Goal: Task Accomplishment & Management: Manage account settings

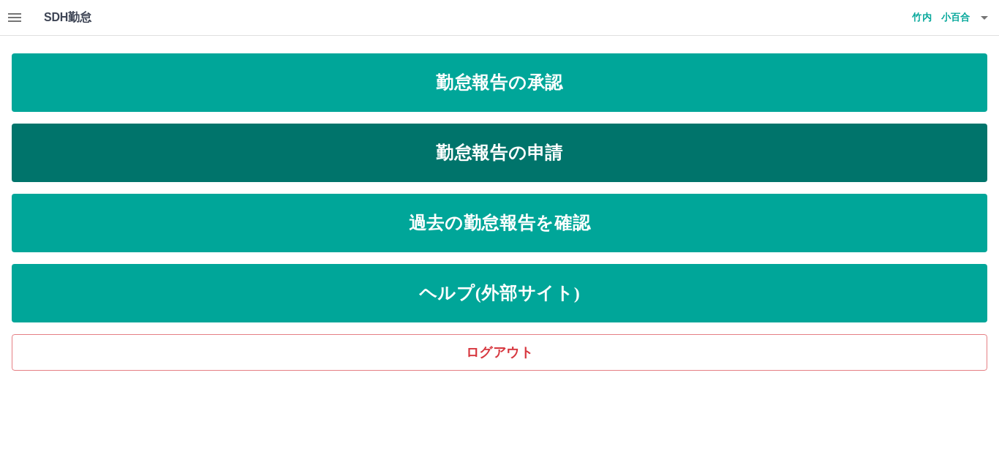
click at [492, 155] on link "勤怠報告の申請" at bounding box center [500, 153] width 976 height 59
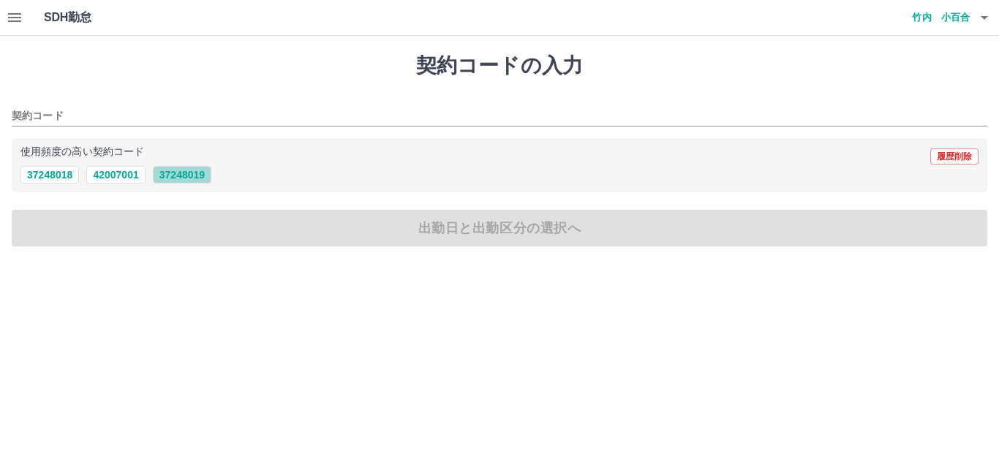
click at [178, 171] on button "37248019" at bounding box center [182, 175] width 59 height 18
type input "********"
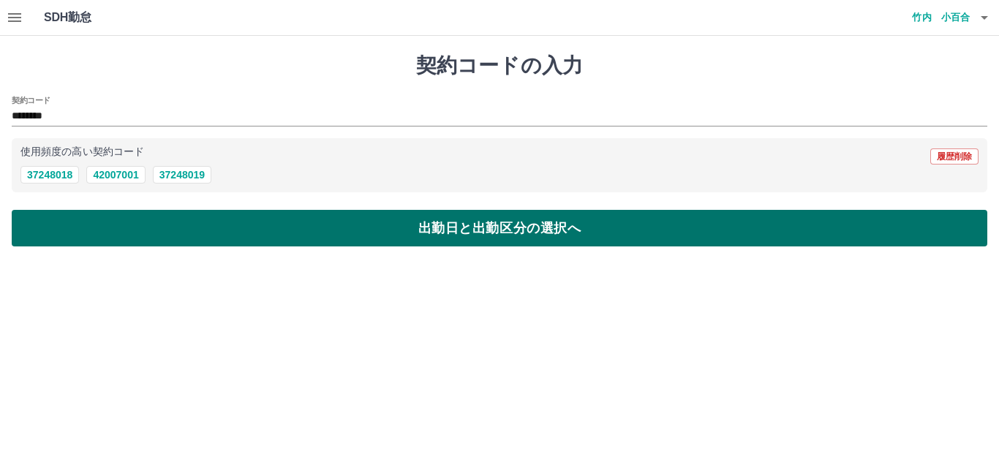
click at [345, 230] on button "出勤日と出勤区分の選択へ" at bounding box center [500, 228] width 976 height 37
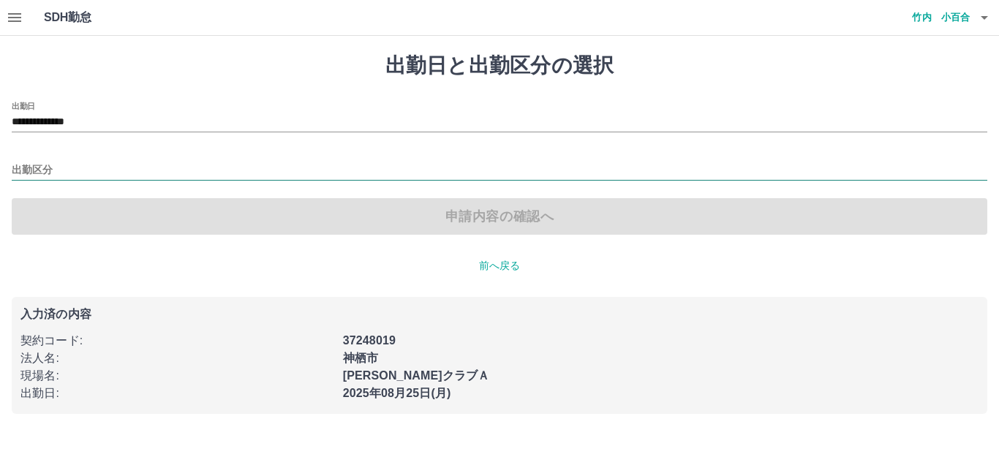
click at [48, 168] on input "出勤区分" at bounding box center [500, 171] width 976 height 18
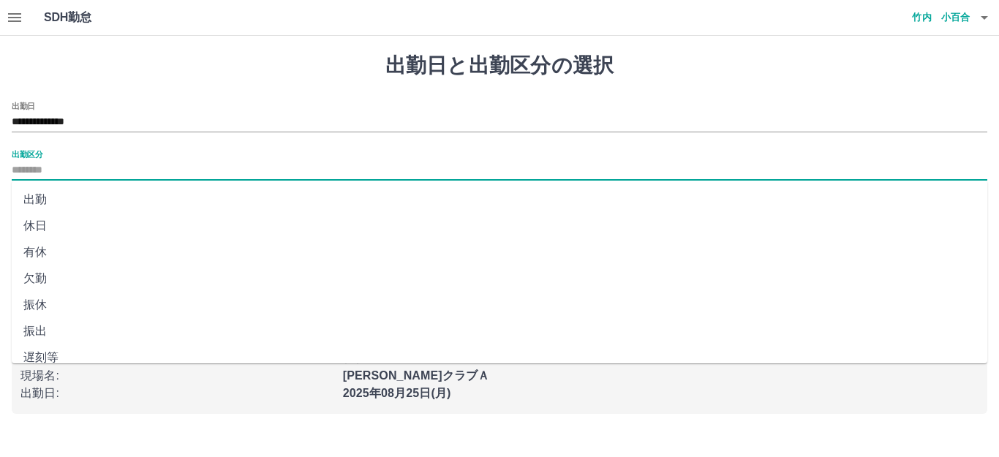
click at [40, 201] on li "出勤" at bounding box center [500, 200] width 976 height 26
type input "**"
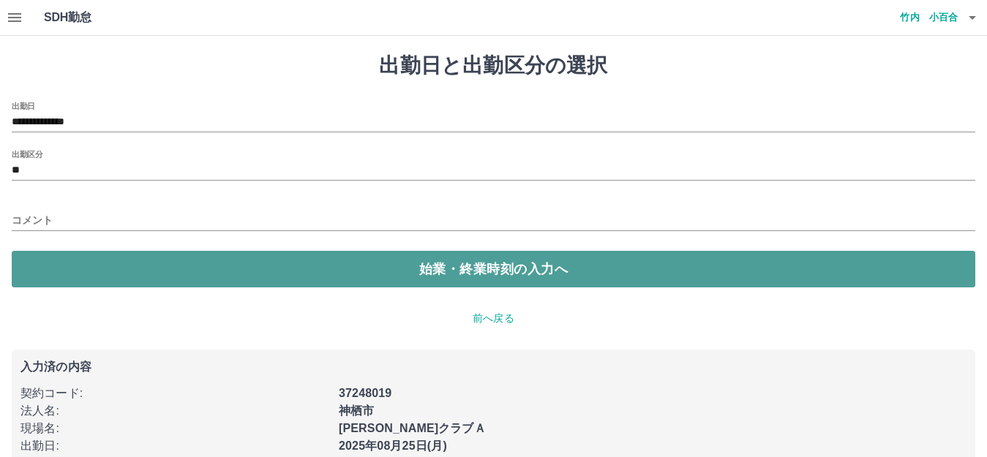
click at [328, 267] on button "始業・終業時刻の入力へ" at bounding box center [493, 269] width 963 height 37
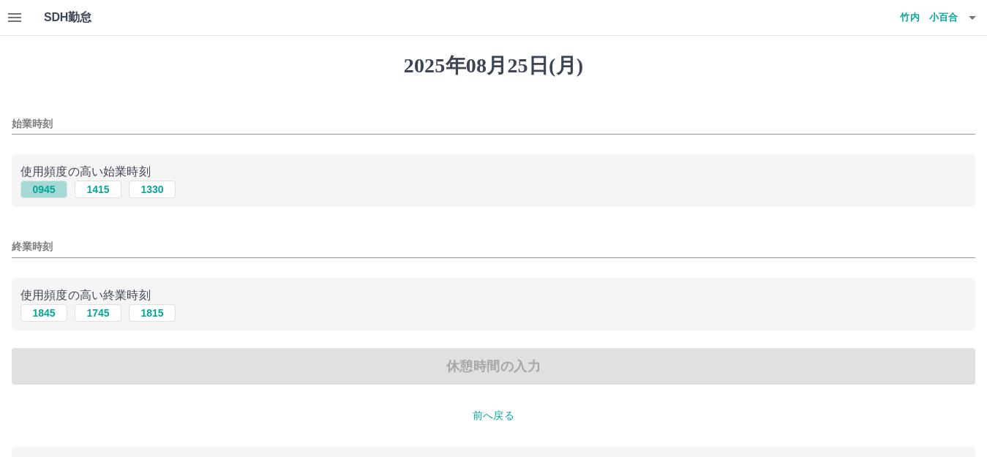
click at [41, 195] on button "0945" at bounding box center [43, 190] width 47 height 18
type input "****"
click at [44, 310] on button "1845" at bounding box center [43, 313] width 47 height 18
type input "****"
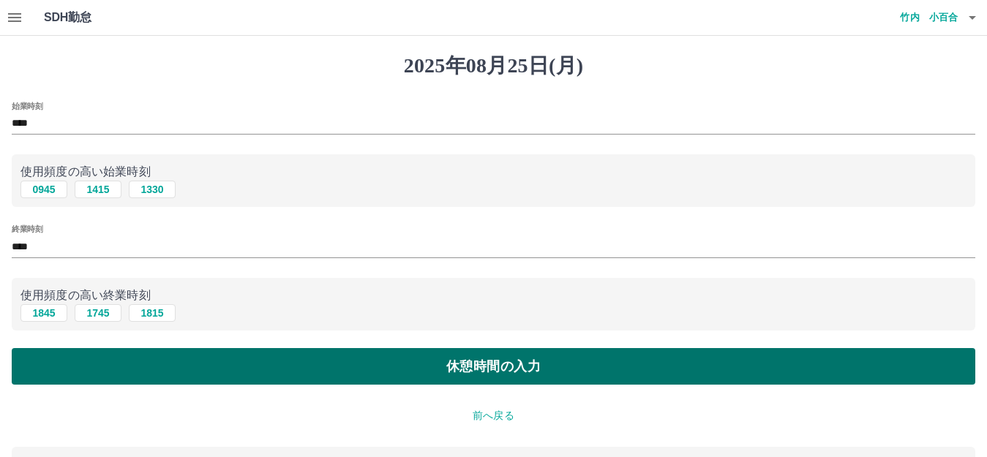
click at [420, 362] on button "休憩時間の入力" at bounding box center [493, 366] width 963 height 37
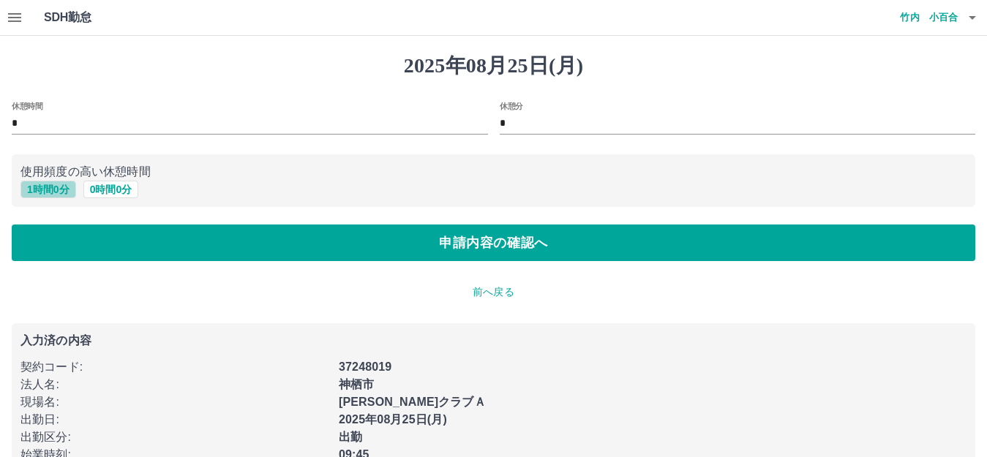
click at [53, 190] on button "1 時間 0 分" at bounding box center [48, 190] width 56 height 18
type input "*"
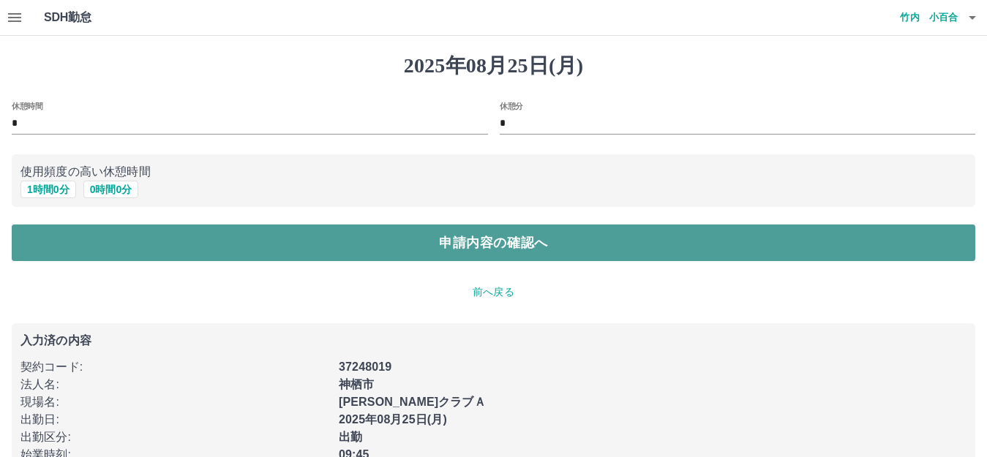
click at [345, 230] on button "申請内容の確認へ" at bounding box center [493, 243] width 963 height 37
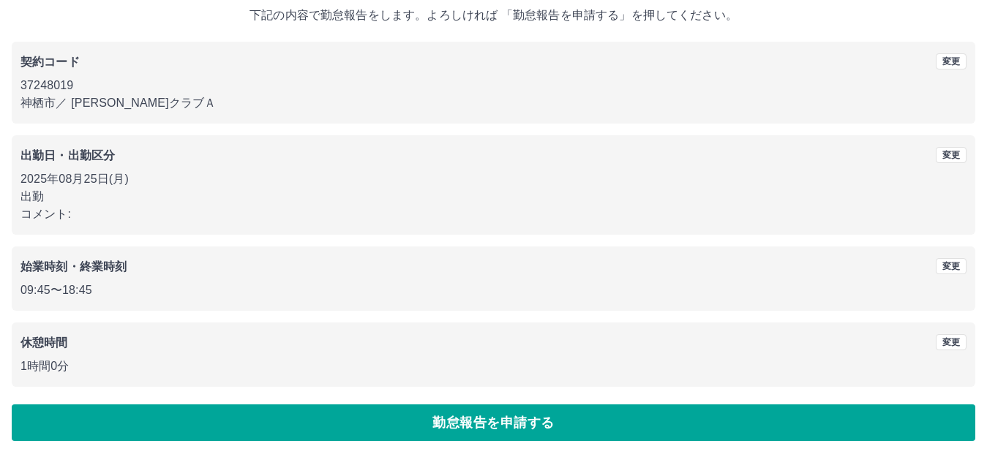
scroll to position [91, 0]
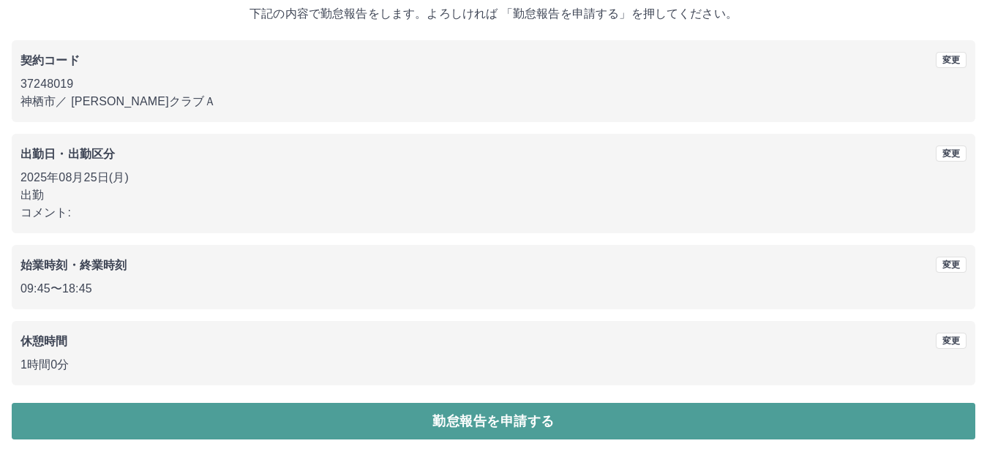
click at [465, 421] on button "勤怠報告を申請する" at bounding box center [493, 421] width 963 height 37
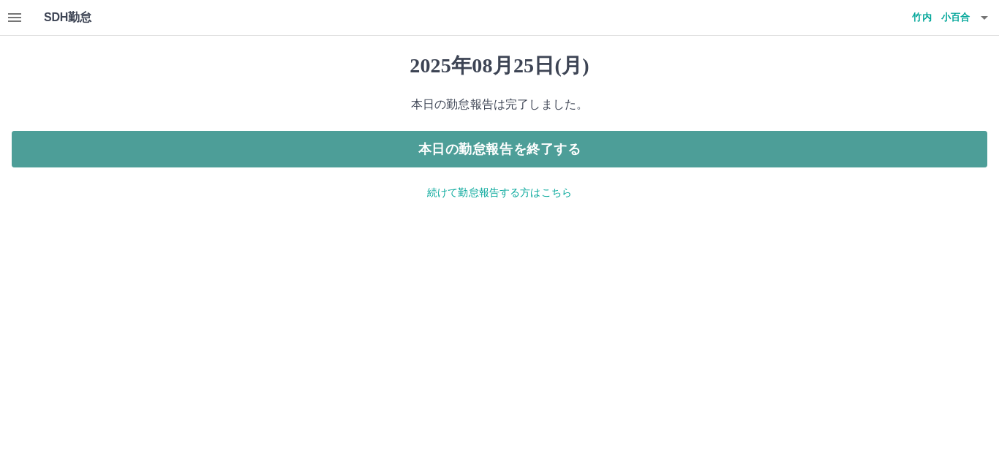
click at [527, 153] on button "本日の勤怠報告を終了する" at bounding box center [500, 149] width 976 height 37
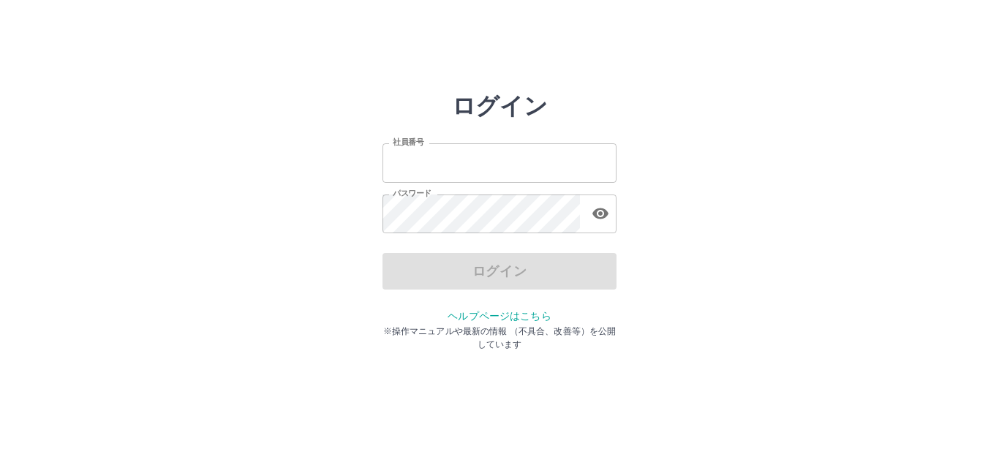
type input "*******"
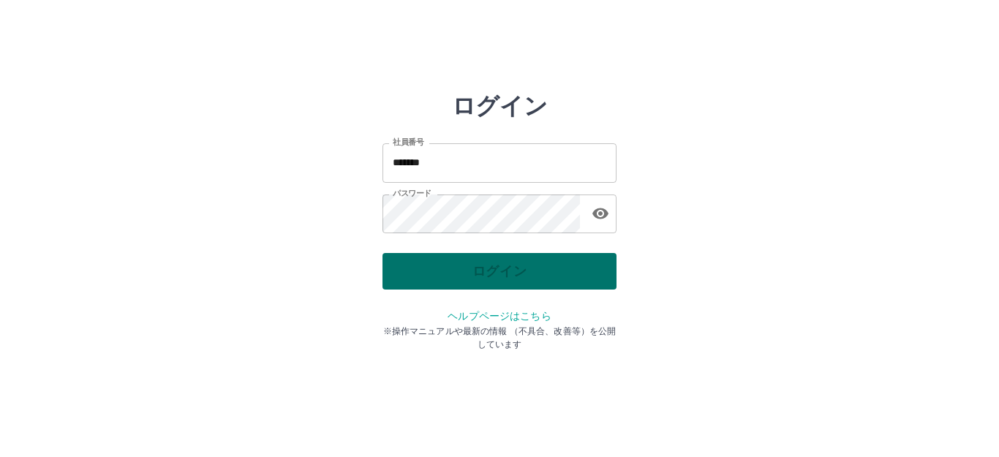
click at [501, 268] on div "ログイン" at bounding box center [500, 271] width 234 height 37
click at [501, 268] on button "ログイン" at bounding box center [500, 271] width 234 height 37
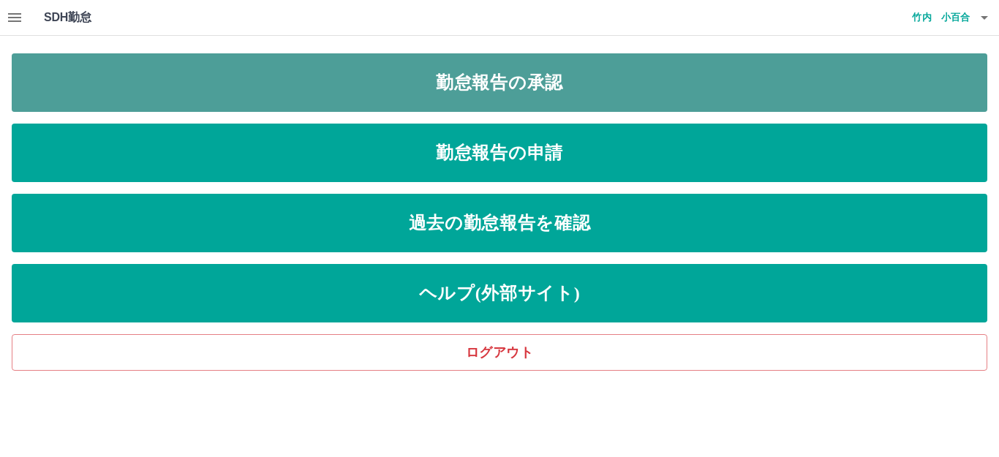
click at [481, 83] on link "勤怠報告の承認" at bounding box center [500, 82] width 976 height 59
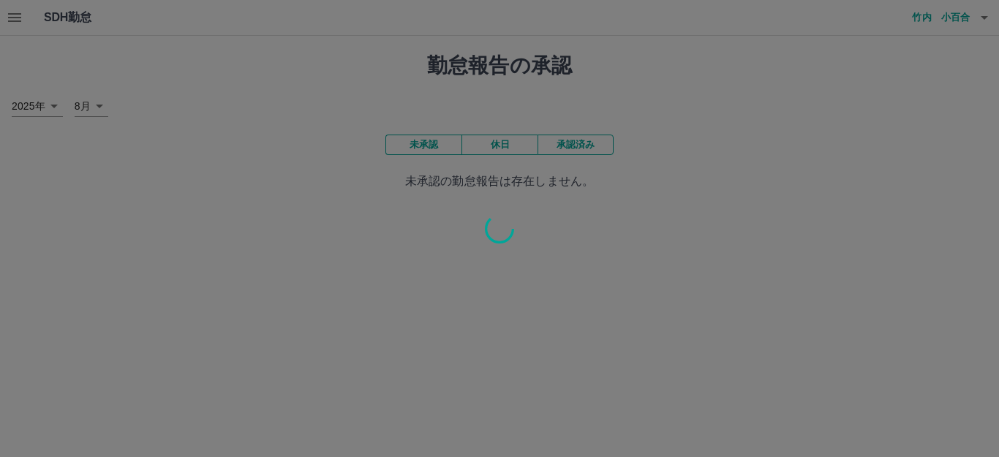
click at [481, 81] on div "SDH勤怠 竹内　小百合 勤怠報告の承認 2025年 **** 8月 * 未承認 休日 承認済み 未承認の勤怠報告は存在しません。" at bounding box center [499, 104] width 999 height 208
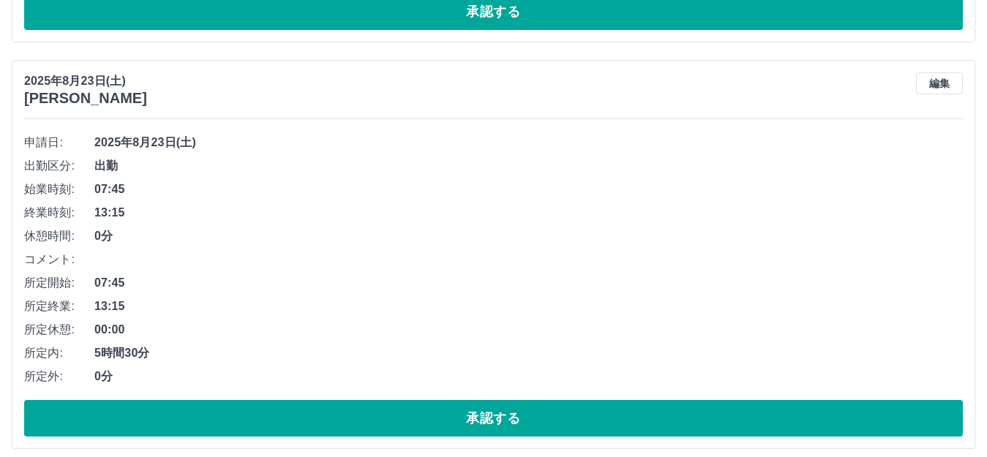
scroll to position [536, 0]
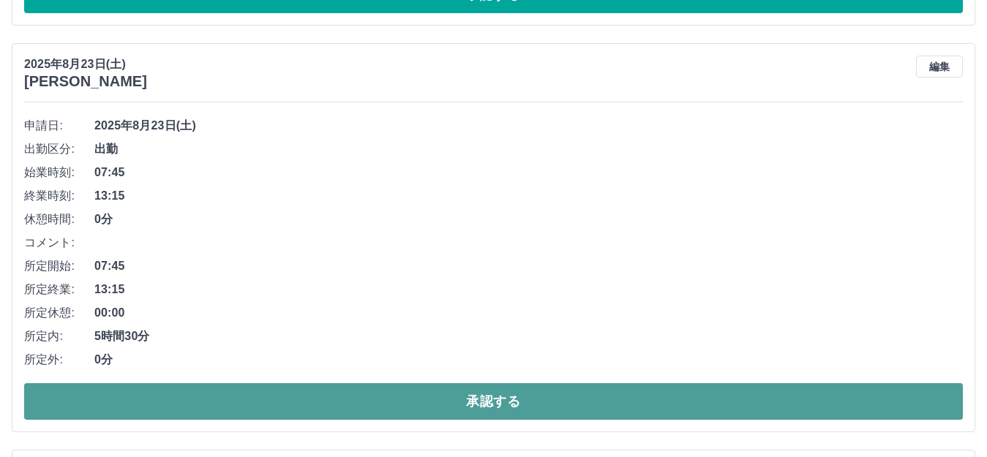
click at [570, 403] on button "承認する" at bounding box center [493, 401] width 939 height 37
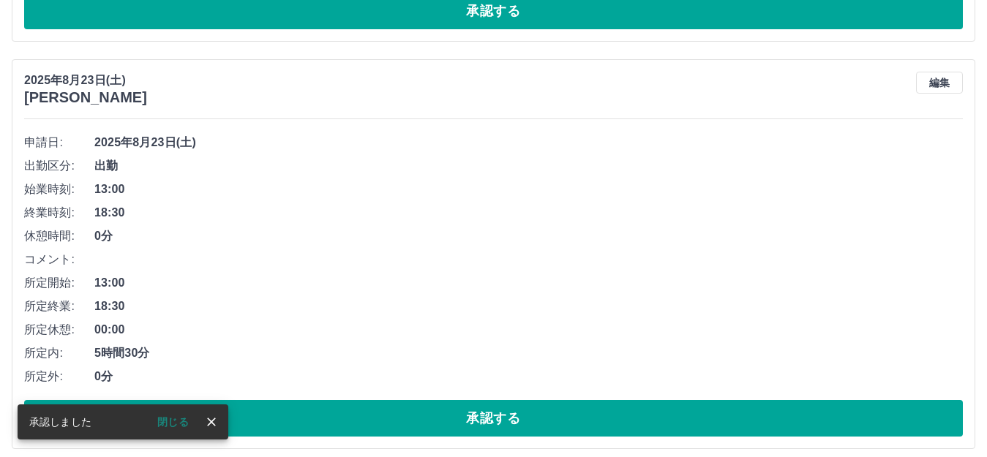
scroll to position [520, 0]
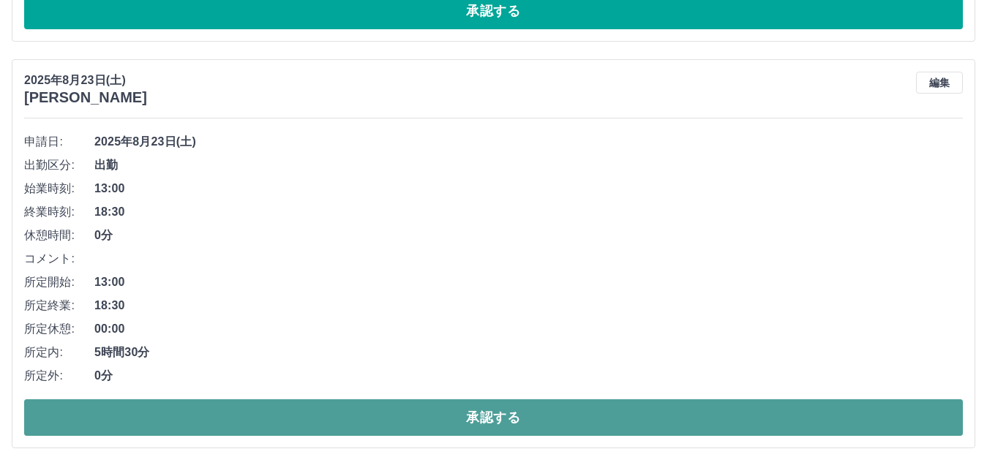
click at [625, 421] on button "承認する" at bounding box center [493, 417] width 939 height 37
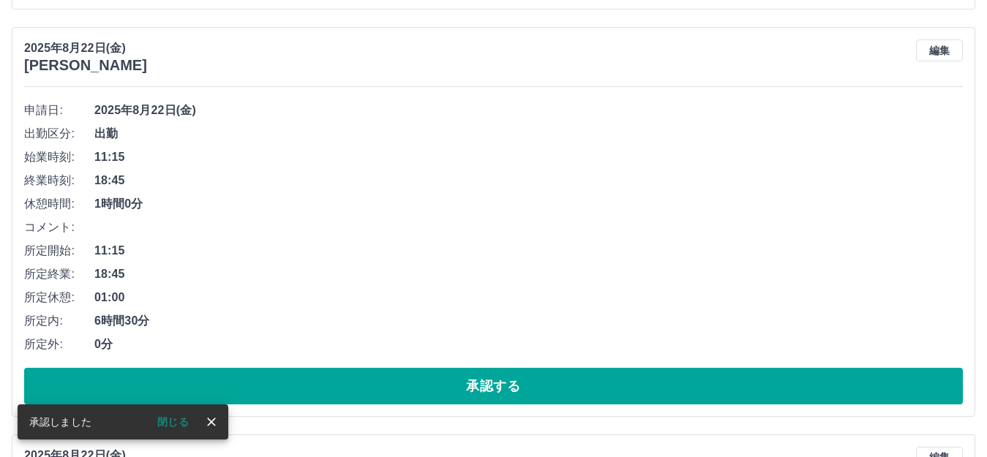
scroll to position [552, 0]
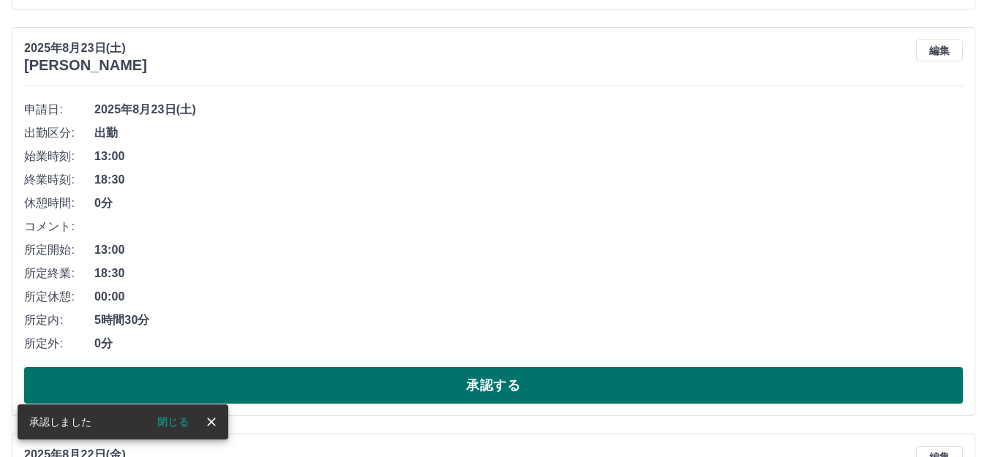
click at [558, 380] on button "承認する" at bounding box center [493, 385] width 939 height 37
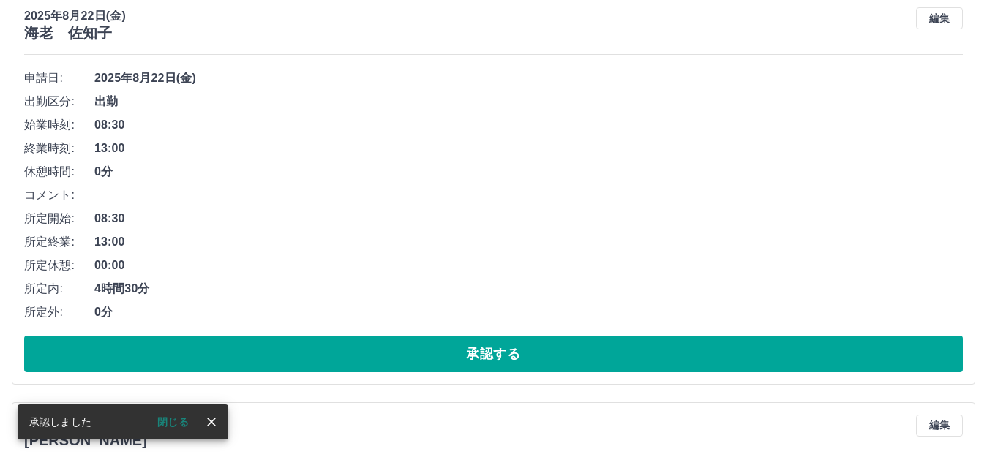
scroll to position [584, 0]
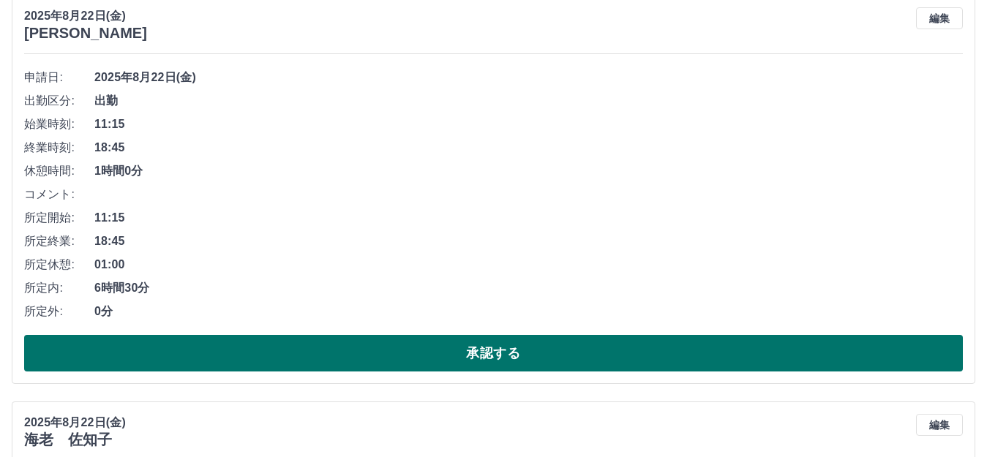
click at [551, 357] on button "承認する" at bounding box center [493, 353] width 939 height 37
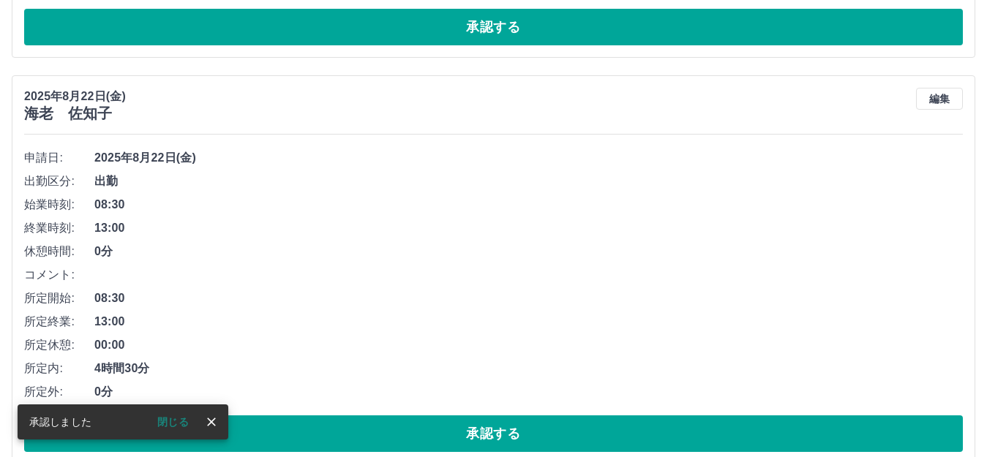
scroll to position [519, 0]
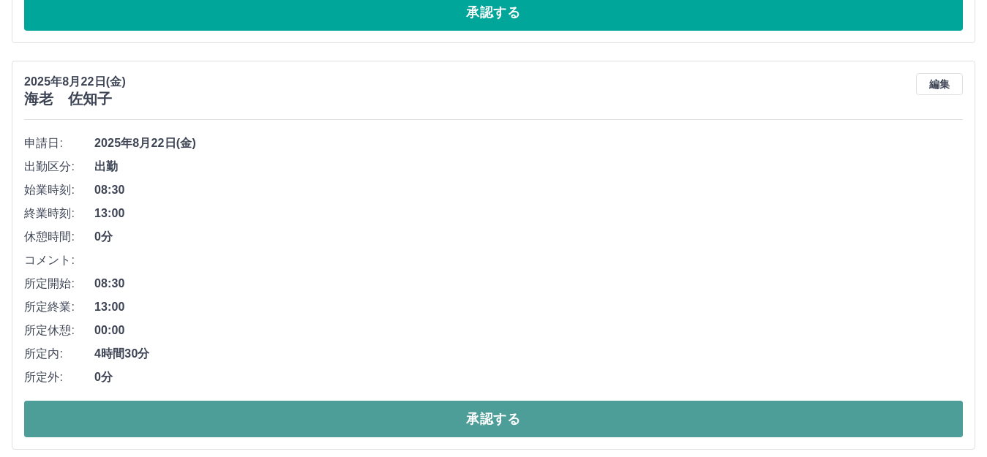
click at [527, 416] on button "承認する" at bounding box center [493, 419] width 939 height 37
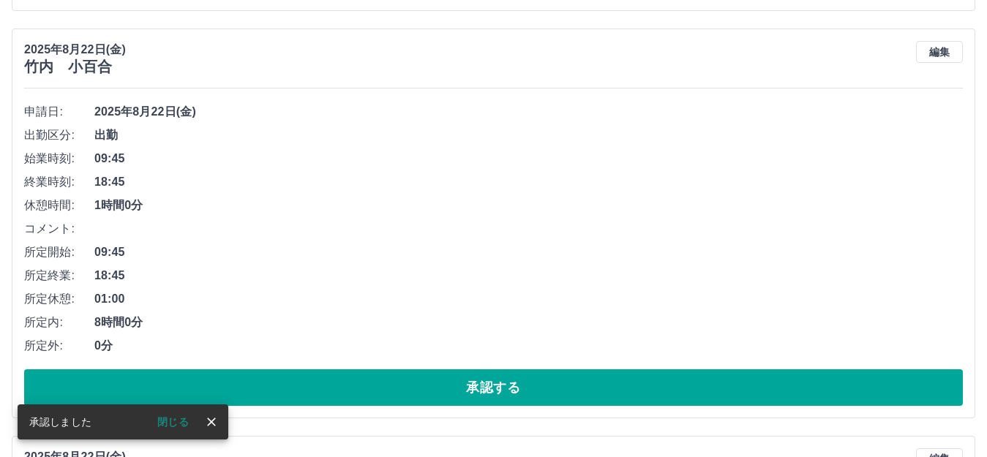
scroll to position [551, 0]
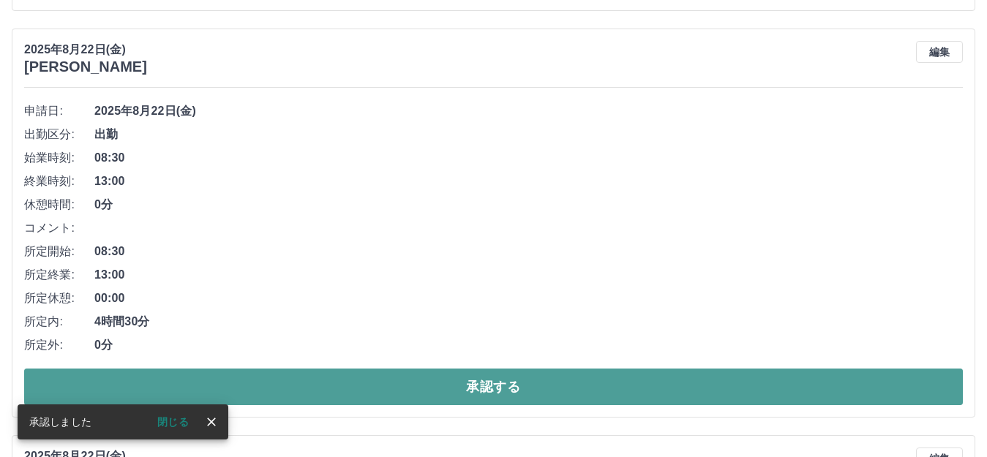
click at [519, 402] on button "承認する" at bounding box center [493, 387] width 939 height 37
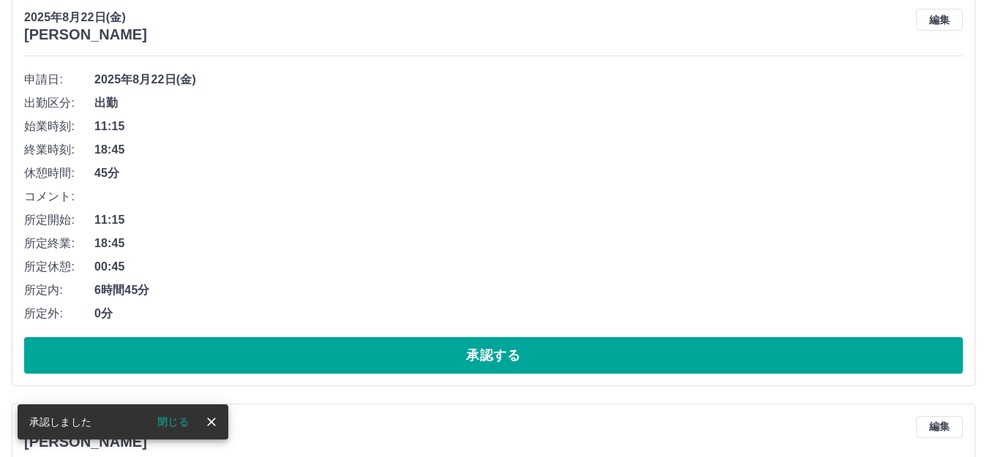
scroll to position [583, 0]
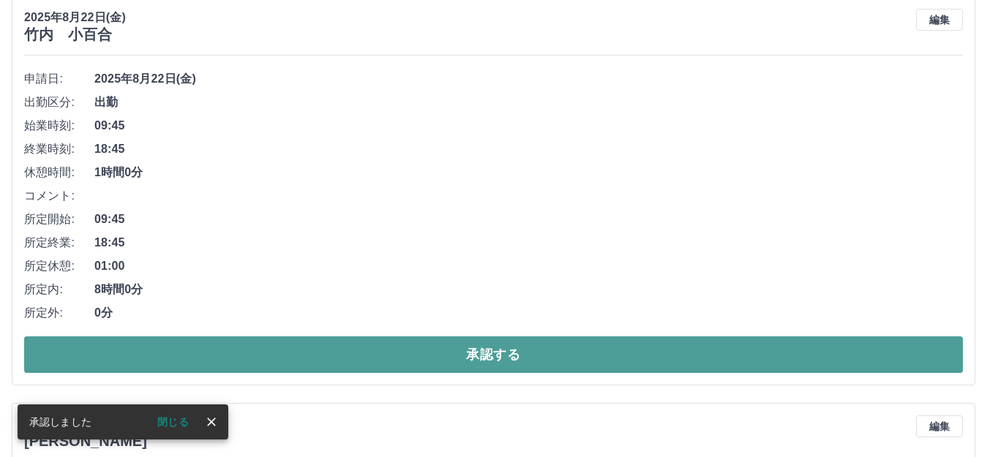
click at [425, 353] on button "承認する" at bounding box center [493, 354] width 939 height 37
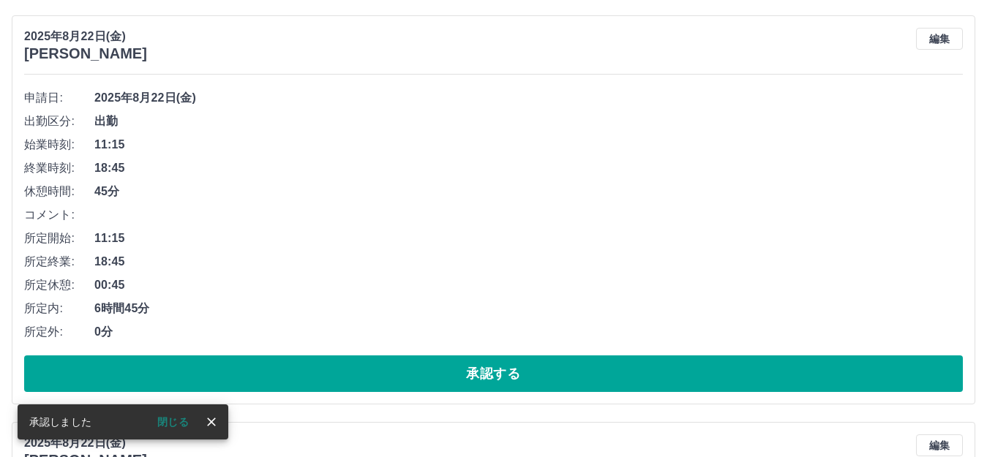
scroll to position [567, 0]
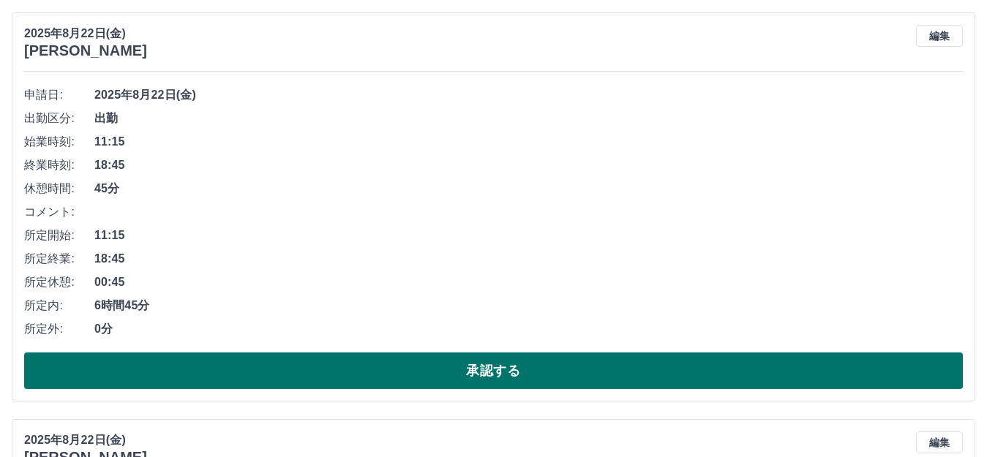
click at [504, 365] on button "承認する" at bounding box center [493, 371] width 939 height 37
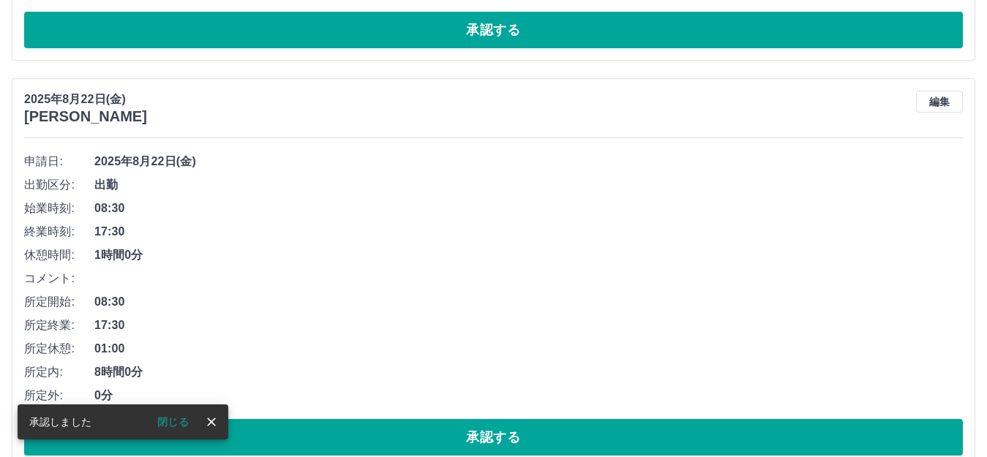
scroll to position [501, 0]
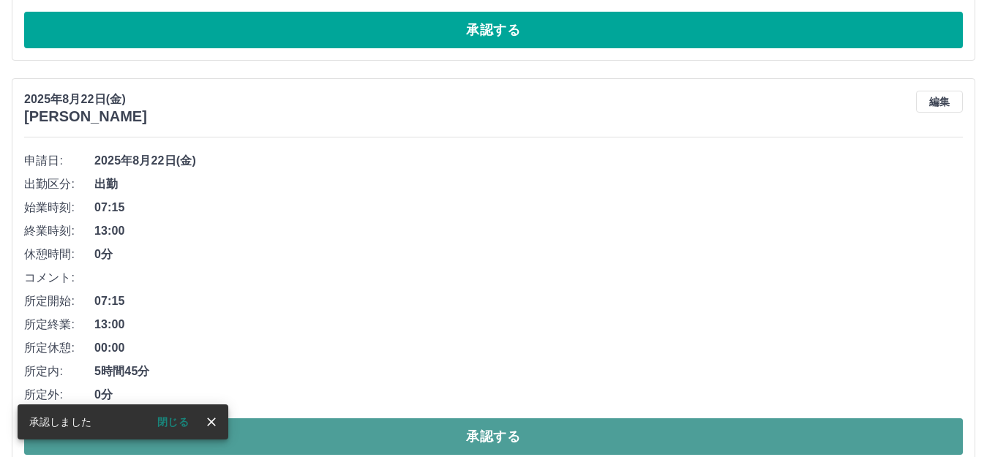
click at [557, 432] on button "承認する" at bounding box center [493, 436] width 939 height 37
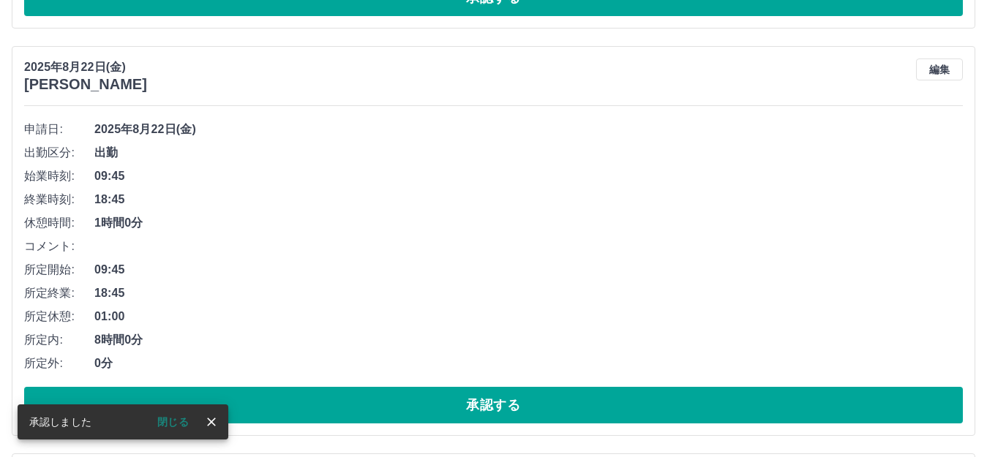
scroll to position [533, 0]
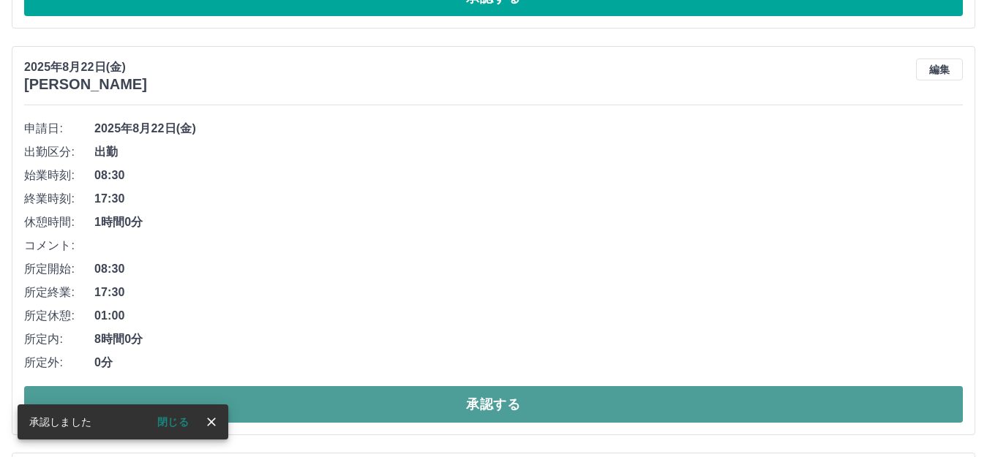
click at [535, 408] on button "承認する" at bounding box center [493, 404] width 939 height 37
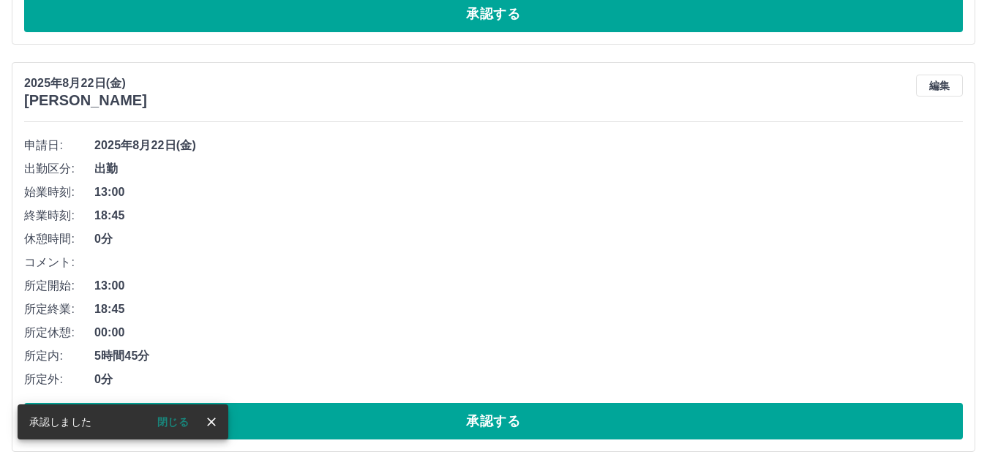
scroll to position [517, 0]
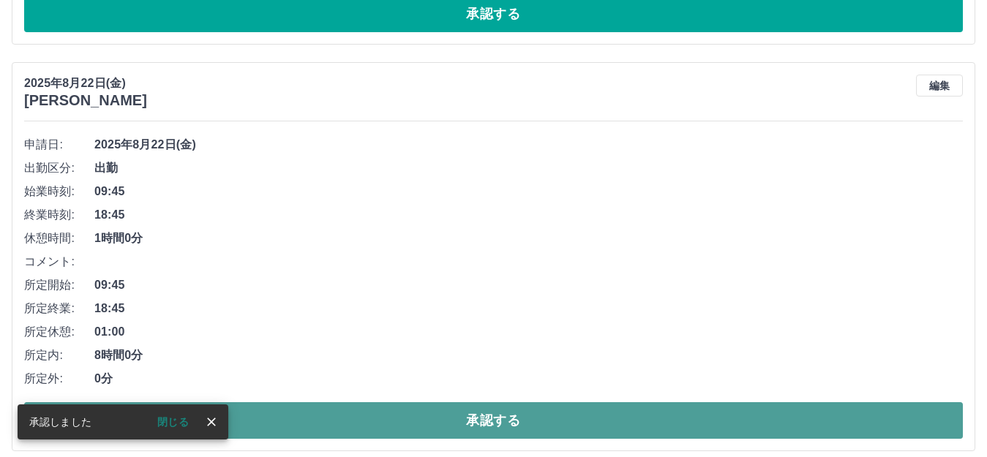
drag, startPoint x: 500, startPoint y: 424, endPoint x: 494, endPoint y: 416, distance: 9.5
click at [500, 424] on button "承認する" at bounding box center [493, 420] width 939 height 37
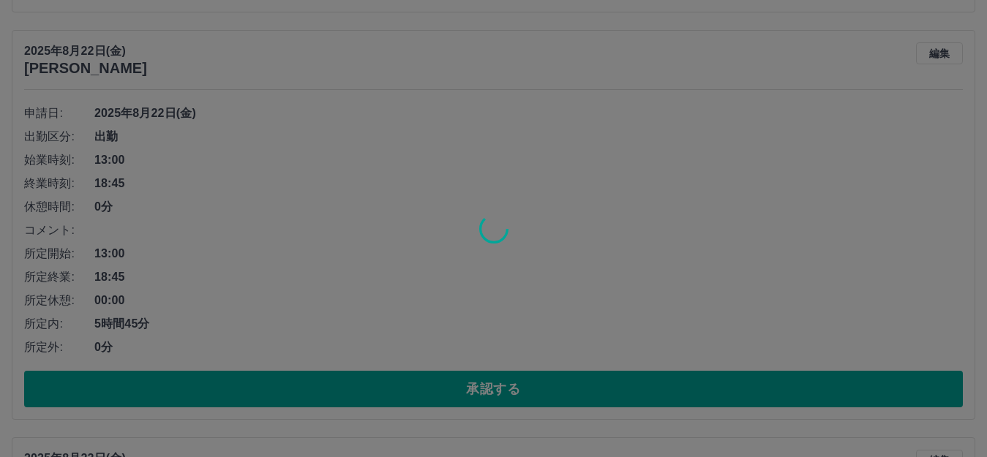
scroll to position [549, 0]
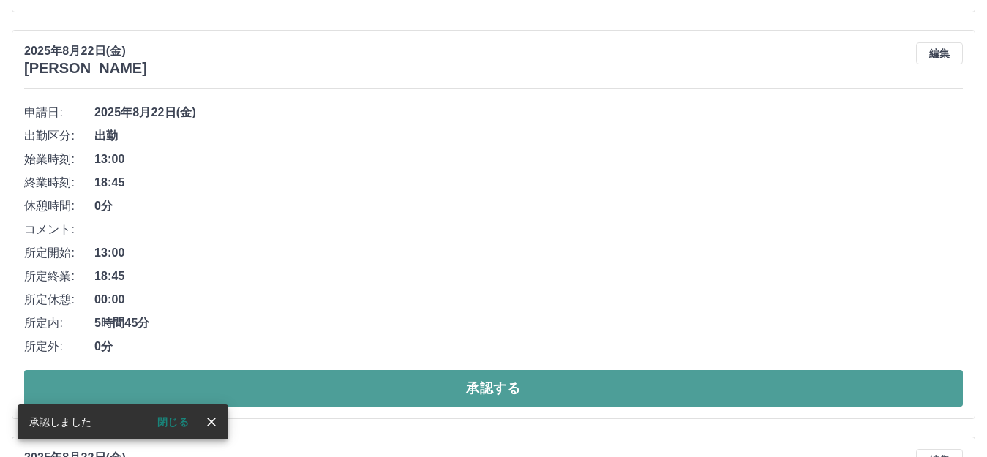
click at [503, 392] on button "承認する" at bounding box center [493, 388] width 939 height 37
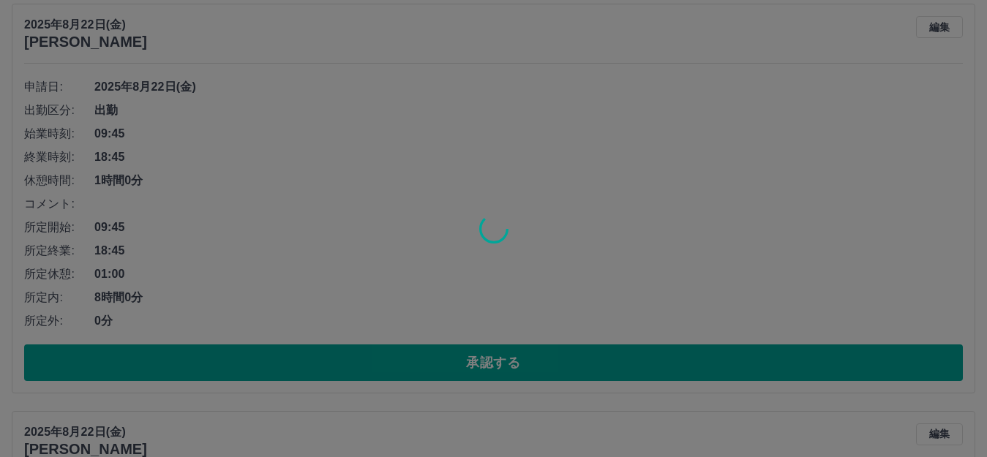
scroll to position [988, 0]
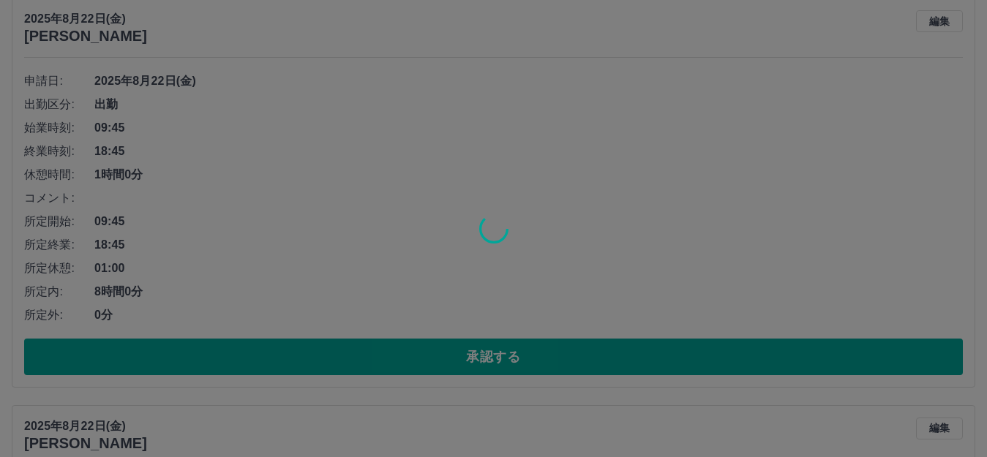
click at [456, 362] on div at bounding box center [493, 228] width 987 height 457
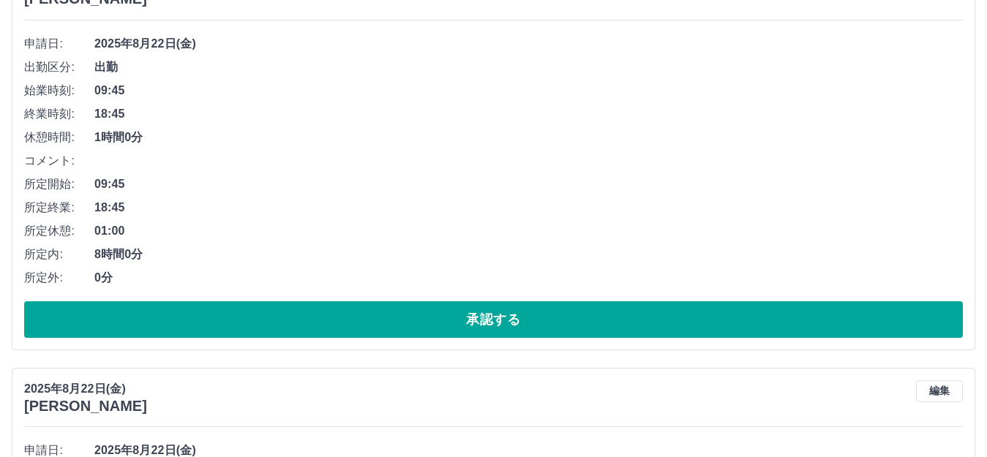
scroll to position [1086, 0]
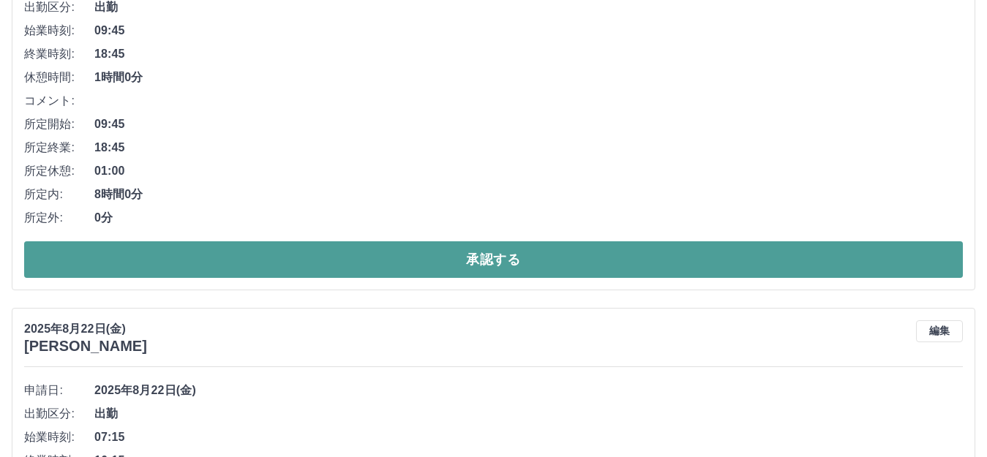
click at [422, 249] on button "承認する" at bounding box center [493, 259] width 939 height 37
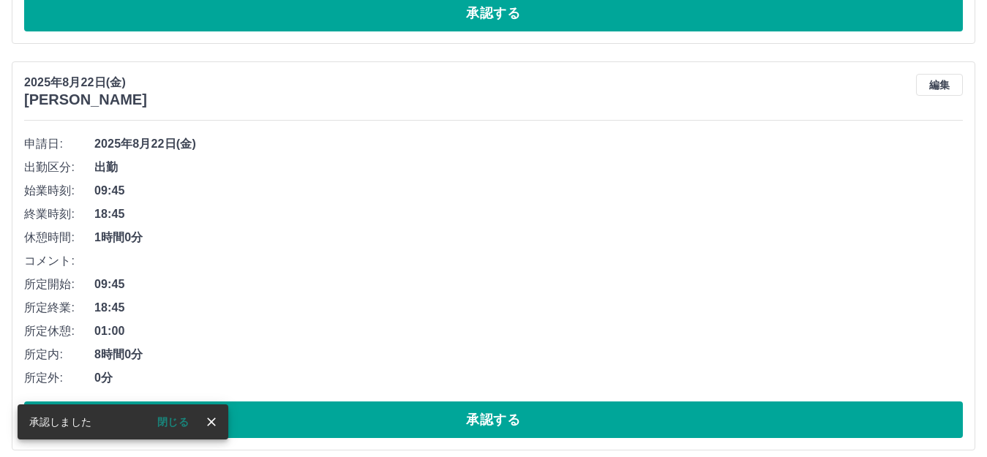
scroll to position [629, 0]
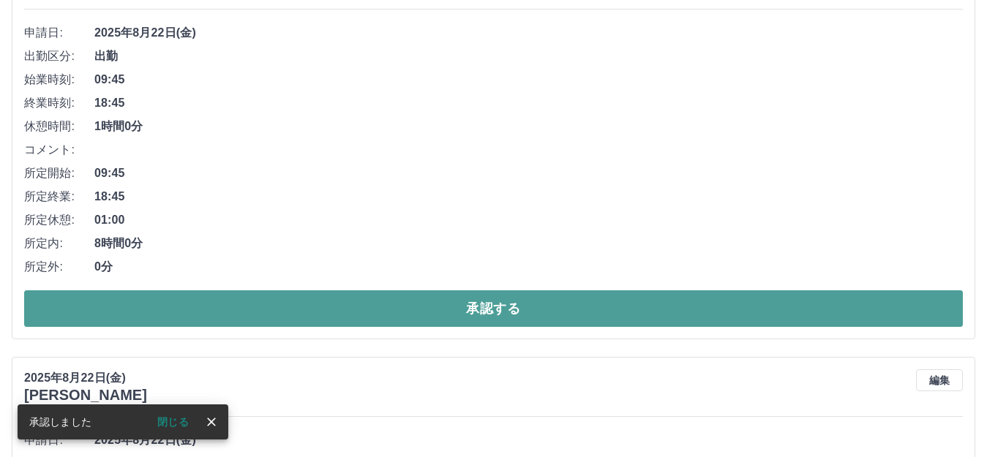
click at [450, 309] on button "承認する" at bounding box center [493, 308] width 939 height 37
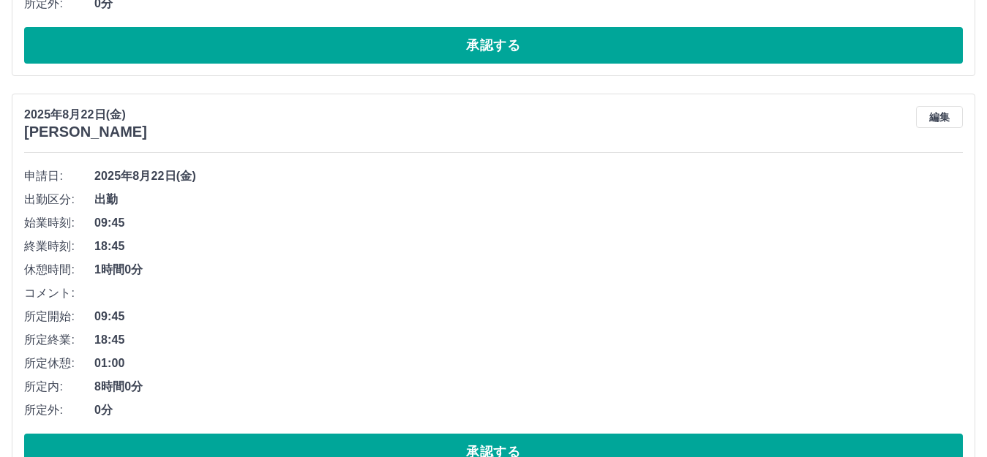
scroll to position [532, 0]
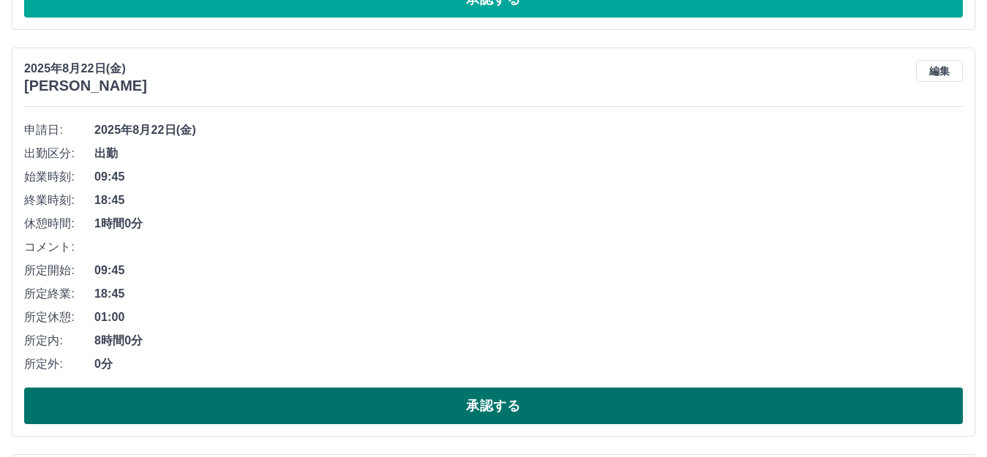
click at [487, 394] on button "承認する" at bounding box center [493, 406] width 939 height 37
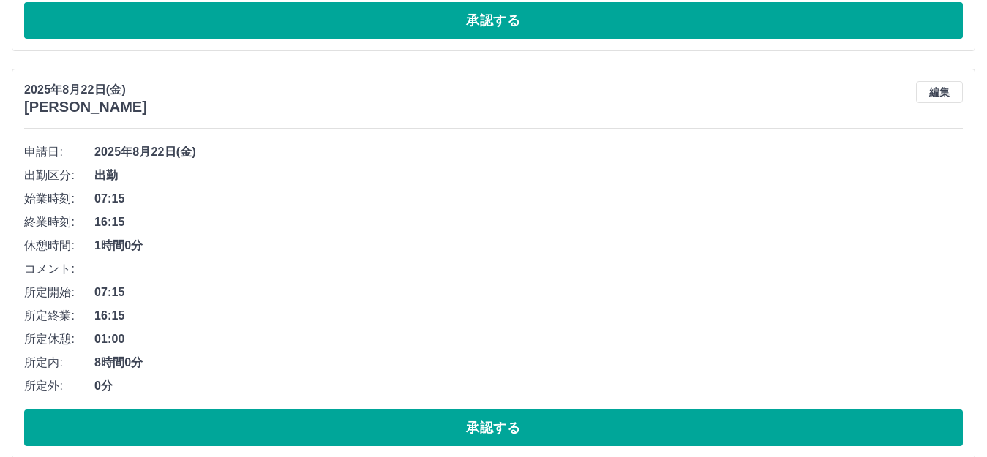
scroll to position [922, 0]
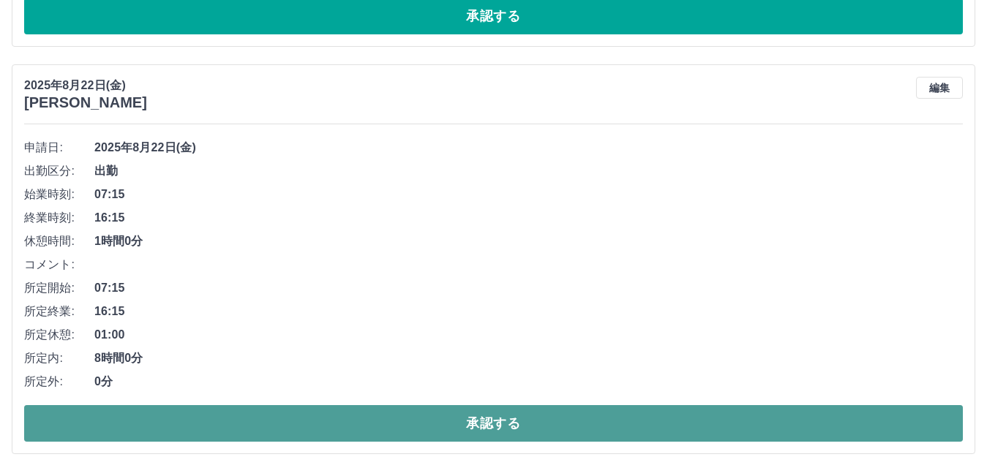
click at [414, 426] on button "承認する" at bounding box center [493, 423] width 939 height 37
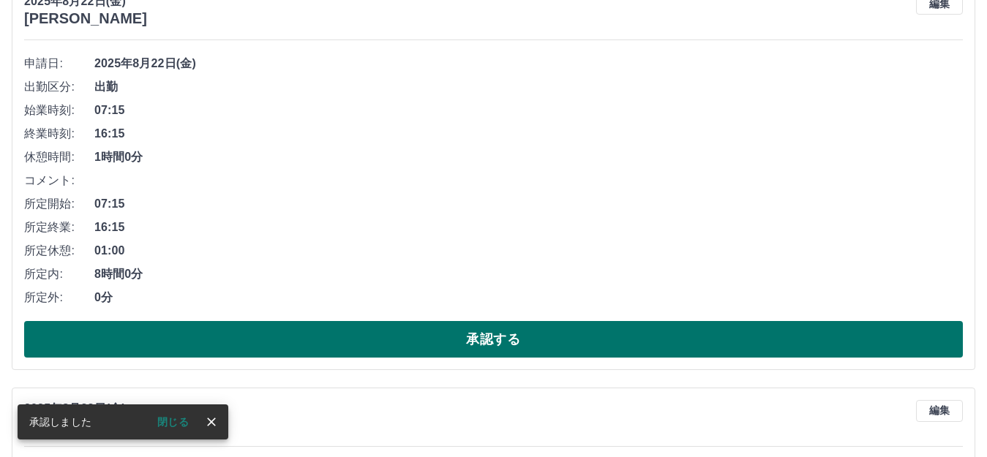
scroll to position [1020, 0]
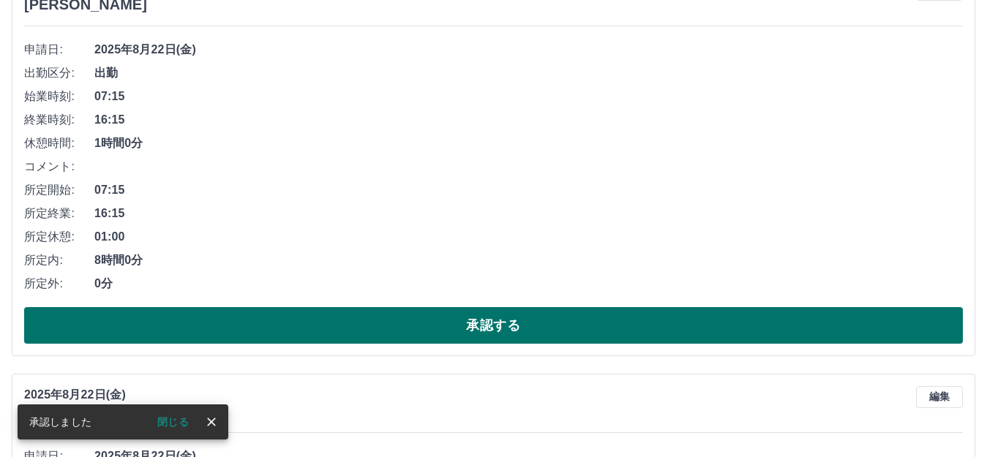
drag, startPoint x: 448, startPoint y: 330, endPoint x: 455, endPoint y: 323, distance: 10.3
click at [451, 329] on button "承認する" at bounding box center [493, 325] width 939 height 37
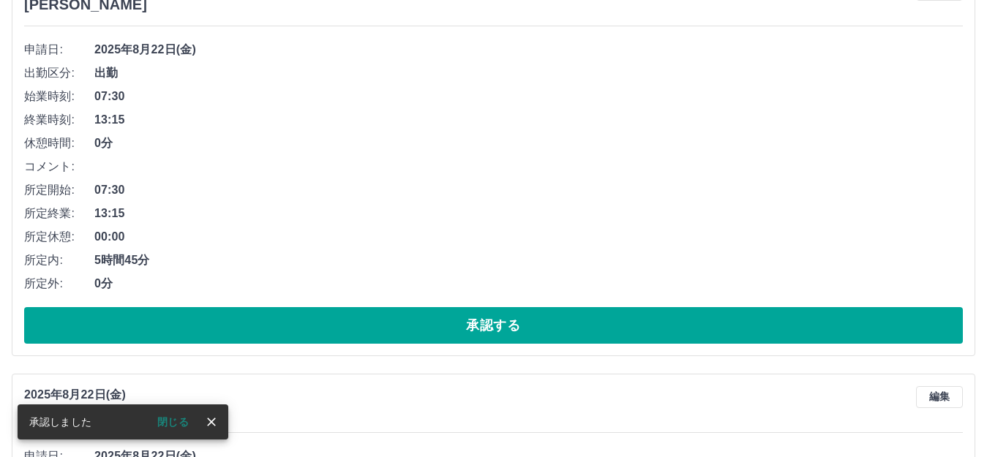
scroll to position [612, 0]
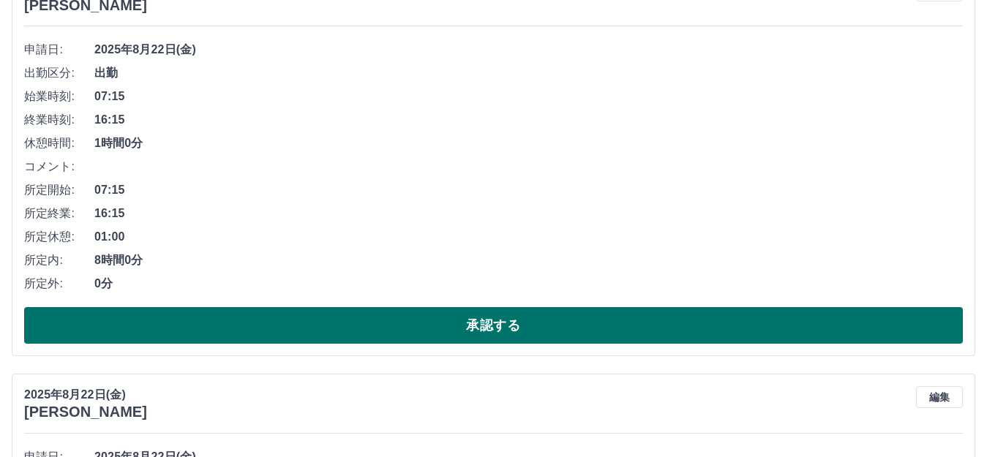
click at [483, 327] on button "承認する" at bounding box center [493, 325] width 939 height 37
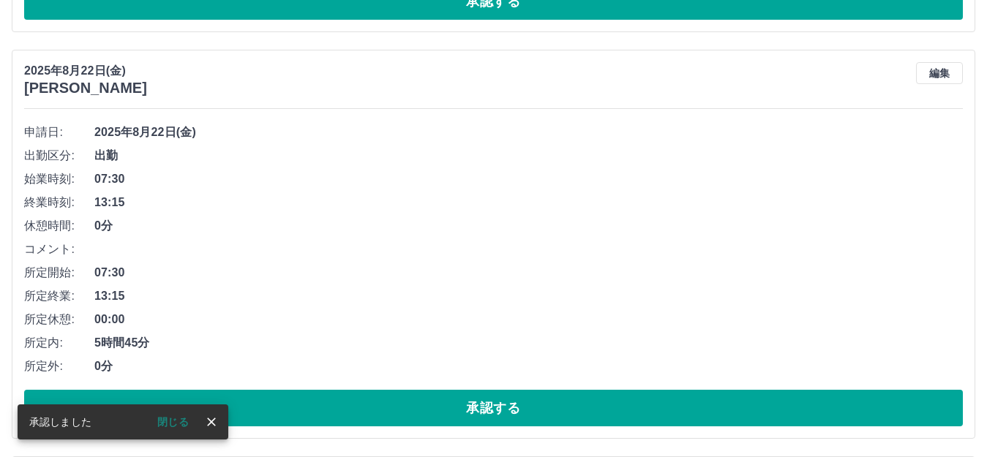
scroll to position [546, 0]
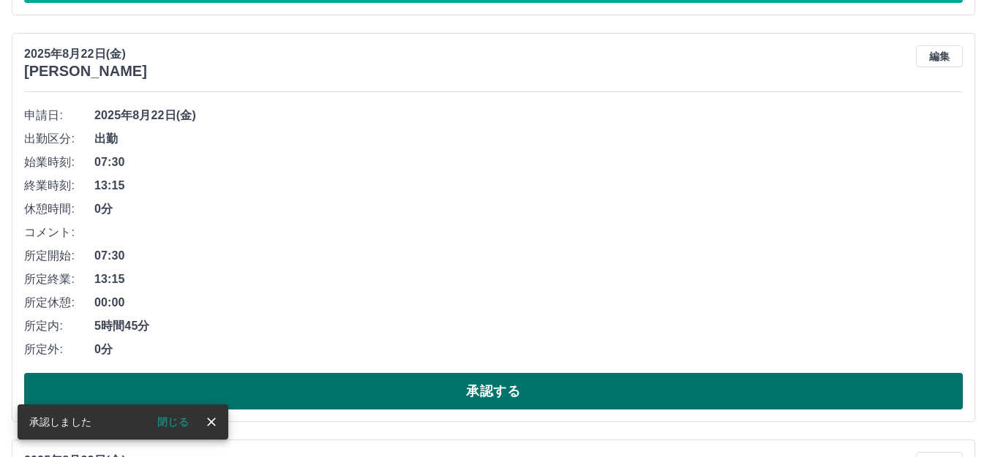
click at [456, 396] on button "承認する" at bounding box center [493, 391] width 939 height 37
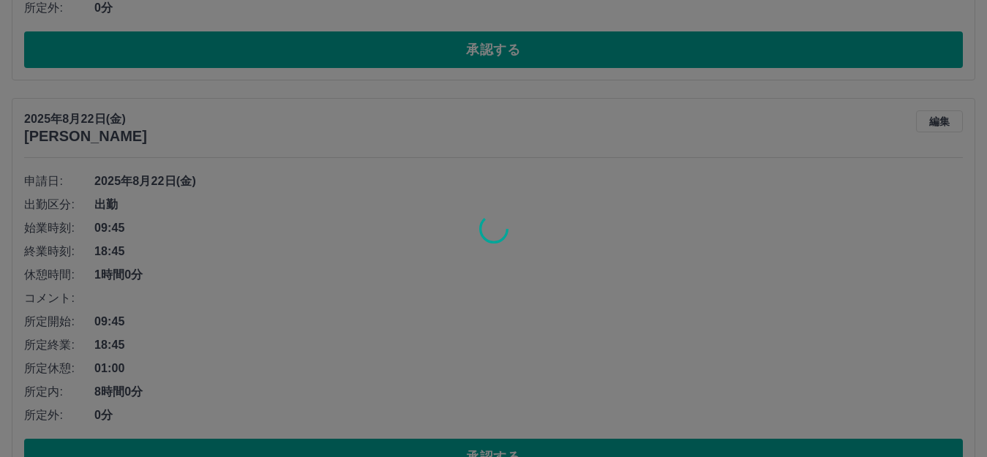
scroll to position [481, 0]
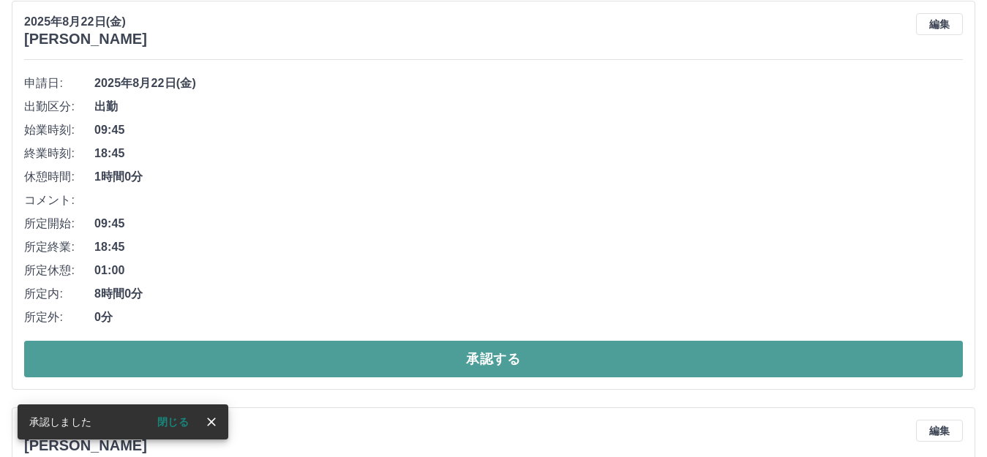
click at [542, 372] on button "承認する" at bounding box center [493, 359] width 939 height 37
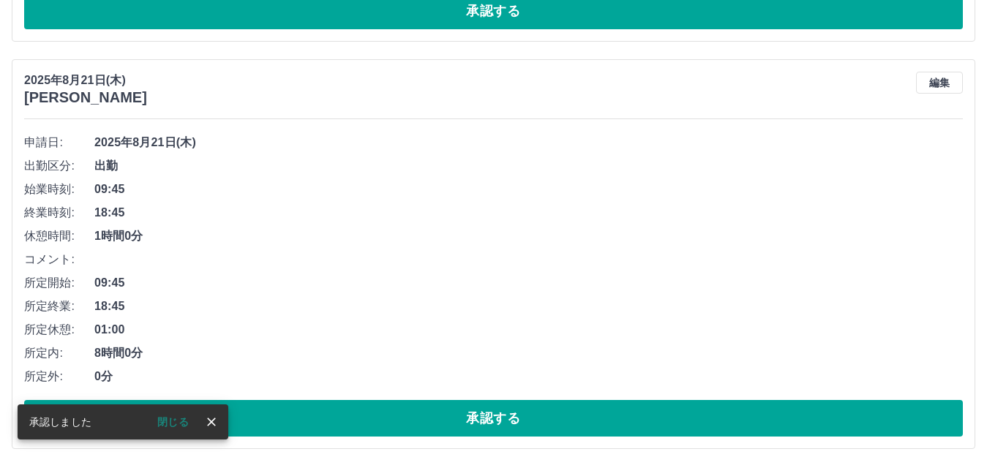
scroll to position [920, 0]
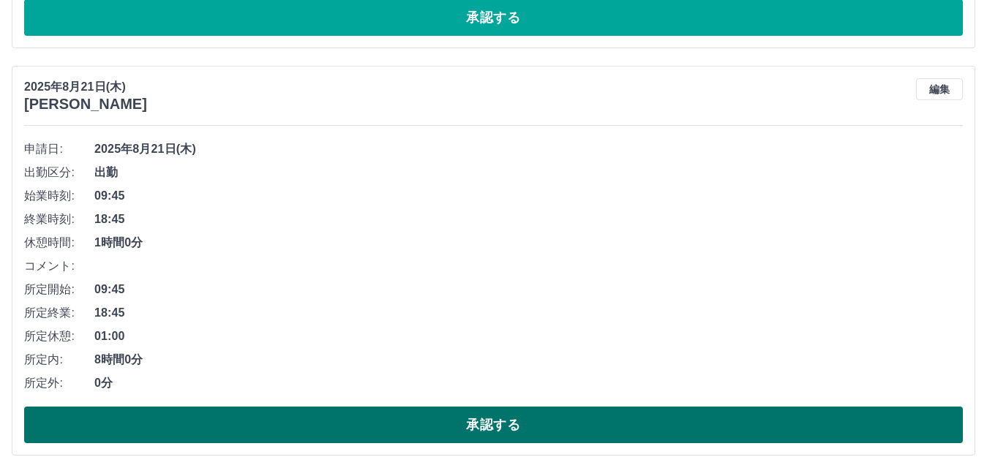
click at [587, 425] on button "承認する" at bounding box center [493, 425] width 939 height 37
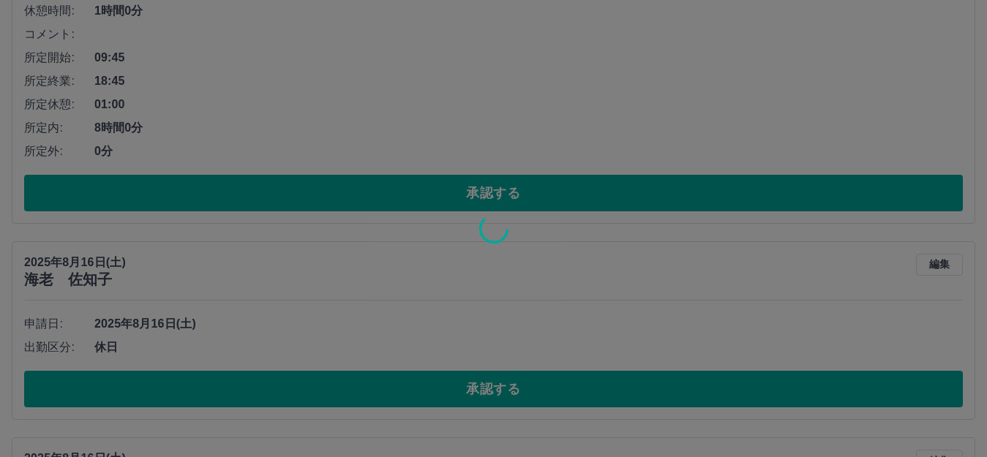
scroll to position [969, 0]
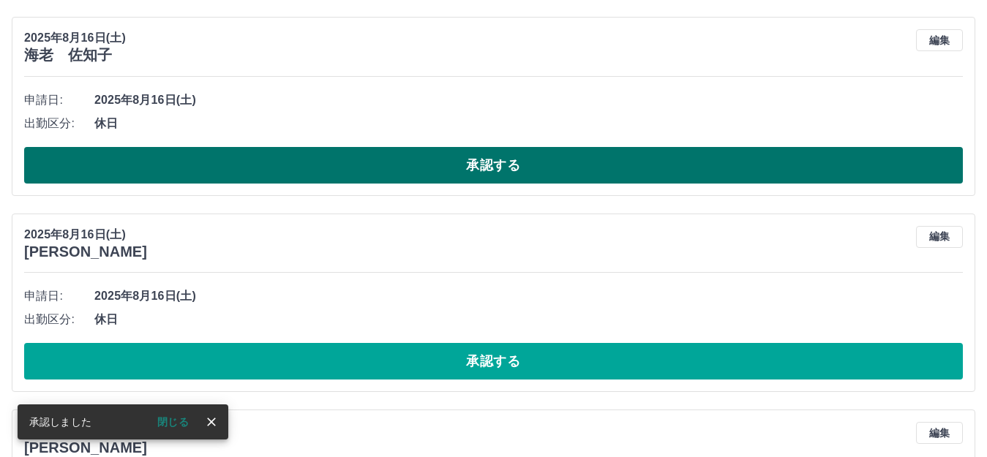
click at [388, 179] on button "承認する" at bounding box center [493, 165] width 939 height 37
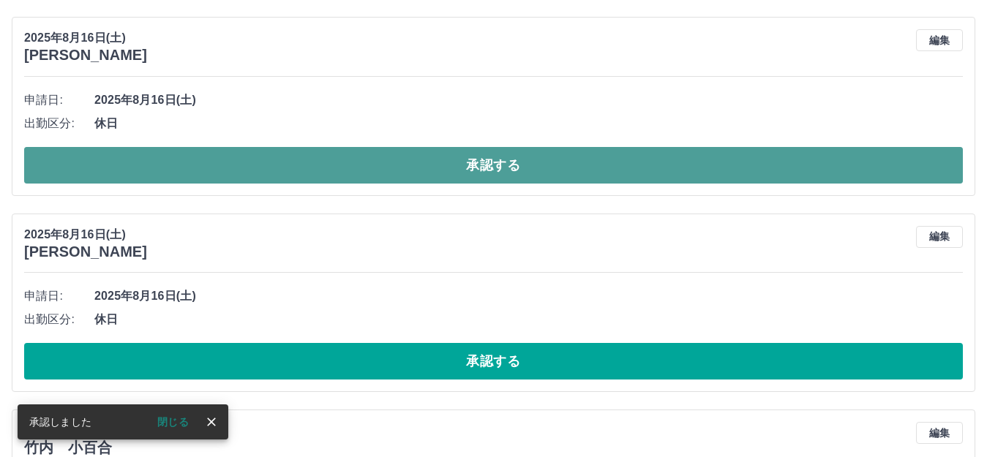
click at [415, 167] on button "承認する" at bounding box center [493, 165] width 939 height 37
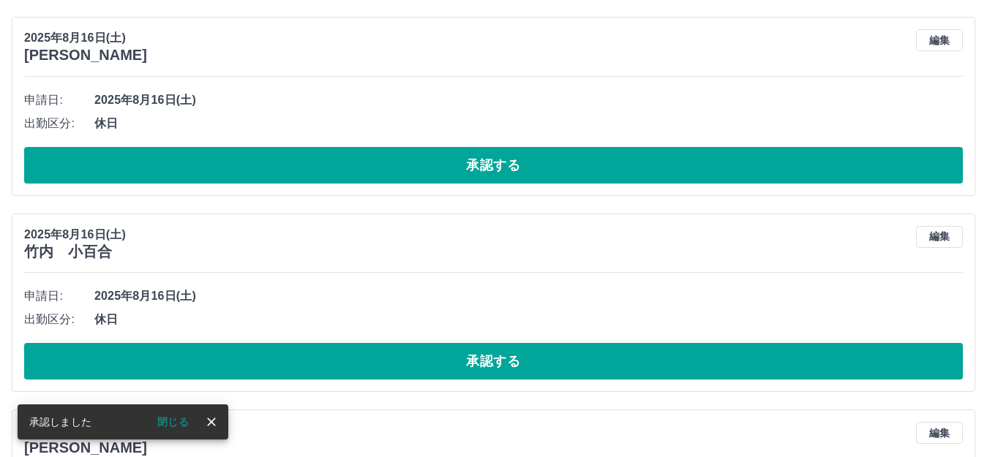
click at [398, 172] on button "承認する" at bounding box center [493, 165] width 939 height 37
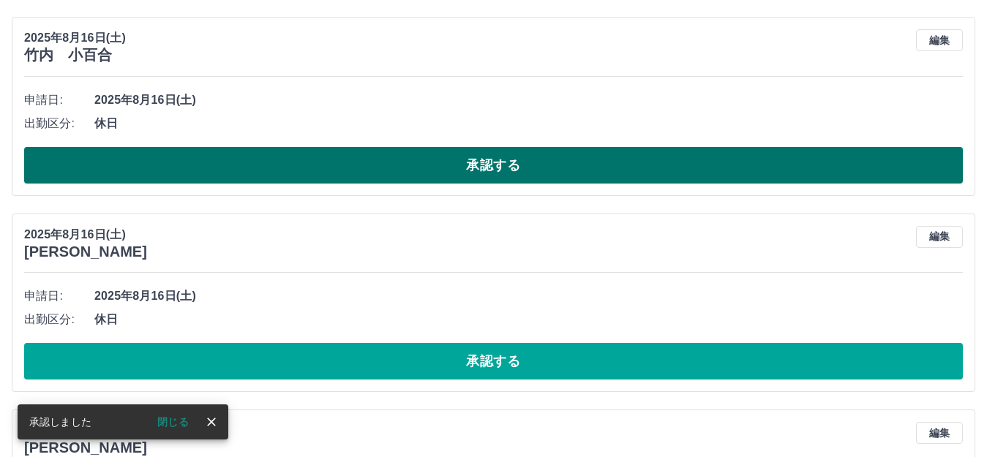
click at [403, 162] on button "承認する" at bounding box center [493, 165] width 939 height 37
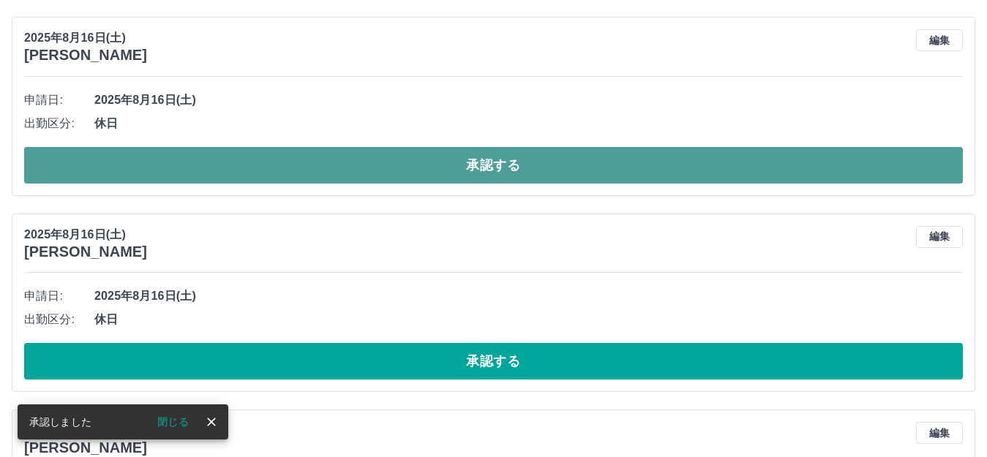
click at [397, 180] on button "承認する" at bounding box center [493, 165] width 939 height 37
click at [385, 178] on button "承認する" at bounding box center [493, 165] width 939 height 37
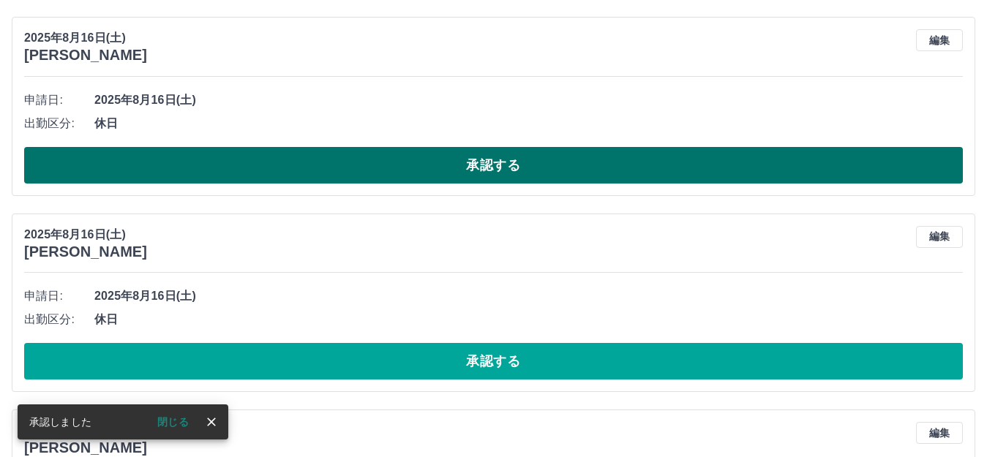
click at [387, 167] on button "承認する" at bounding box center [493, 165] width 939 height 37
click at [374, 171] on button "承認する" at bounding box center [493, 165] width 939 height 37
click at [359, 164] on button "承認する" at bounding box center [493, 165] width 939 height 37
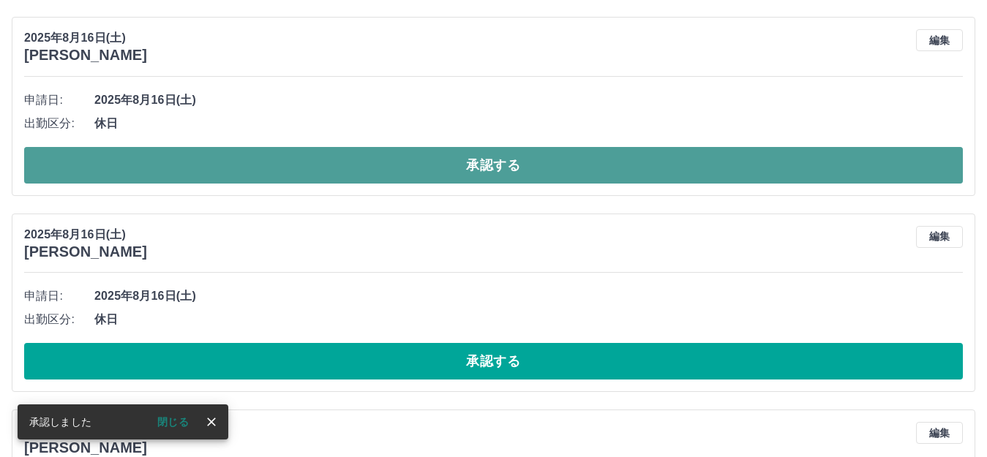
click at [301, 180] on button "承認する" at bounding box center [493, 165] width 939 height 37
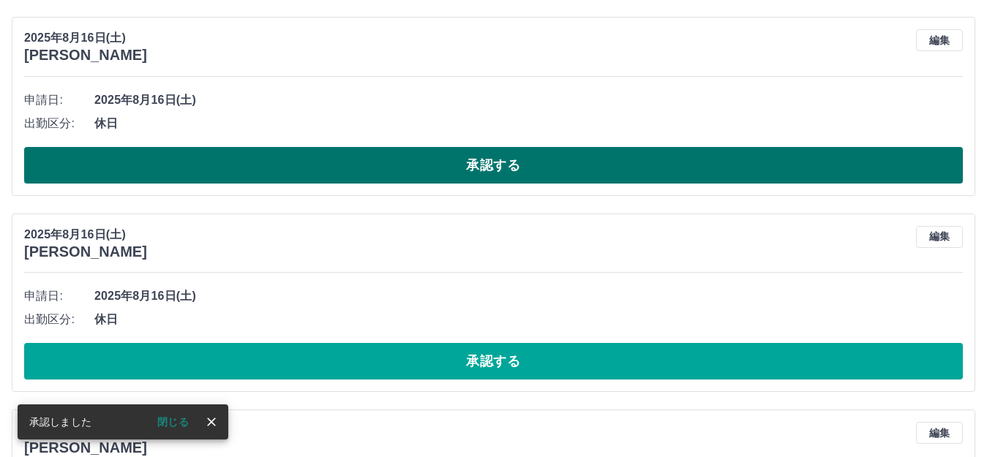
click at [350, 165] on button "承認する" at bounding box center [493, 165] width 939 height 37
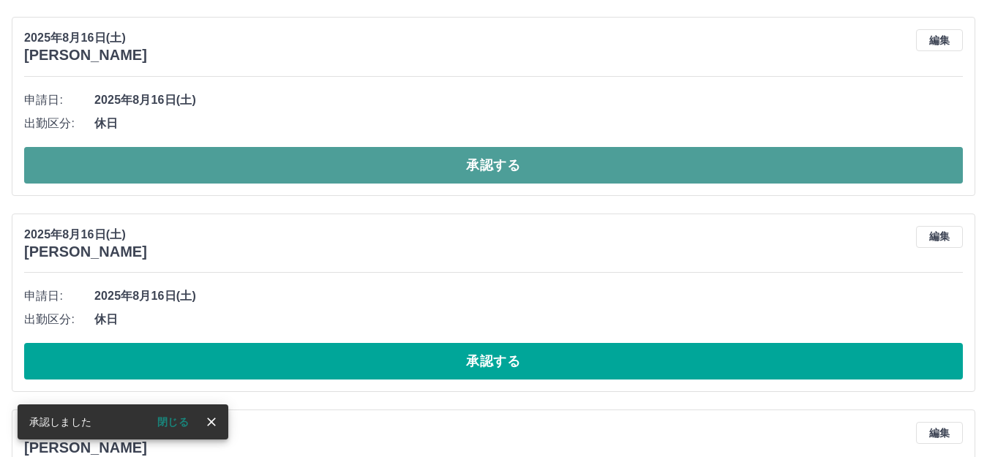
click at [373, 167] on button "承認する" at bounding box center [493, 165] width 939 height 37
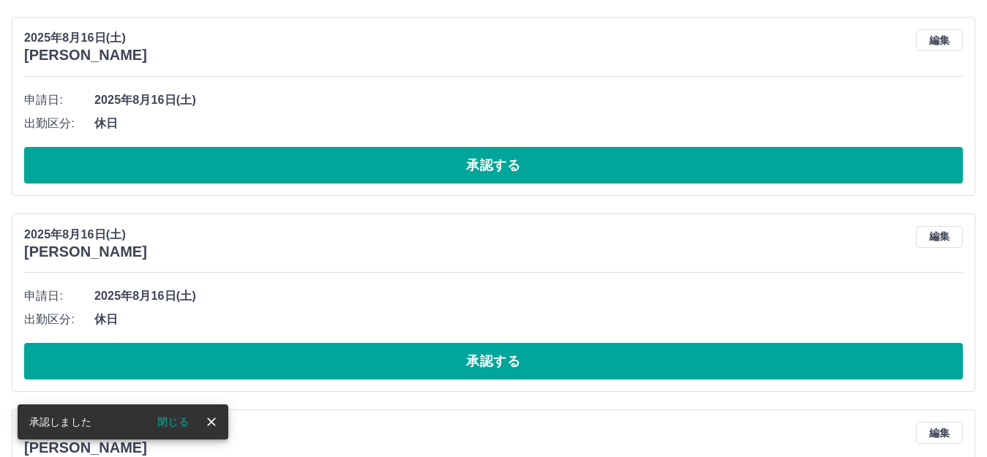
click at [372, 169] on button "承認する" at bounding box center [493, 165] width 939 height 37
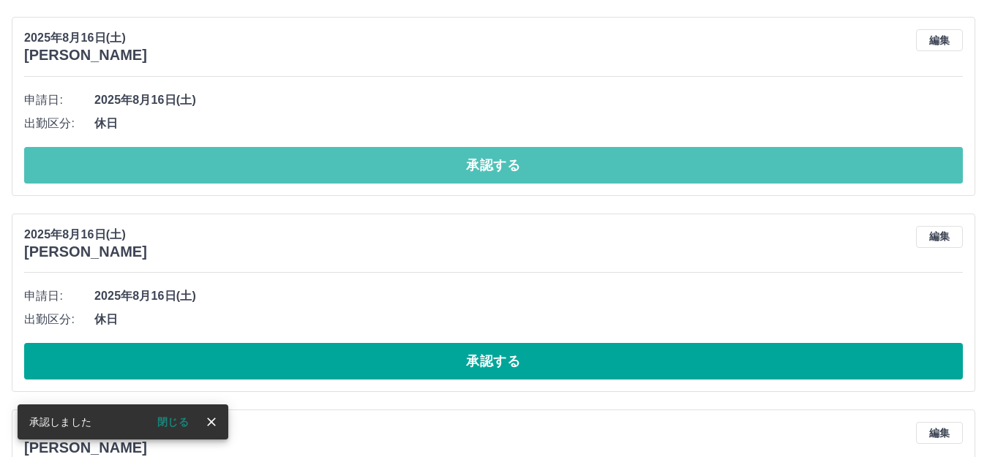
click at [362, 165] on button "承認する" at bounding box center [493, 165] width 939 height 37
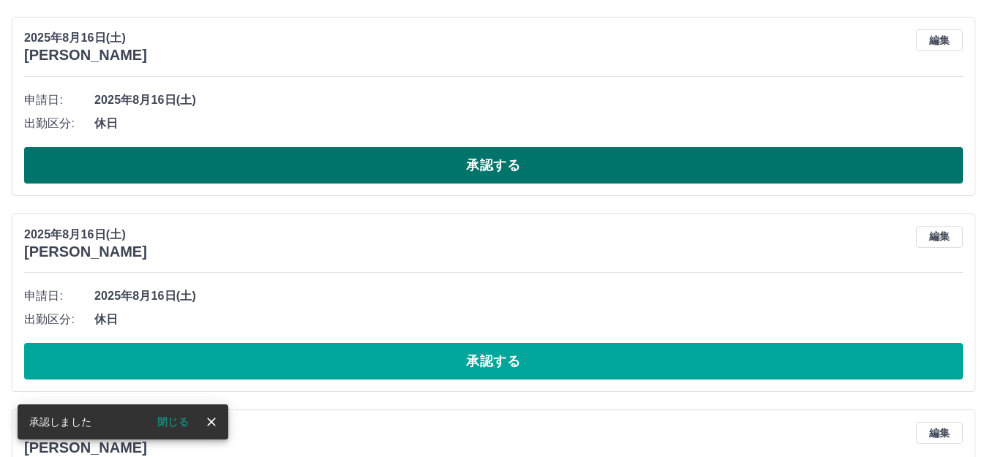
click at [344, 165] on button "承認する" at bounding box center [493, 165] width 939 height 37
click at [329, 167] on button "承認する" at bounding box center [493, 165] width 939 height 37
click at [317, 162] on button "承認する" at bounding box center [493, 165] width 939 height 37
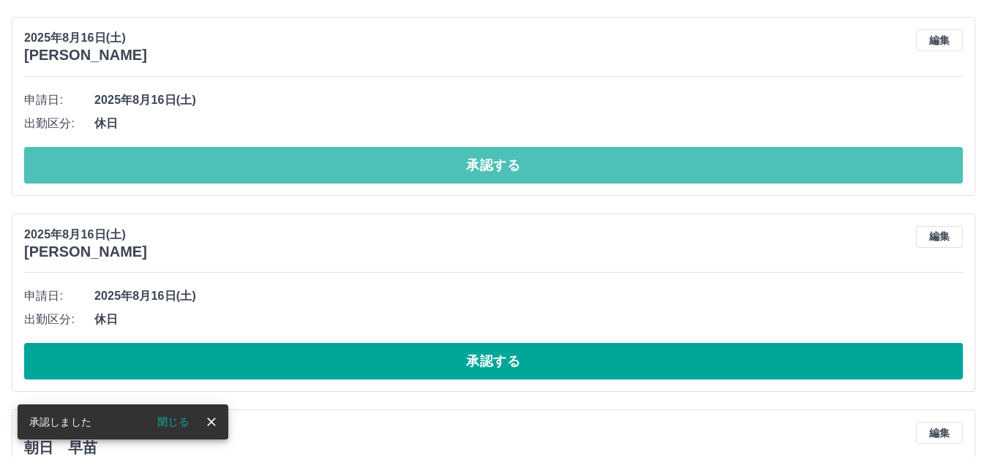
click at [347, 166] on button "承認する" at bounding box center [493, 165] width 939 height 37
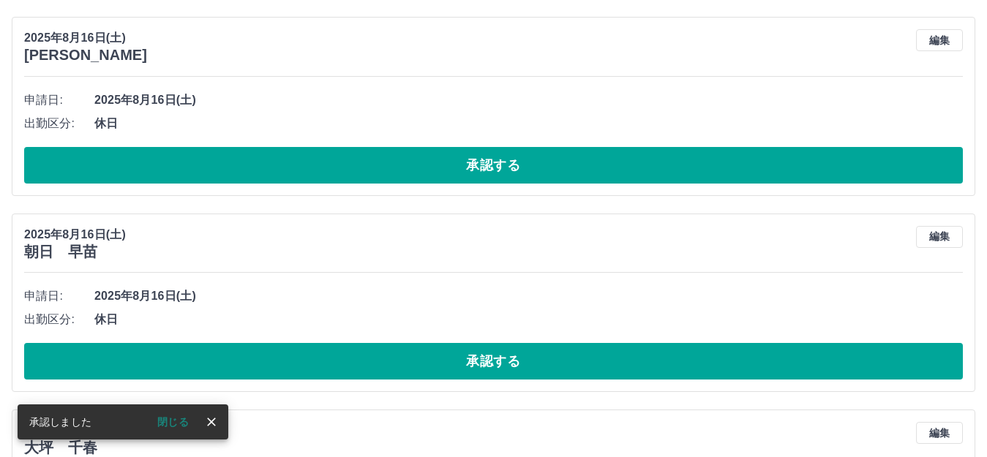
click at [355, 161] on button "承認する" at bounding box center [493, 165] width 939 height 37
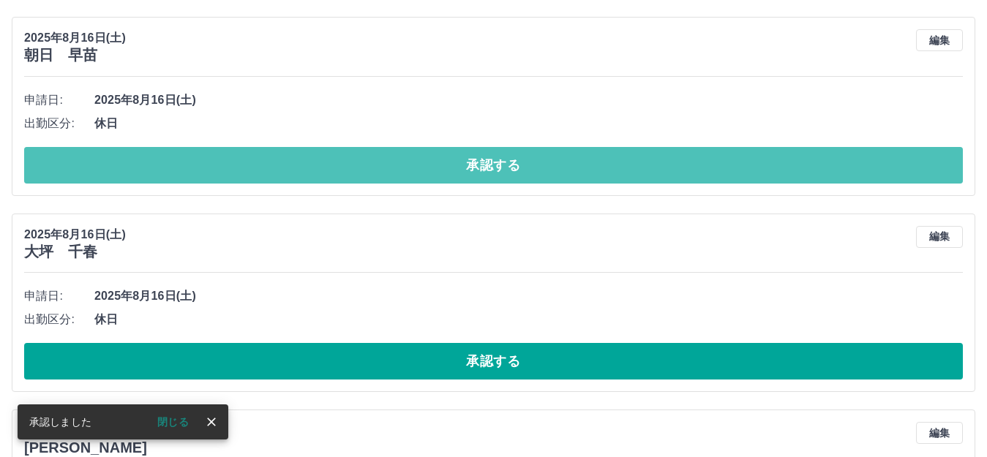
click at [382, 168] on button "承認する" at bounding box center [493, 165] width 939 height 37
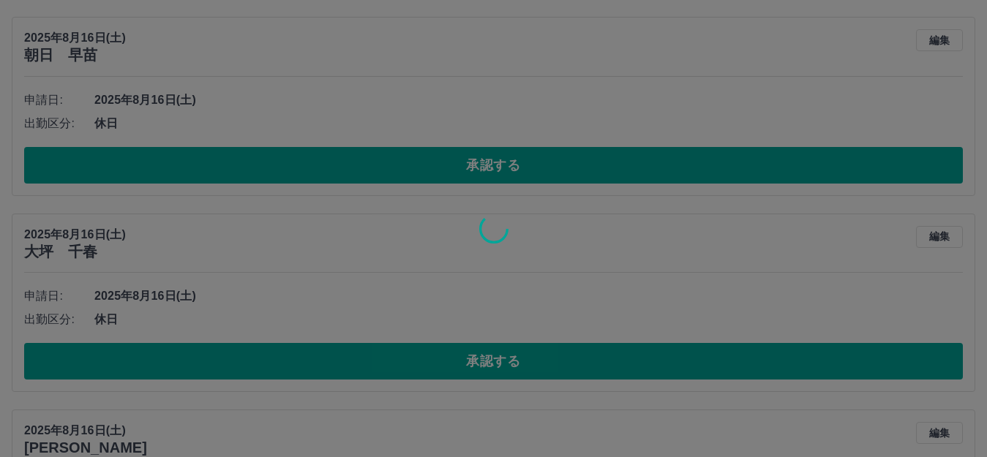
click at [384, 165] on div at bounding box center [493, 228] width 987 height 457
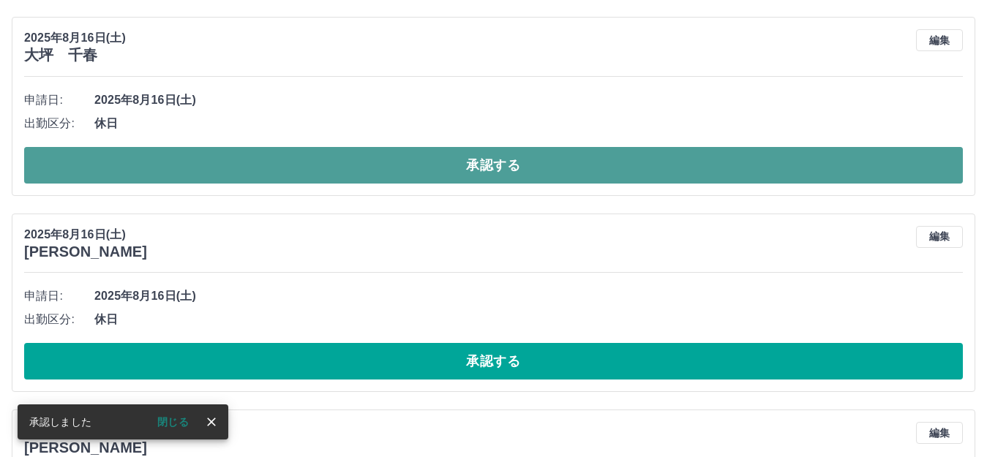
click at [418, 162] on button "承認する" at bounding box center [493, 165] width 939 height 37
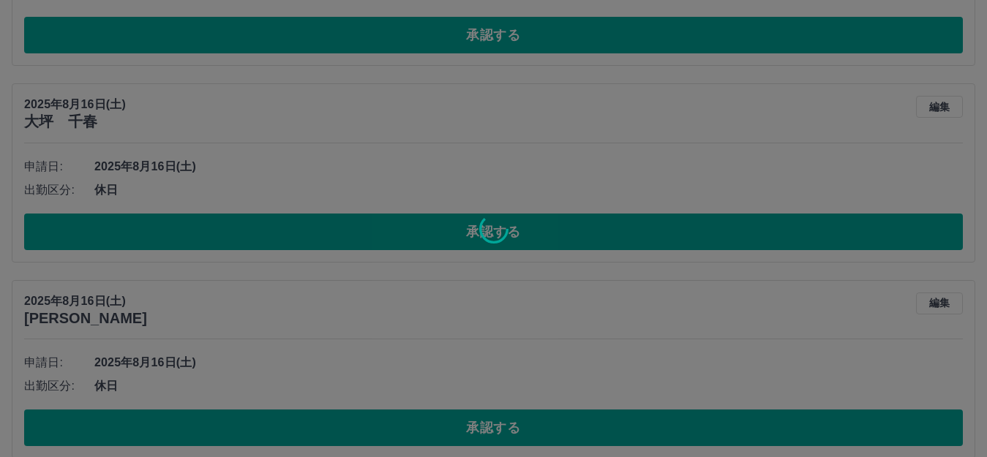
scroll to position [920, 0]
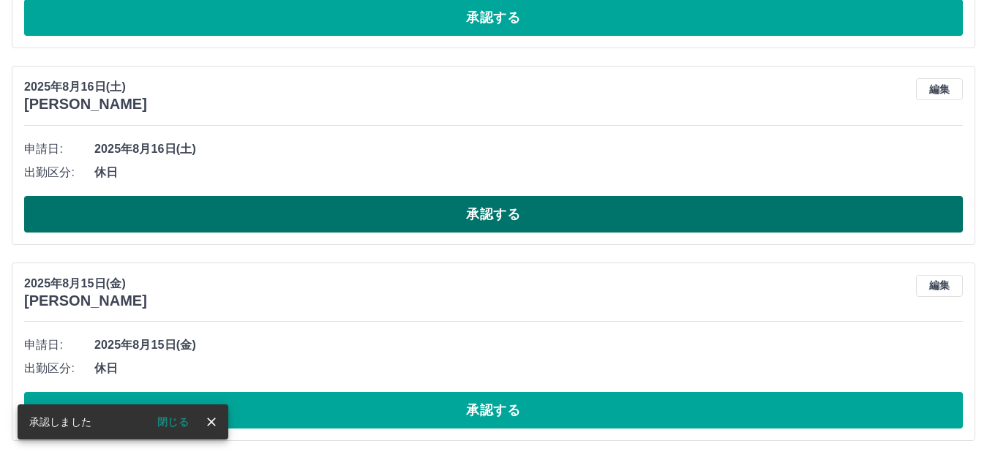
click at [406, 211] on button "承認する" at bounding box center [493, 214] width 939 height 37
click at [416, 214] on button "承認する" at bounding box center [493, 214] width 939 height 37
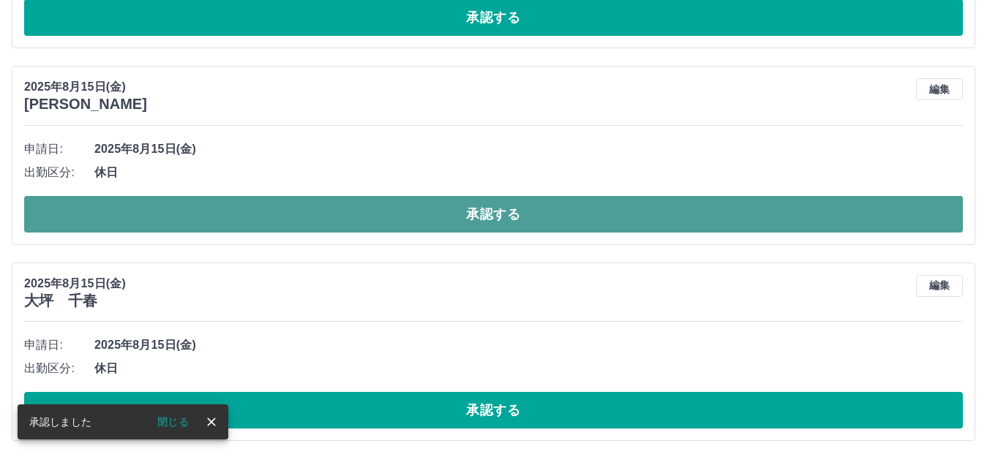
click at [425, 223] on button "承認する" at bounding box center [493, 214] width 939 height 37
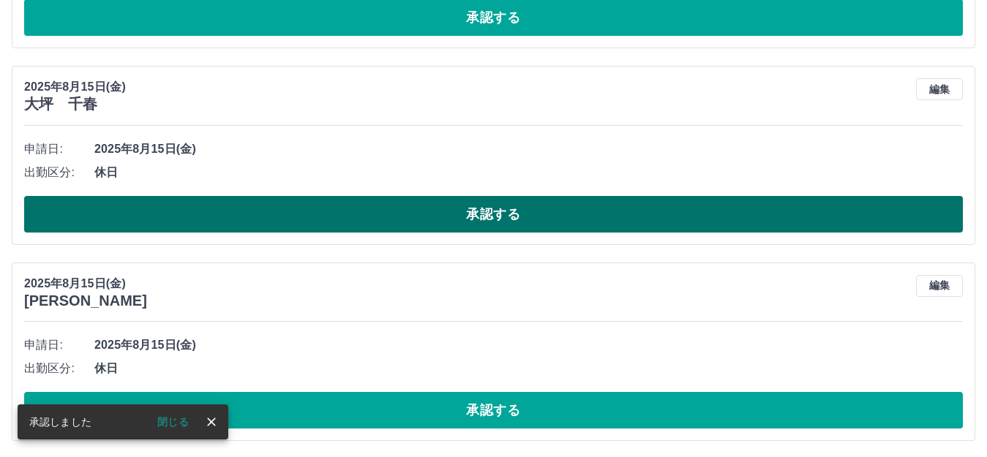
click at [407, 214] on button "承認する" at bounding box center [493, 214] width 939 height 37
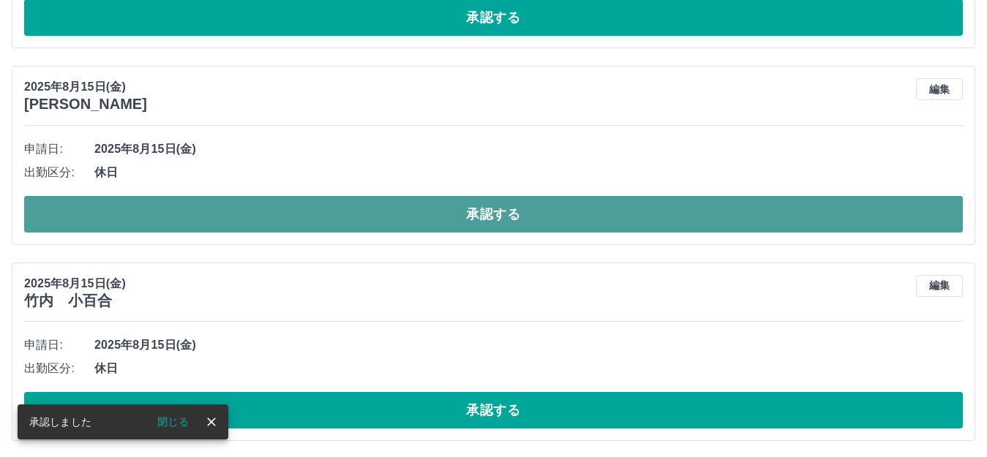
click at [375, 214] on button "承認する" at bounding box center [493, 214] width 939 height 37
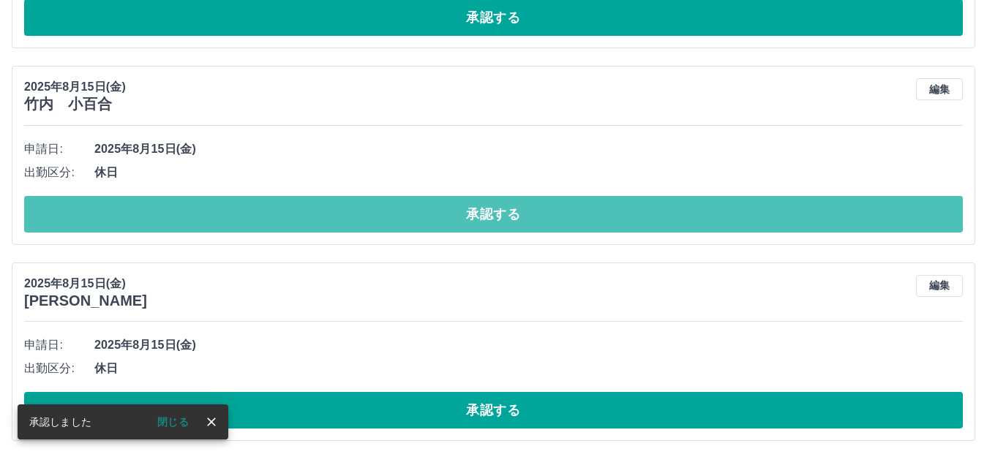
click at [373, 208] on button "承認する" at bounding box center [493, 214] width 939 height 37
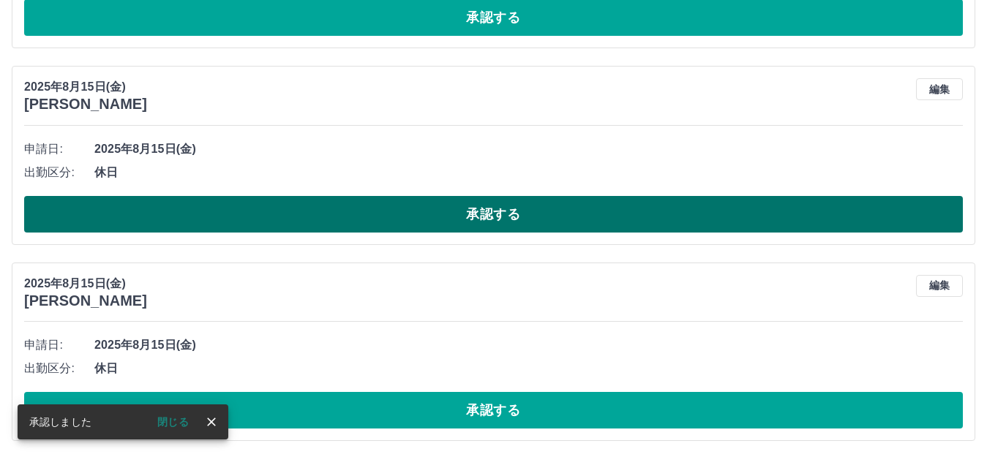
click at [375, 208] on button "承認する" at bounding box center [493, 214] width 939 height 37
click at [392, 201] on button "承認する" at bounding box center [493, 214] width 939 height 37
click at [529, 219] on button "承認する" at bounding box center [493, 214] width 939 height 37
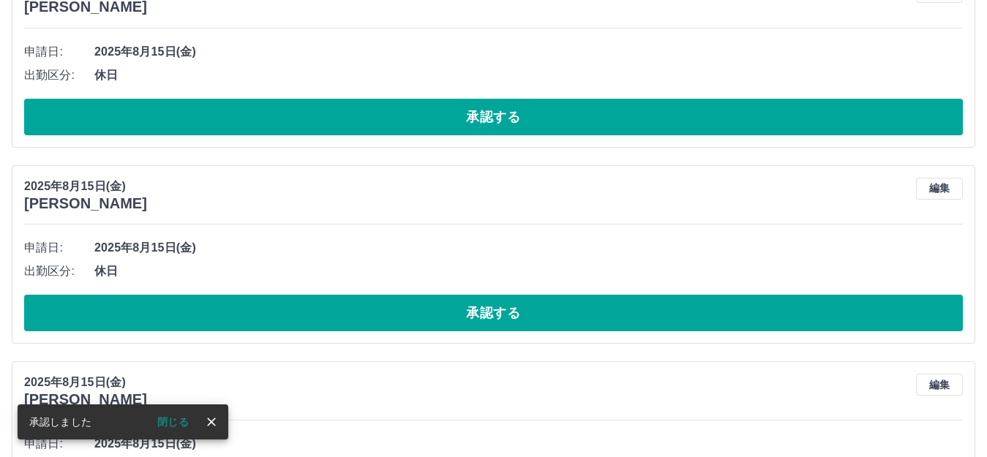
scroll to position [821, 0]
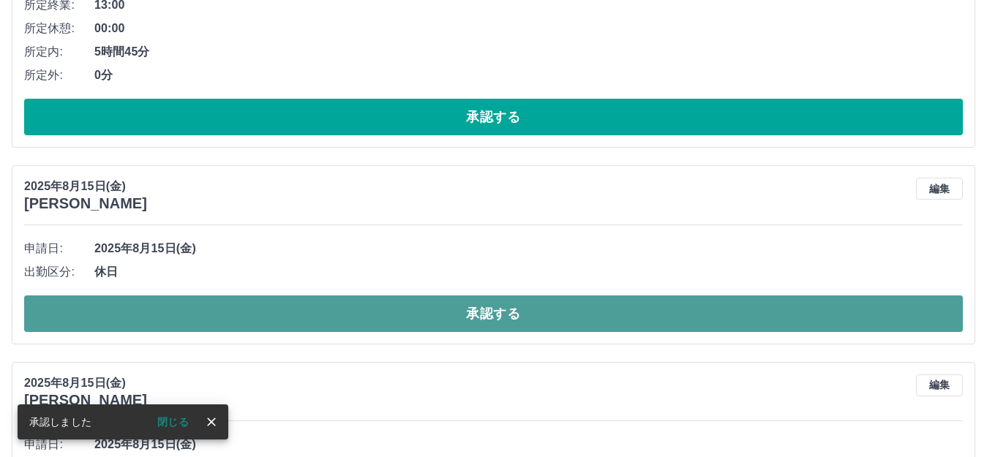
click at [543, 322] on button "承認する" at bounding box center [493, 314] width 939 height 37
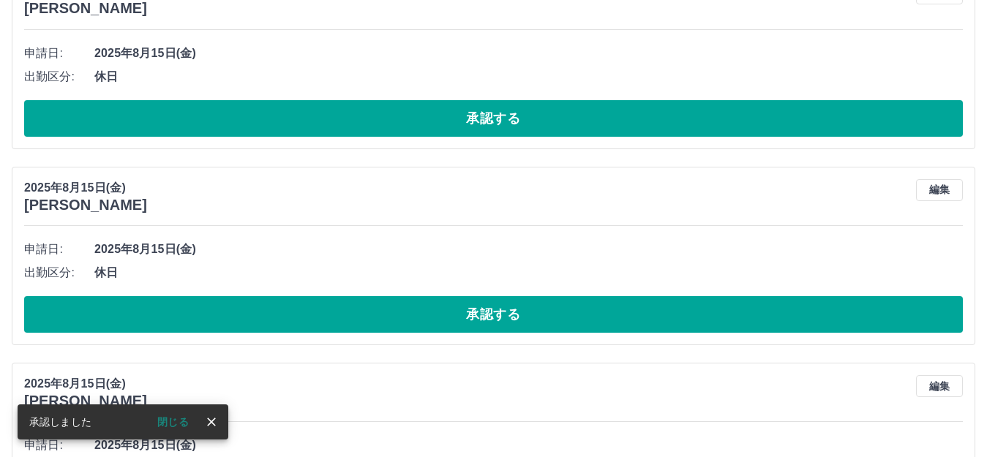
scroll to position [819, 0]
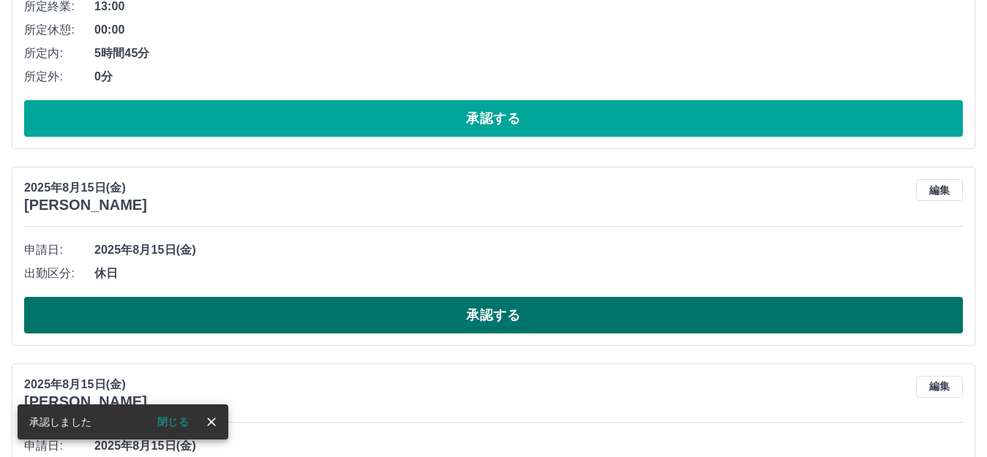
click at [508, 317] on button "承認する" at bounding box center [493, 315] width 939 height 37
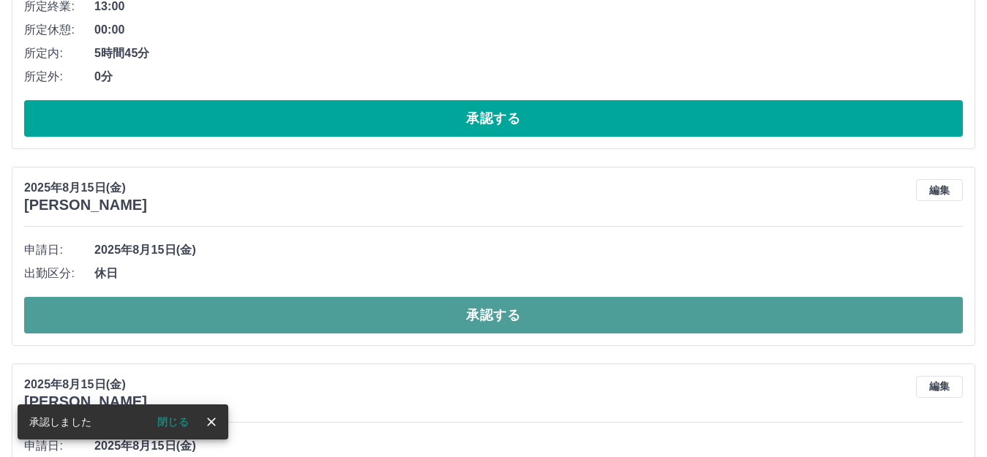
click at [553, 313] on button "承認する" at bounding box center [493, 315] width 939 height 37
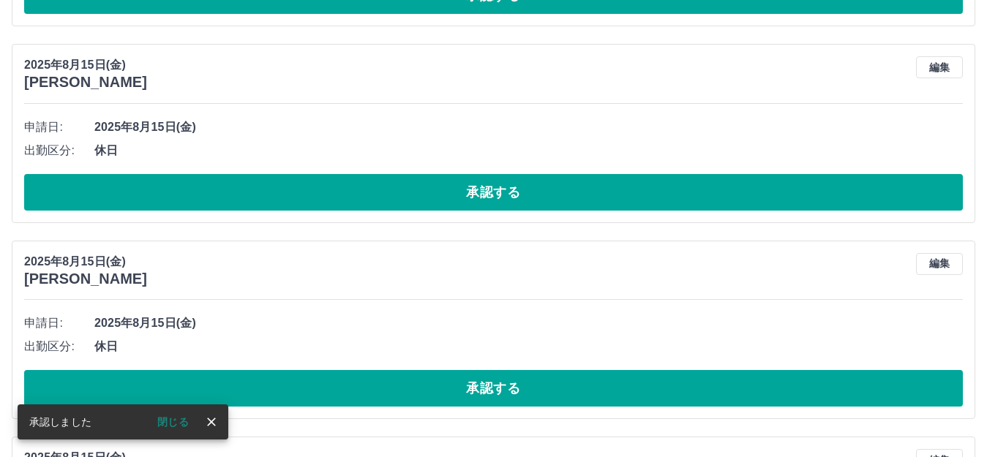
scroll to position [964, 0]
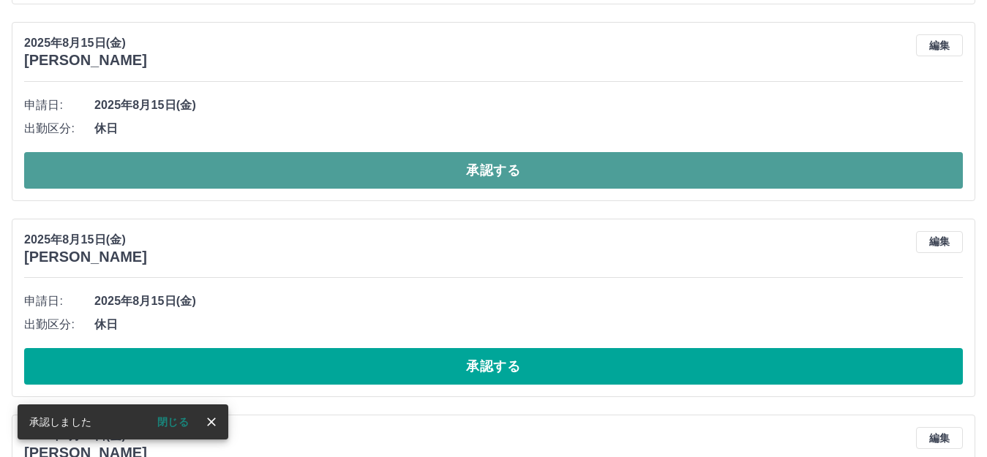
click at [564, 177] on button "承認する" at bounding box center [493, 170] width 939 height 37
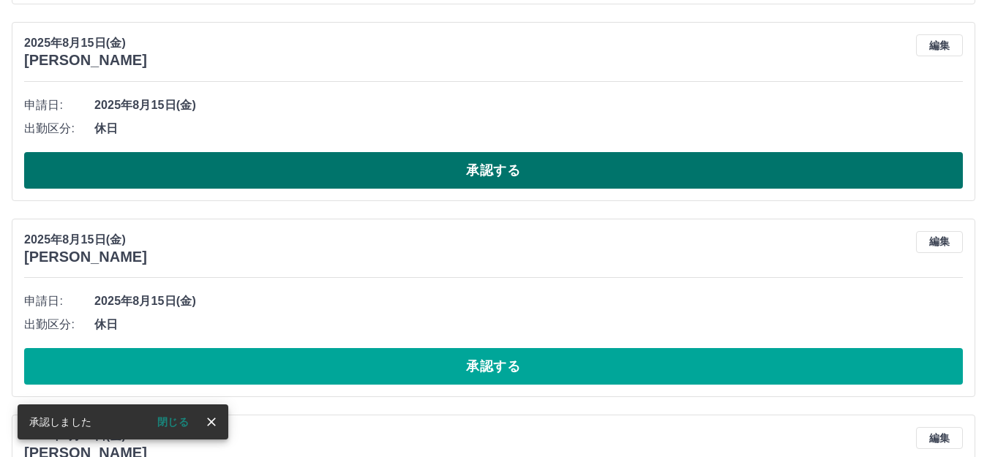
click at [614, 188] on button "承認する" at bounding box center [493, 170] width 939 height 37
click at [586, 183] on button "承認する" at bounding box center [493, 170] width 939 height 37
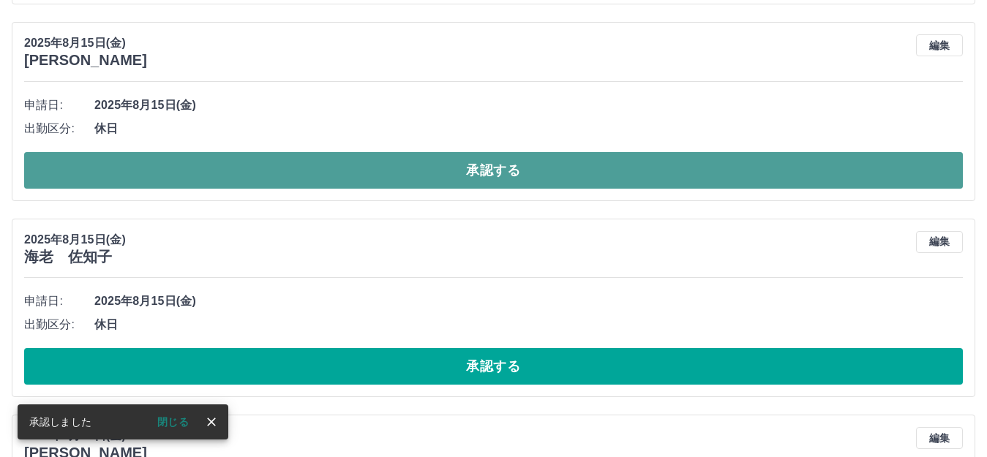
click at [613, 181] on button "承認する" at bounding box center [493, 170] width 939 height 37
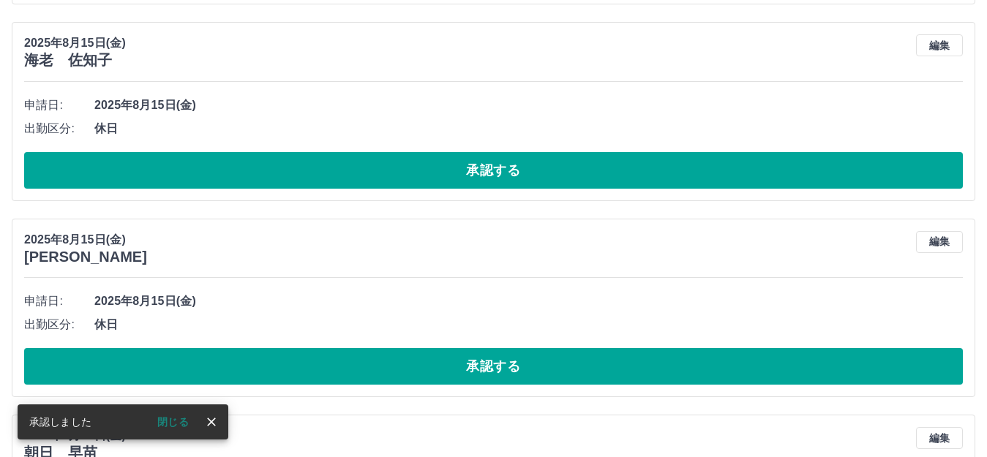
click at [597, 179] on button "承認する" at bounding box center [493, 170] width 939 height 37
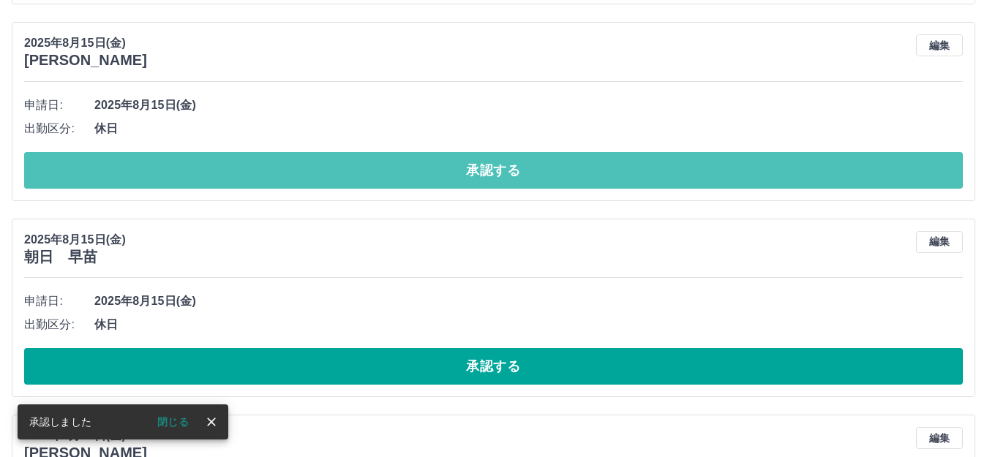
click at [590, 177] on button "承認する" at bounding box center [493, 170] width 939 height 37
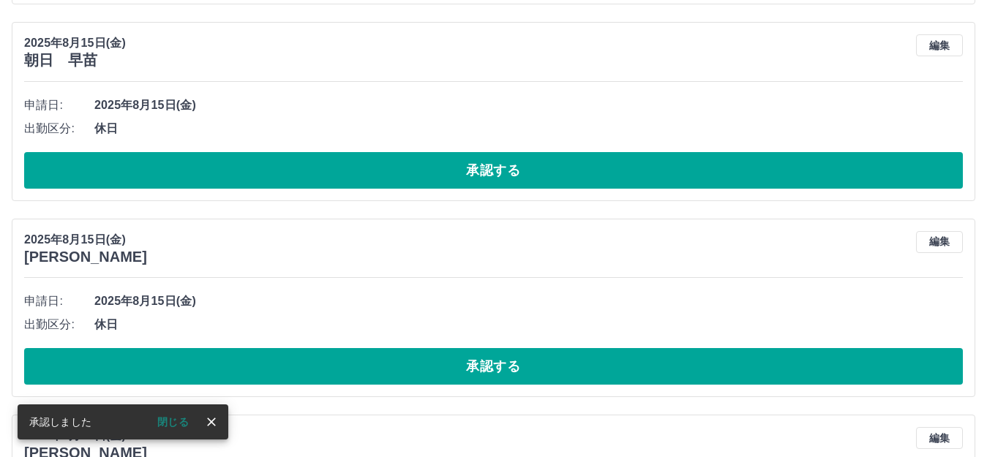
click at [590, 177] on button "承認する" at bounding box center [493, 170] width 939 height 37
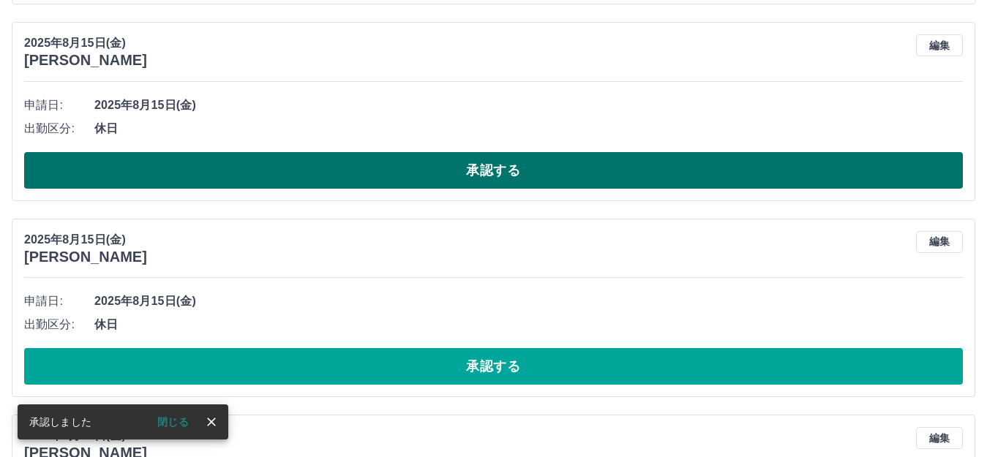
click at [481, 176] on button "承認する" at bounding box center [493, 170] width 939 height 37
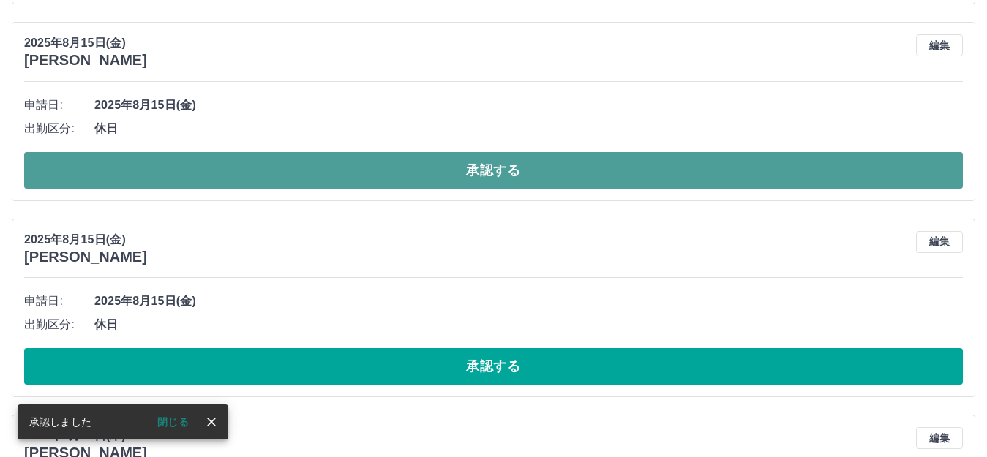
click at [541, 170] on button "承認する" at bounding box center [493, 170] width 939 height 37
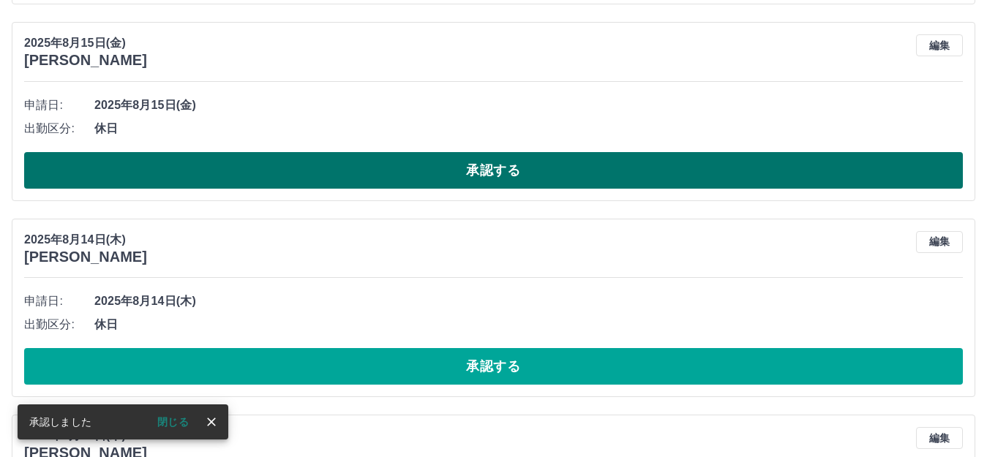
click at [532, 176] on button "承認する" at bounding box center [493, 170] width 939 height 37
click at [471, 177] on button "承認する" at bounding box center [493, 170] width 939 height 37
click at [494, 178] on button "承認する" at bounding box center [493, 170] width 939 height 37
click at [377, 169] on button "承認する" at bounding box center [493, 170] width 939 height 37
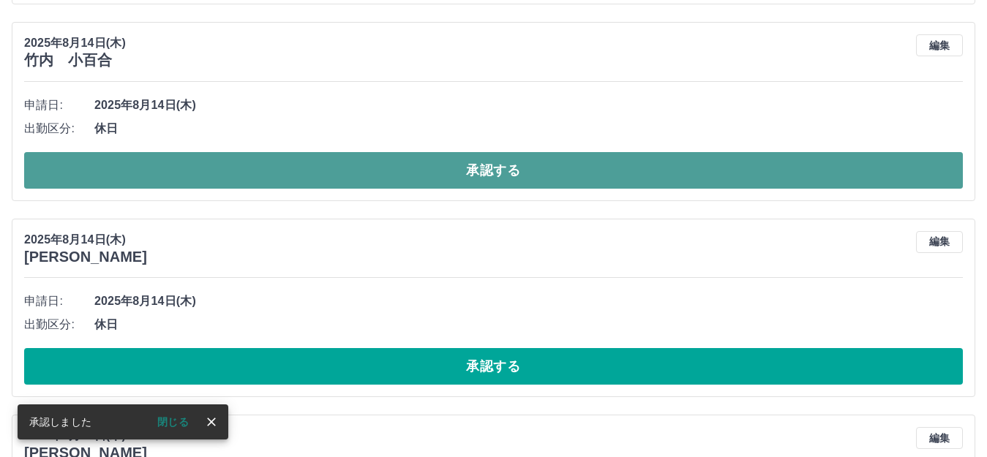
click at [505, 169] on button "承認する" at bounding box center [493, 170] width 939 height 37
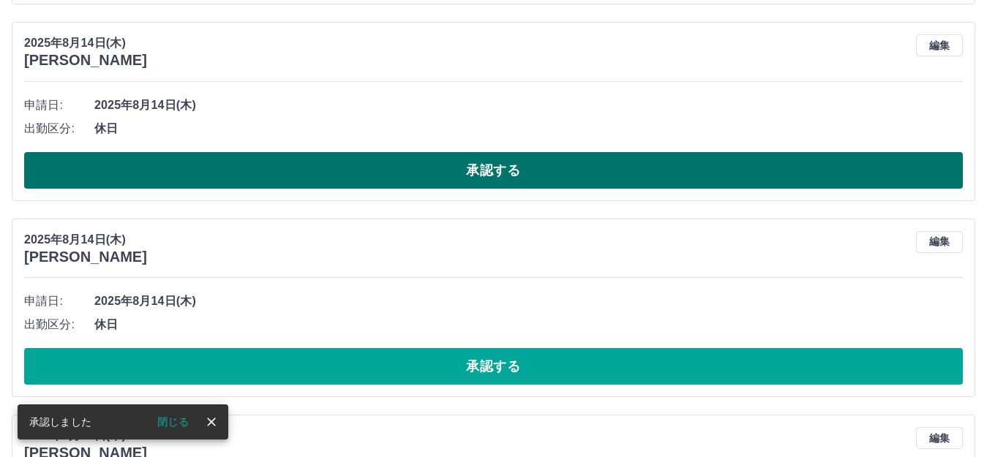
click at [496, 159] on button "承認する" at bounding box center [493, 170] width 939 height 37
click at [522, 169] on button "承認する" at bounding box center [493, 170] width 939 height 37
click at [565, 162] on button "承認する" at bounding box center [493, 170] width 939 height 37
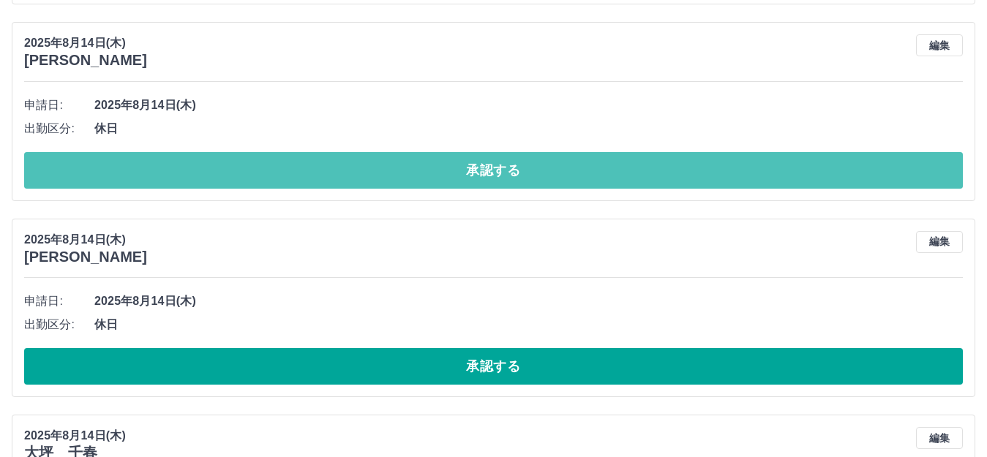
click at [614, 168] on button "承認する" at bounding box center [493, 170] width 939 height 37
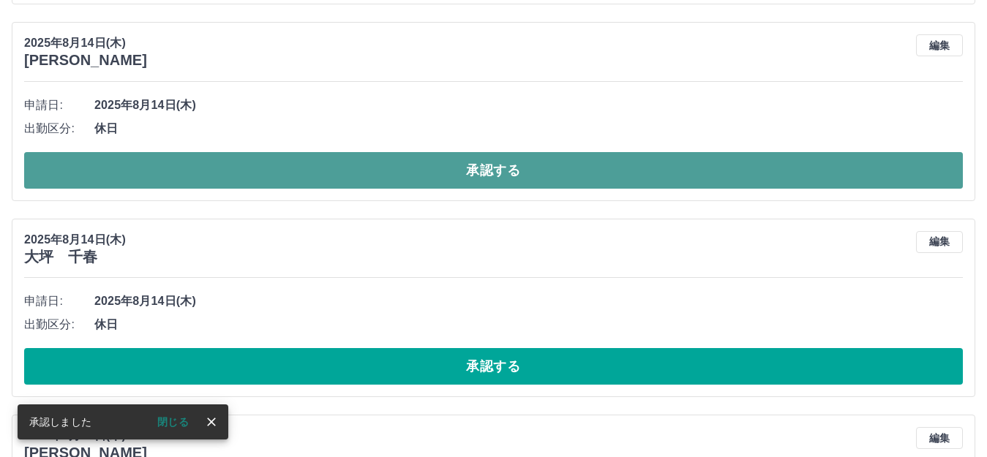
click at [456, 171] on button "承認する" at bounding box center [493, 170] width 939 height 37
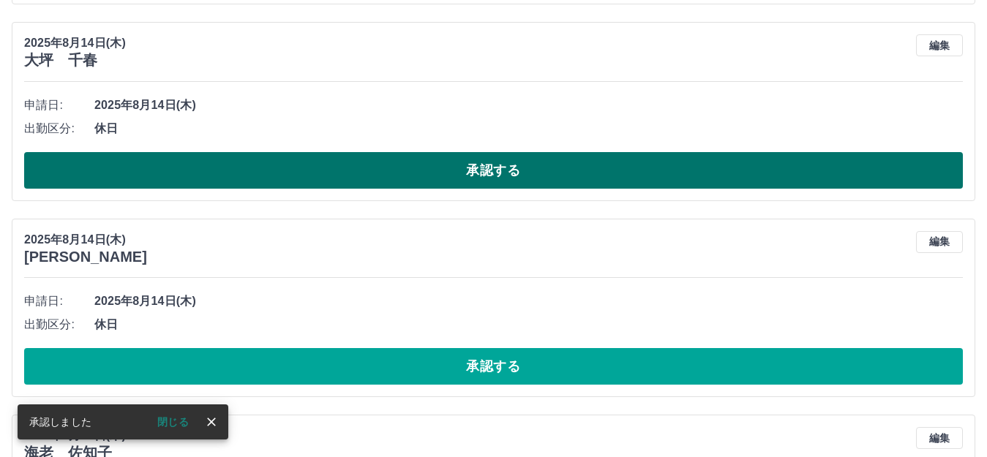
drag, startPoint x: 480, startPoint y: 161, endPoint x: 584, endPoint y: 176, distance: 104.9
click at [482, 161] on button "承認する" at bounding box center [493, 170] width 939 height 37
click at [537, 179] on button "承認する" at bounding box center [493, 170] width 939 height 37
click at [557, 172] on button "承認する" at bounding box center [493, 170] width 939 height 37
drag, startPoint x: 412, startPoint y: 169, endPoint x: 432, endPoint y: 167, distance: 20.6
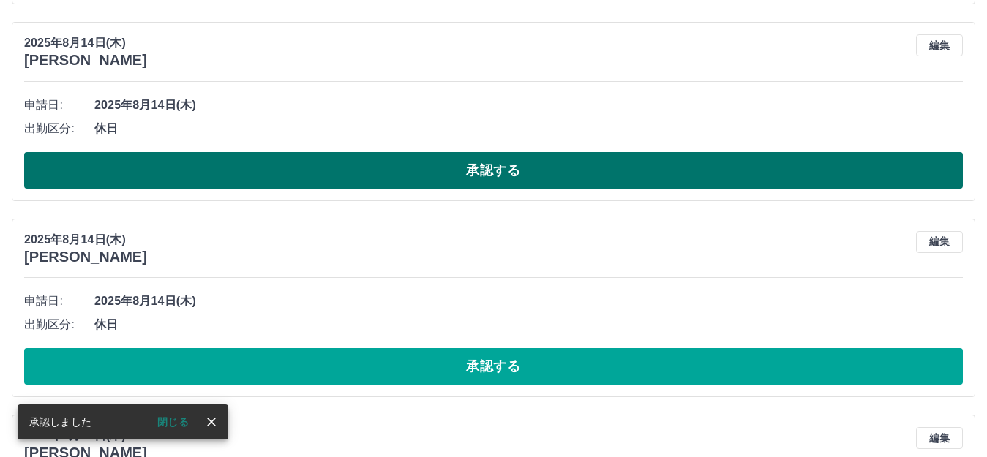
click at [420, 166] on button "承認する" at bounding box center [493, 170] width 939 height 37
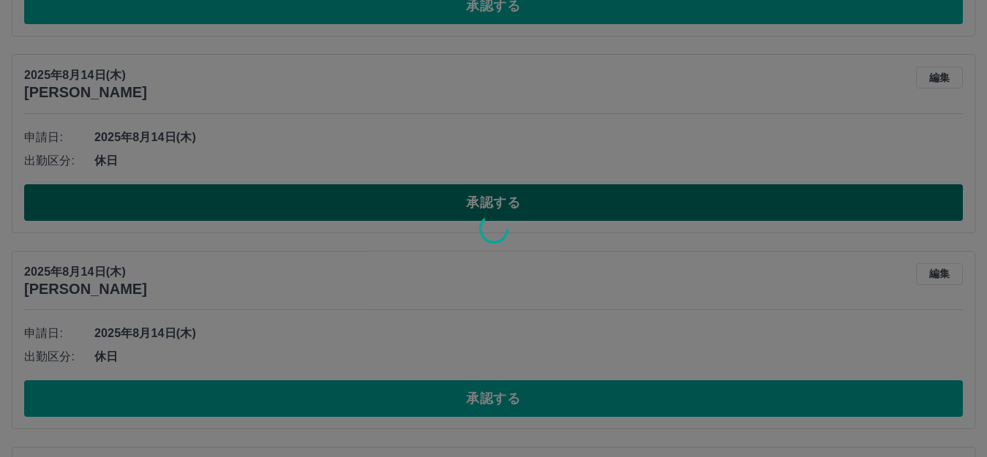
scroll to position [915, 0]
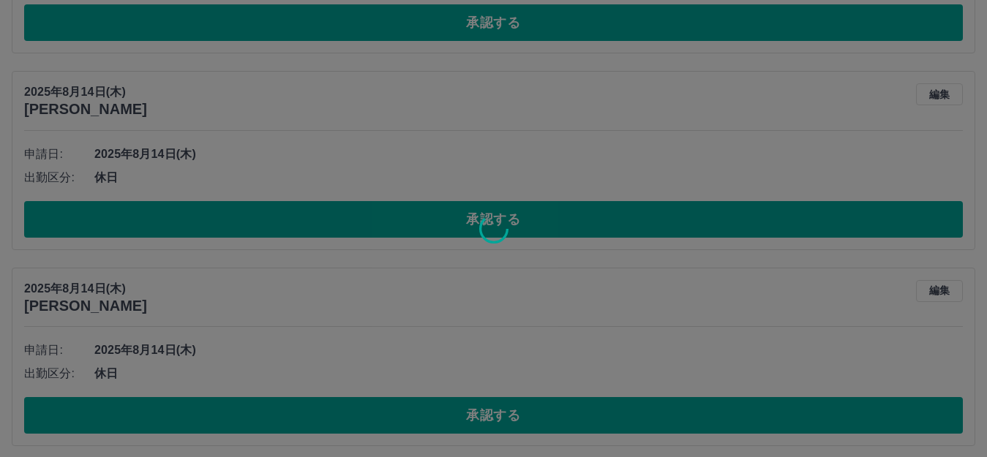
drag, startPoint x: 432, startPoint y: 167, endPoint x: 386, endPoint y: 105, distance: 76.8
click at [386, 105] on div at bounding box center [493, 228] width 987 height 457
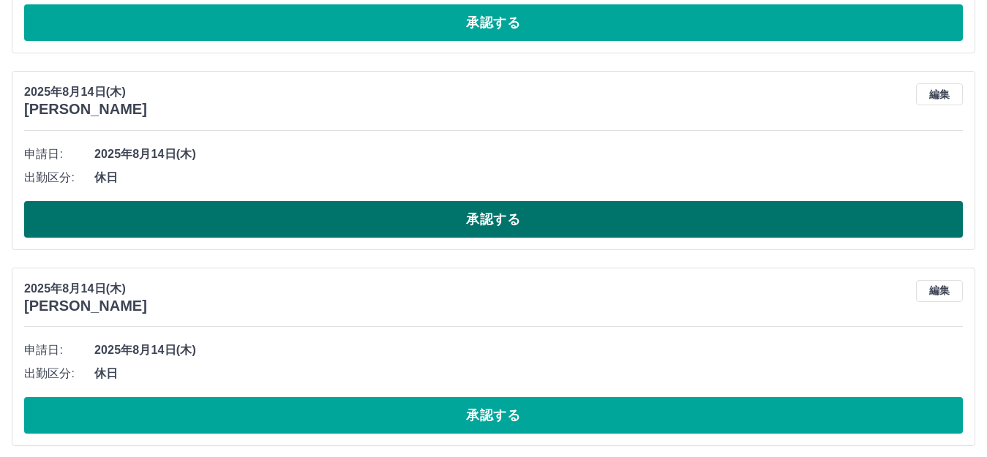
click at [429, 222] on button "承認する" at bounding box center [493, 219] width 939 height 37
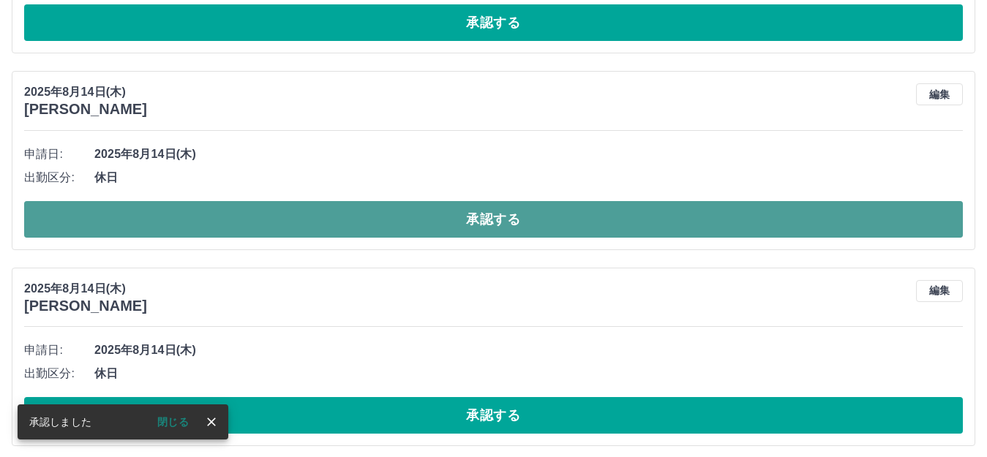
drag, startPoint x: 435, startPoint y: 225, endPoint x: 443, endPoint y: 215, distance: 12.6
click at [438, 222] on button "承認する" at bounding box center [493, 219] width 939 height 37
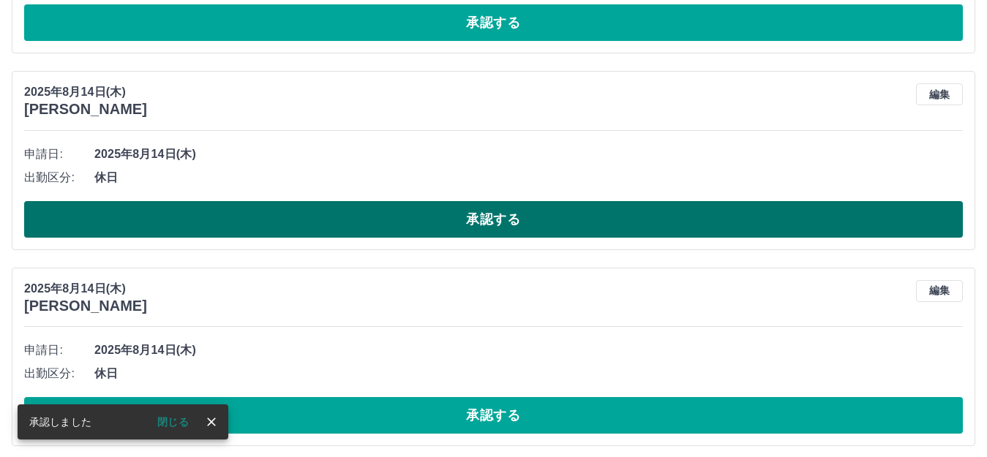
click at [540, 230] on button "承認する" at bounding box center [493, 219] width 939 height 37
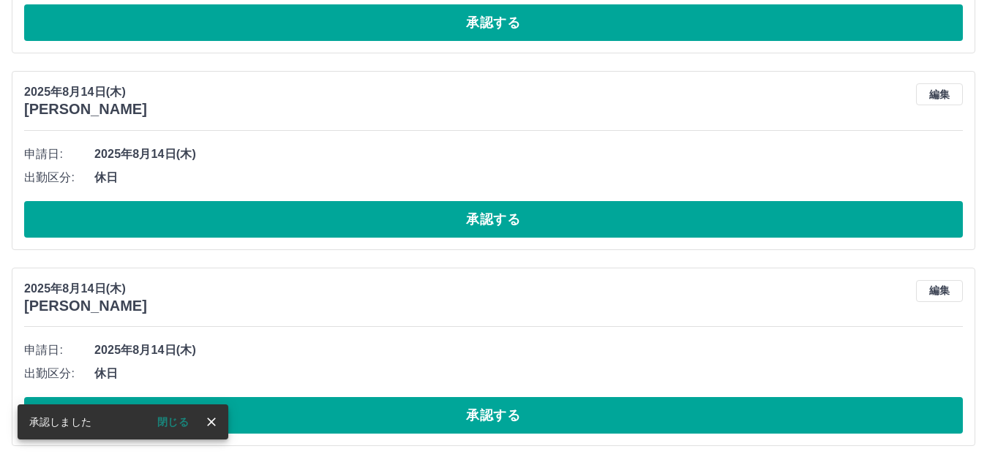
drag, startPoint x: 681, startPoint y: 225, endPoint x: 677, endPoint y: 244, distance: 18.6
click at [680, 226] on button "承認する" at bounding box center [493, 219] width 939 height 37
click at [761, 173] on span "休日" at bounding box center [528, 178] width 868 height 18
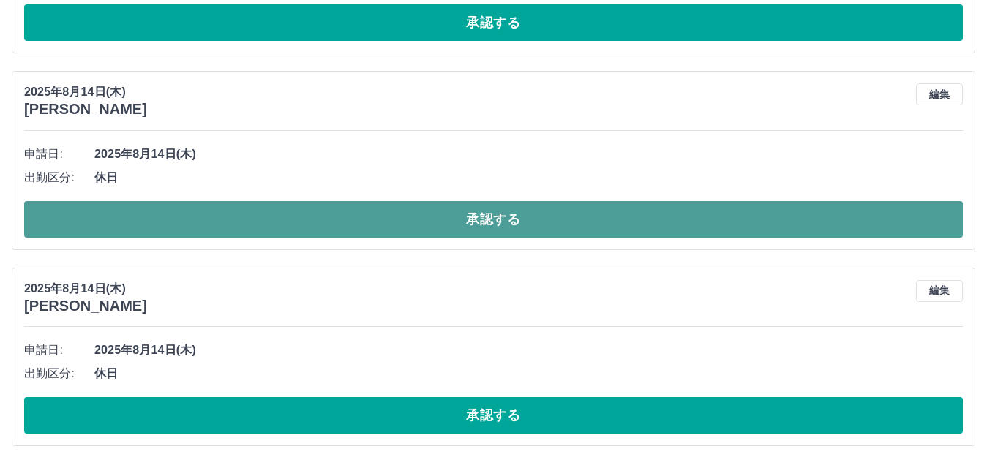
click at [494, 223] on button "承認する" at bounding box center [493, 219] width 939 height 37
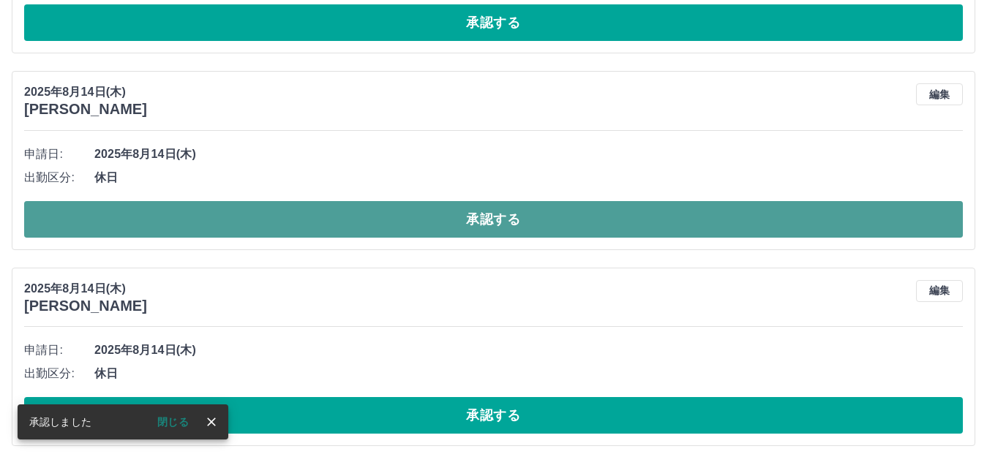
click at [456, 211] on button "承認する" at bounding box center [493, 219] width 939 height 37
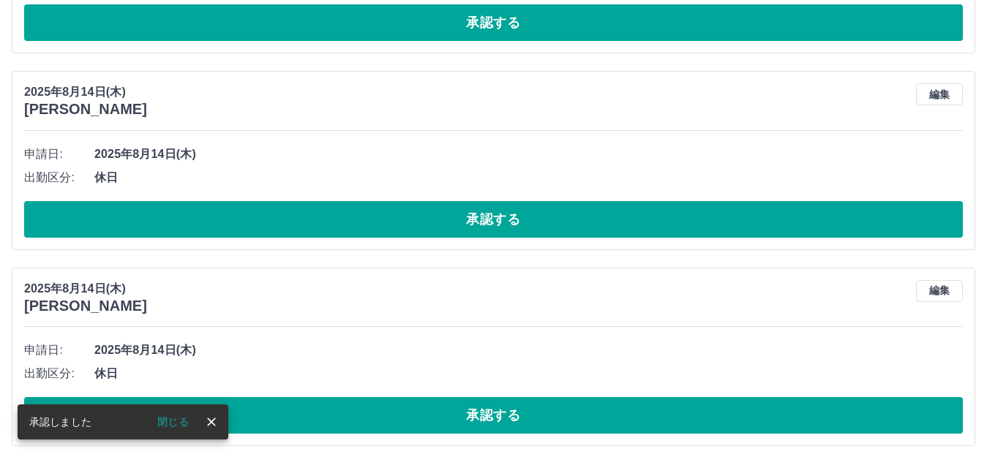
drag, startPoint x: 628, startPoint y: 219, endPoint x: 648, endPoint y: 247, distance: 34.1
click at [630, 221] on button "承認する" at bounding box center [493, 219] width 939 height 37
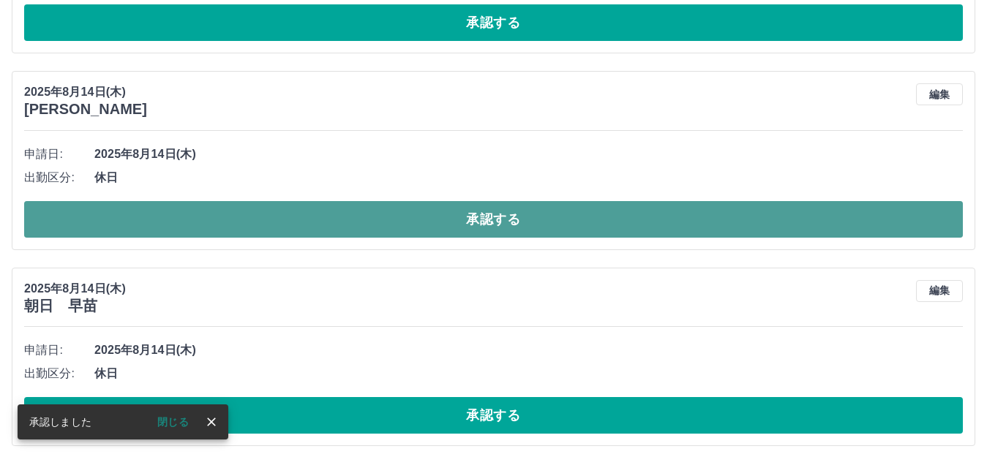
click at [467, 229] on button "承認する" at bounding box center [493, 219] width 939 height 37
click at [499, 231] on button "承認する" at bounding box center [493, 219] width 939 height 37
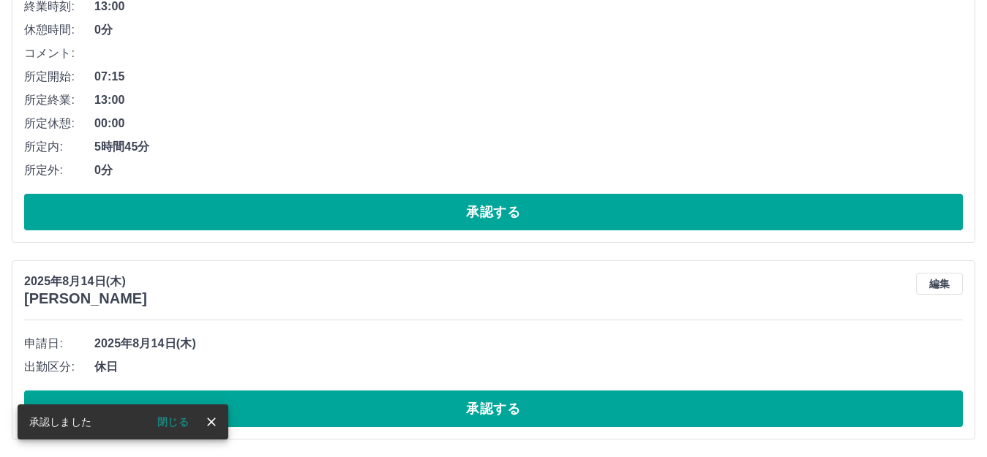
scroll to position [727, 0]
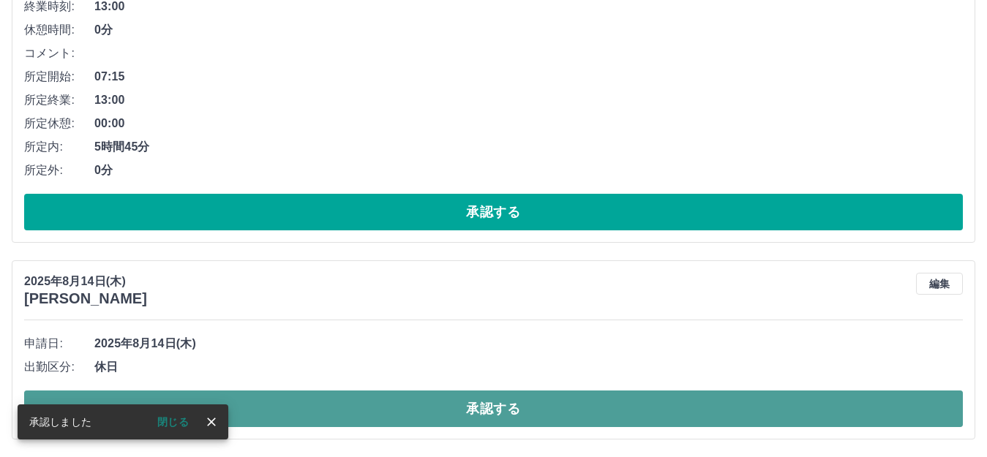
click at [587, 418] on button "承認する" at bounding box center [493, 409] width 939 height 37
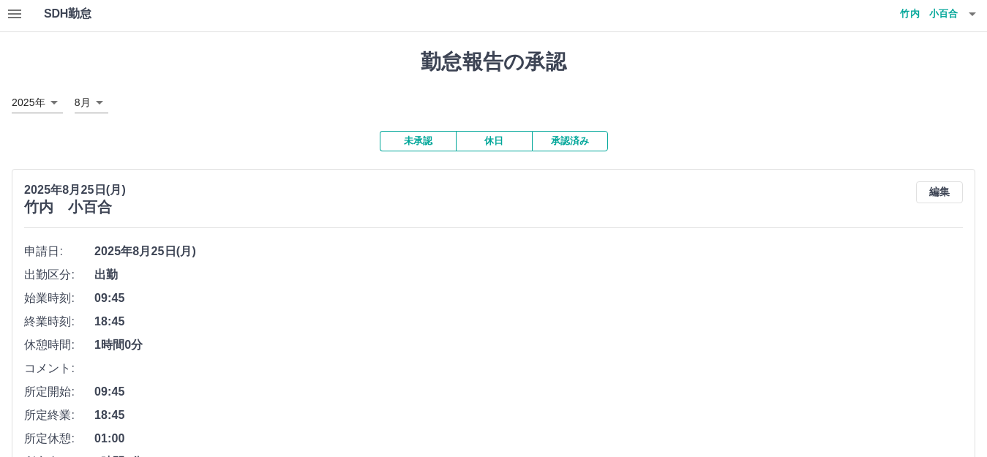
scroll to position [0, 0]
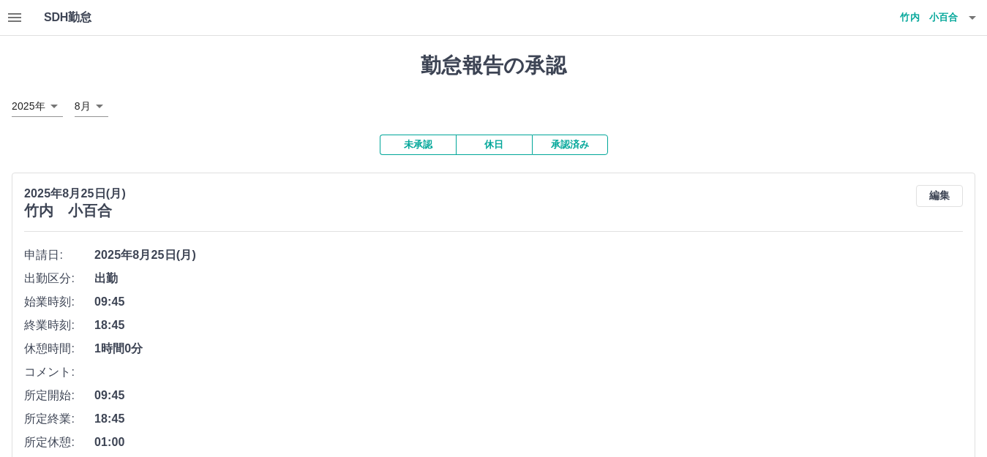
click at [573, 146] on button "承認済み" at bounding box center [570, 145] width 76 height 20
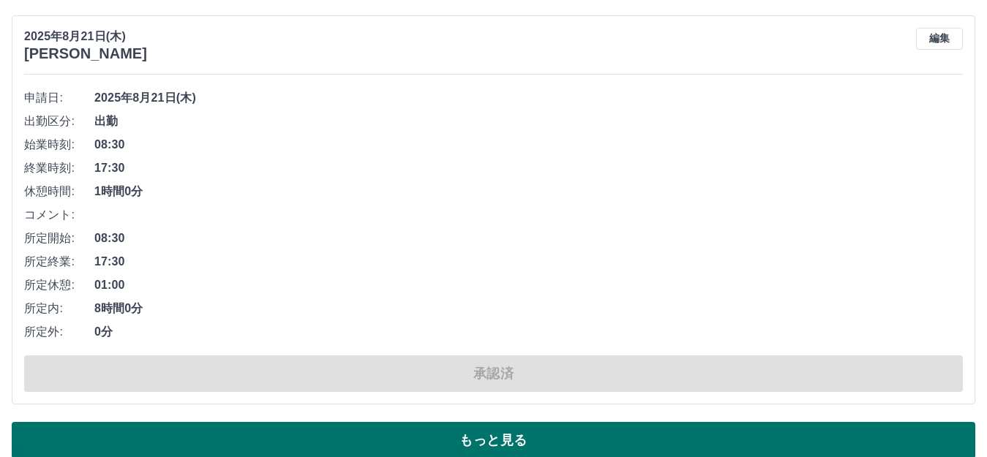
scroll to position [9945, 0]
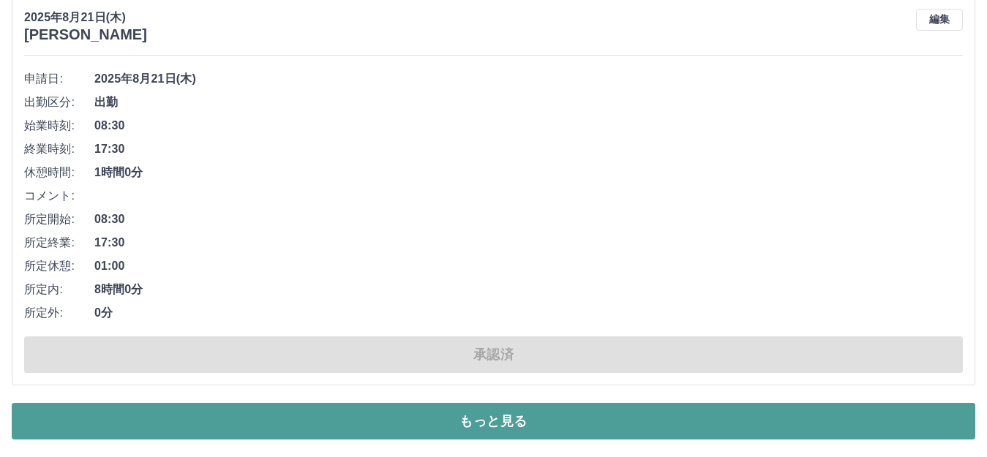
click at [344, 419] on button "もっと見る" at bounding box center [493, 421] width 963 height 37
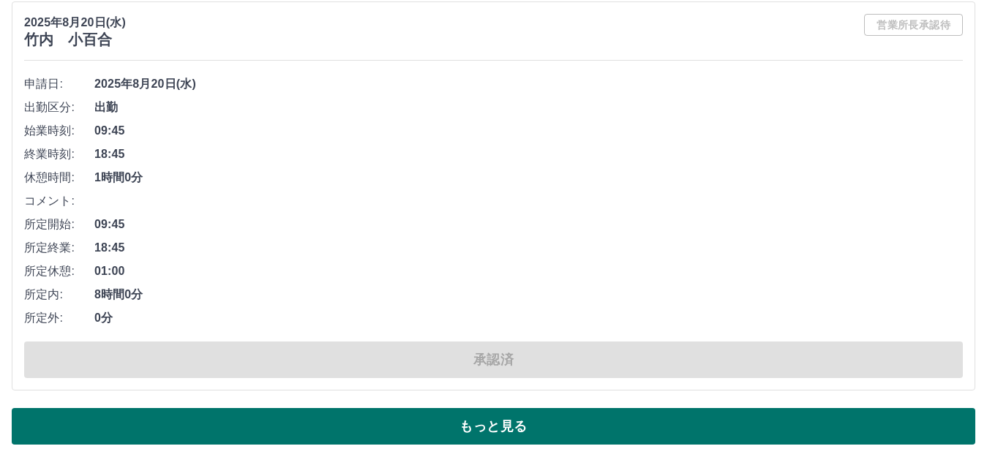
scroll to position [20119, 0]
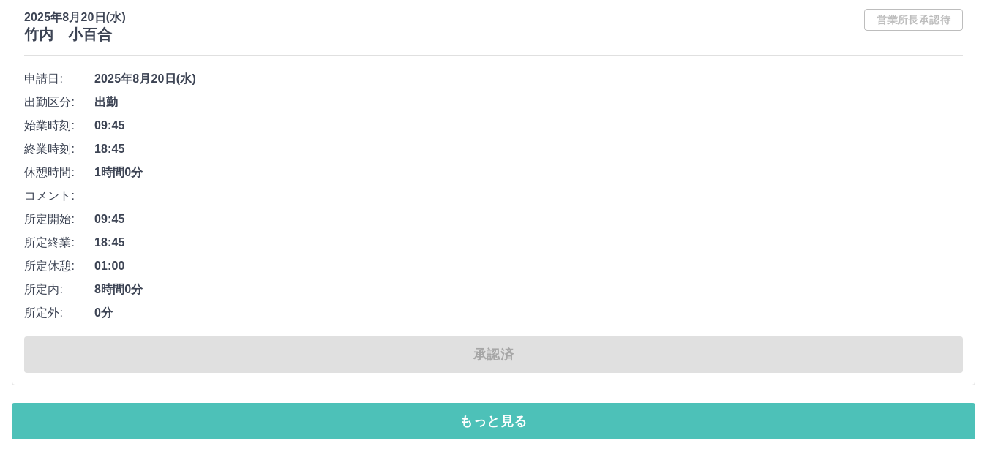
drag, startPoint x: 325, startPoint y: 425, endPoint x: 330, endPoint y: 438, distance: 14.1
click at [330, 438] on button "もっと見る" at bounding box center [493, 421] width 963 height 37
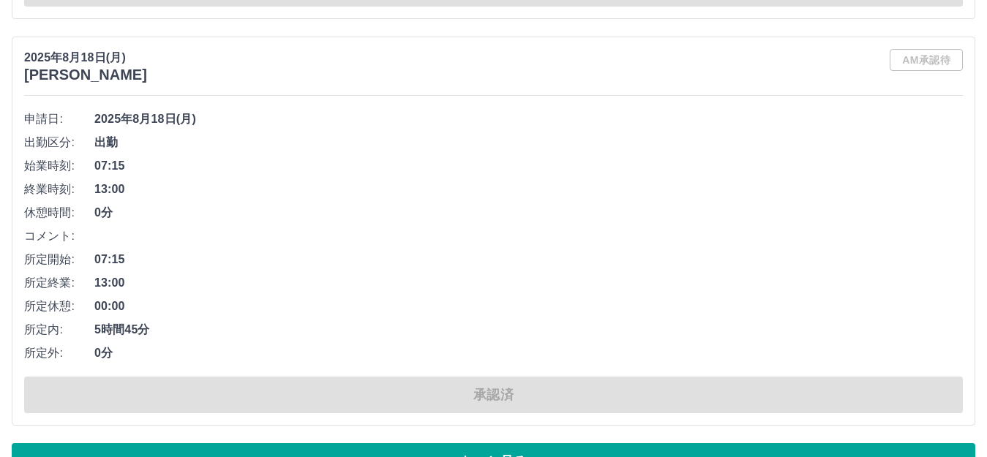
scroll to position [30011, 0]
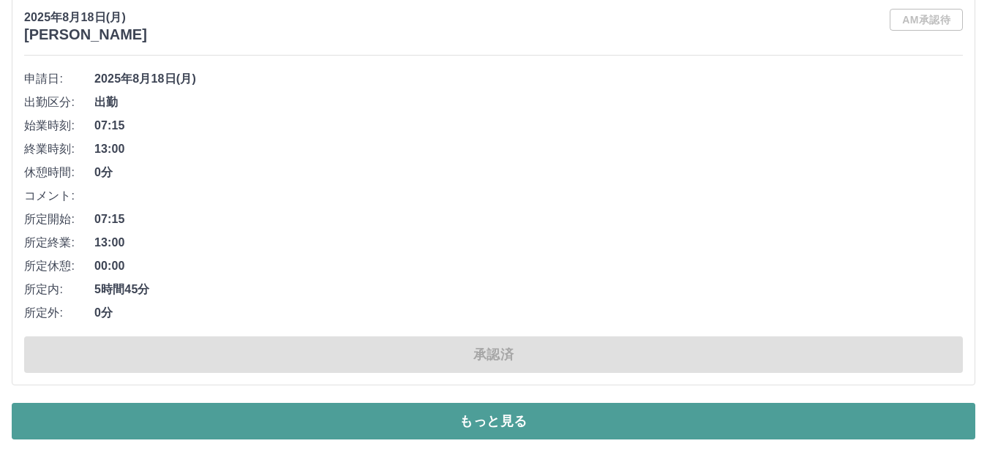
click at [390, 410] on button "もっと見る" at bounding box center [493, 421] width 963 height 37
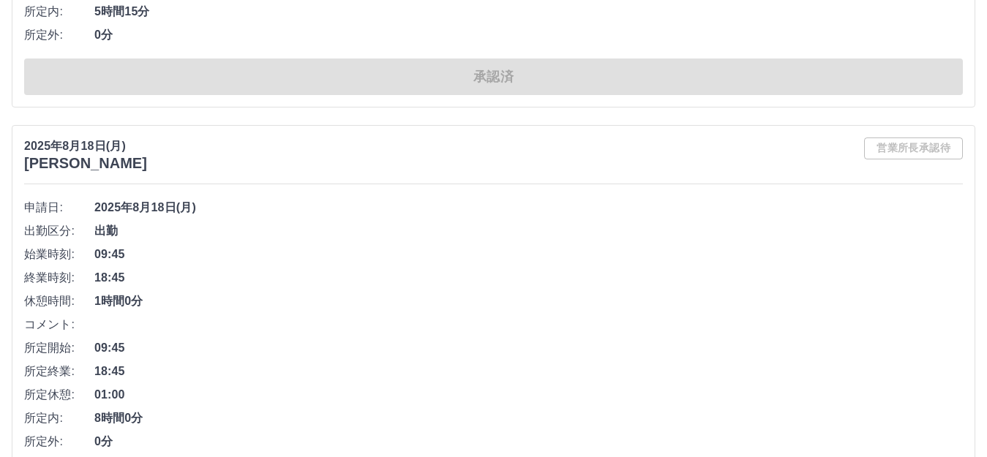
scroll to position [34351, 0]
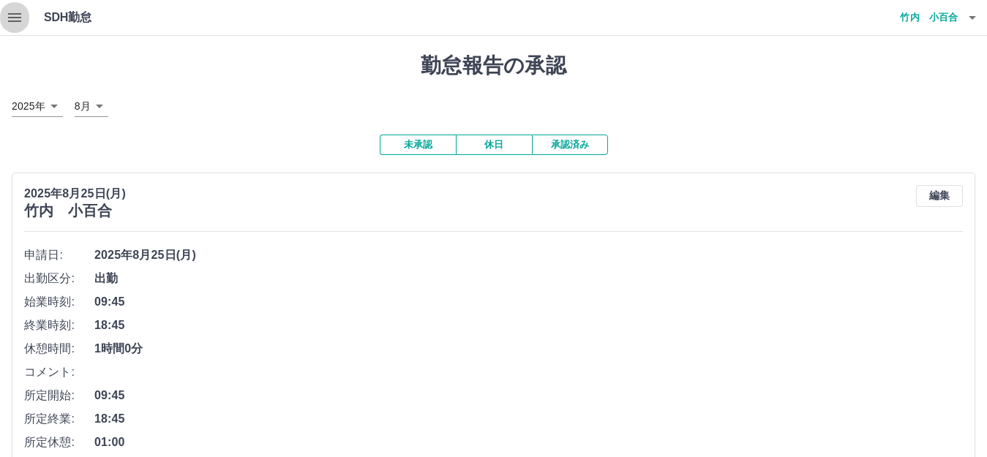
click at [10, 18] on icon "button" at bounding box center [14, 17] width 13 height 9
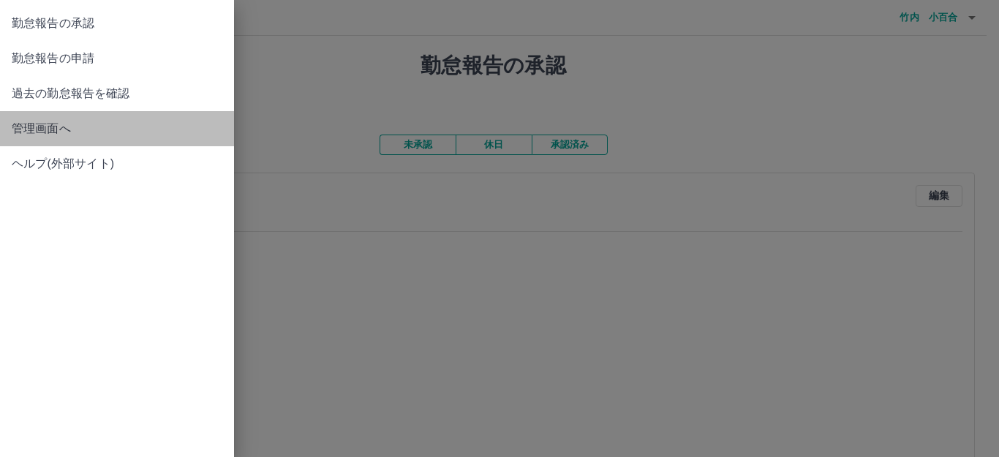
click at [30, 141] on link "管理画面へ" at bounding box center [117, 128] width 234 height 35
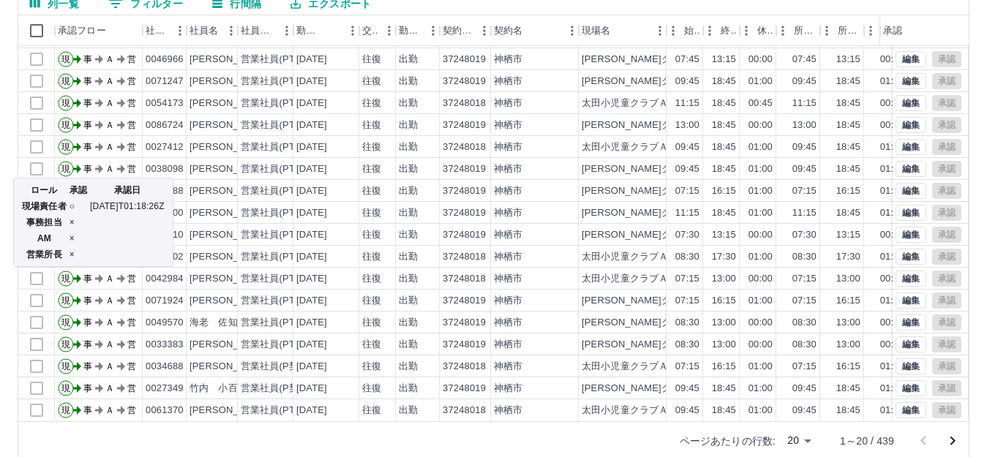
scroll to position [161, 0]
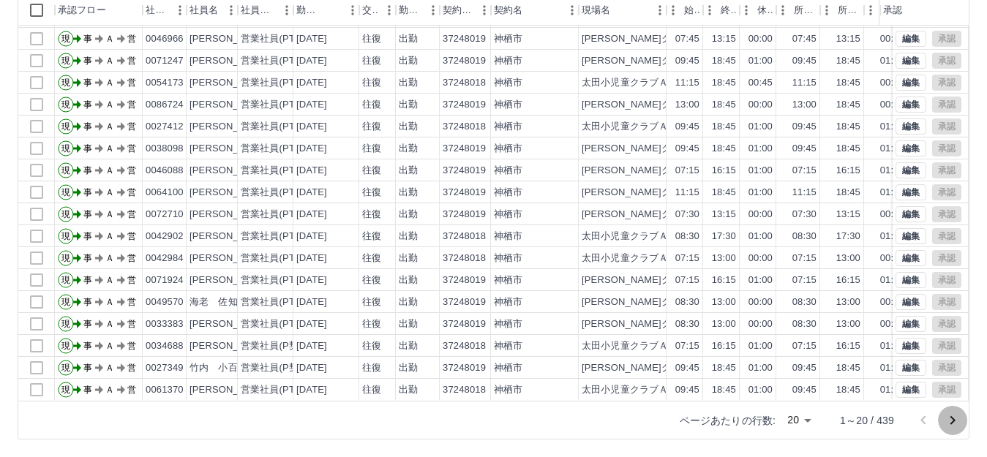
click at [940, 424] on button "次のページへ" at bounding box center [952, 420] width 29 height 29
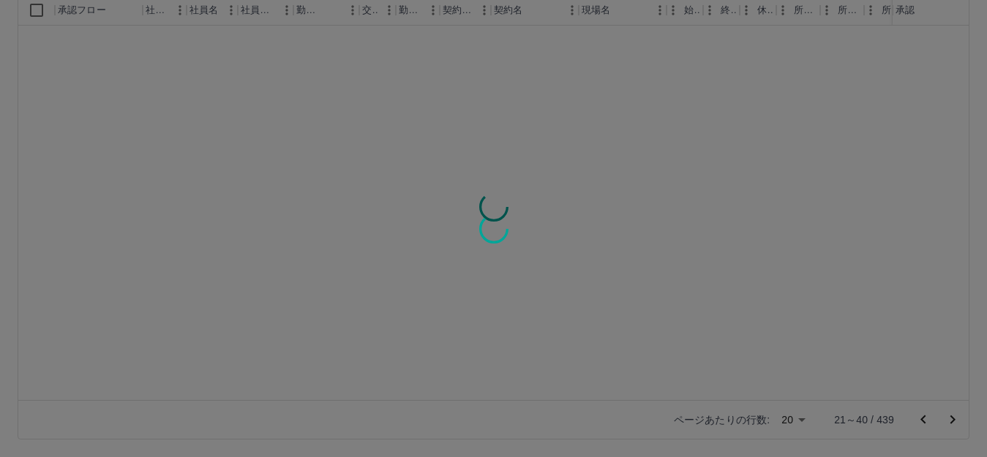
scroll to position [0, 0]
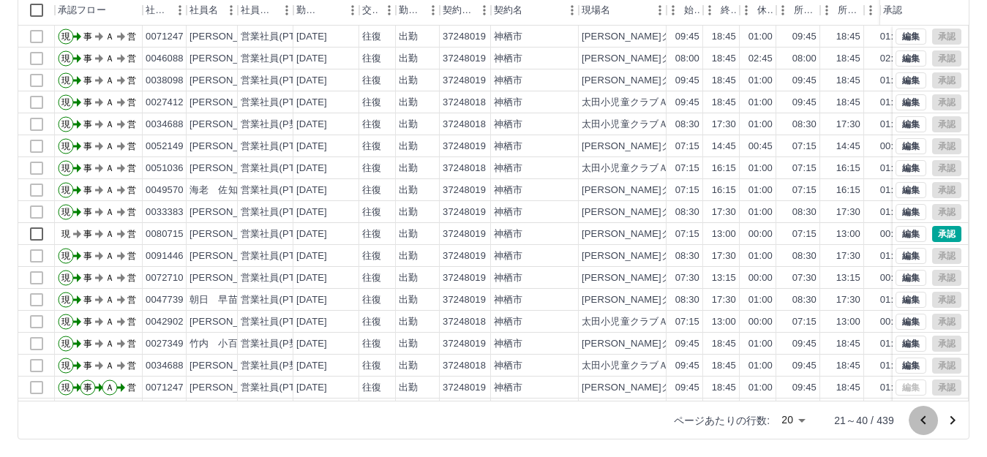
click at [925, 413] on icon "前のページへ" at bounding box center [923, 421] width 18 height 18
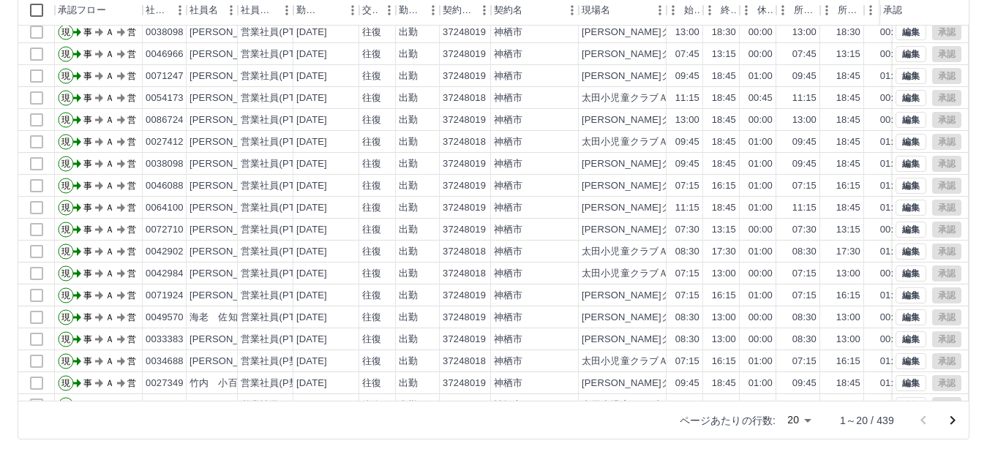
scroll to position [76, 0]
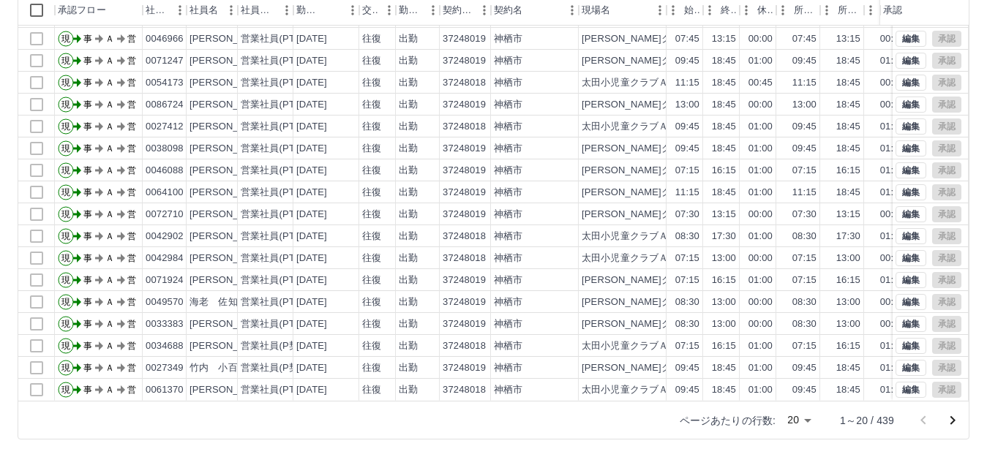
click at [958, 412] on icon "次のページへ" at bounding box center [953, 421] width 18 height 18
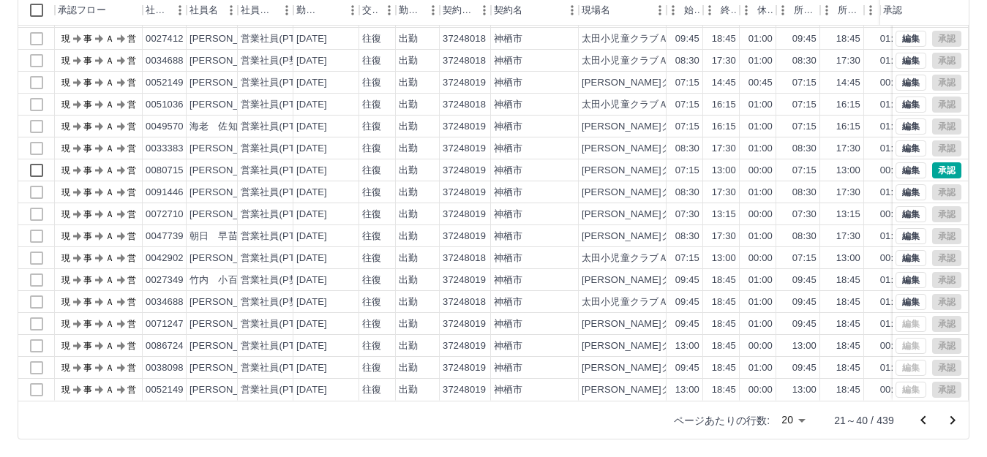
scroll to position [0, 0]
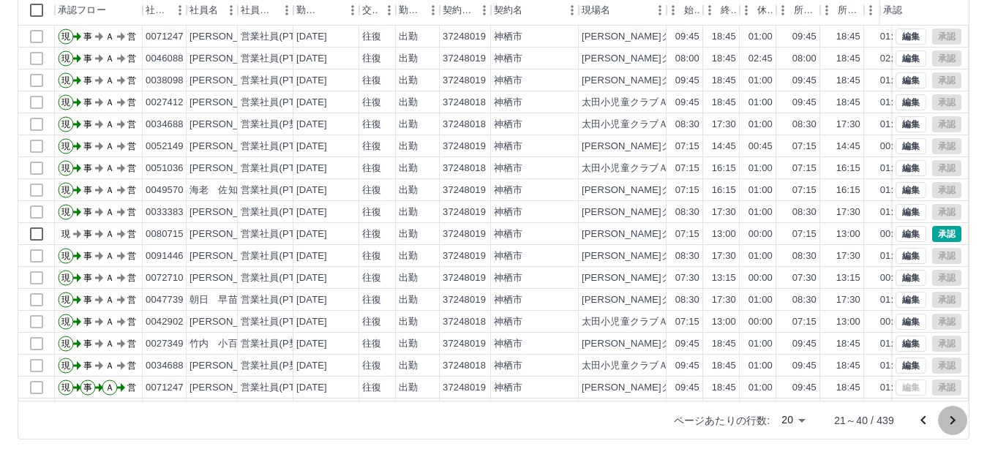
click at [948, 410] on button "次のページへ" at bounding box center [952, 420] width 29 height 29
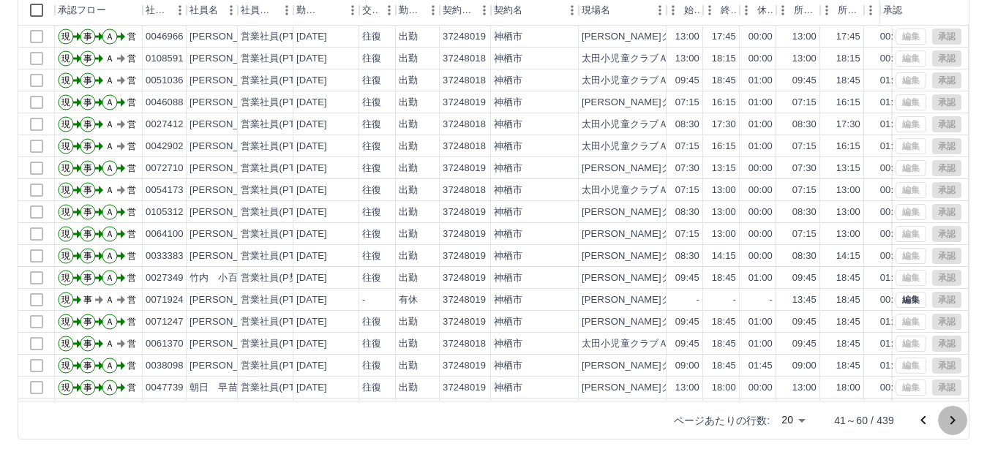
click at [947, 408] on button "次のページへ" at bounding box center [952, 420] width 29 height 29
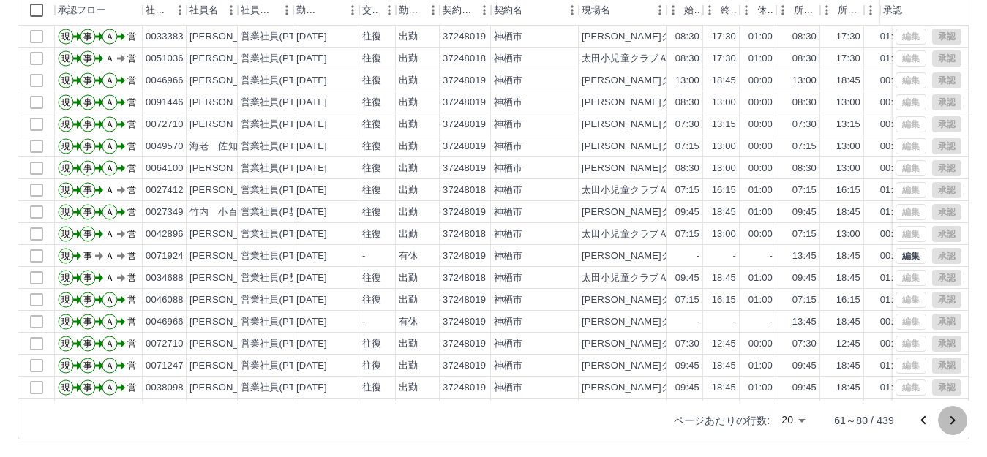
click at [947, 408] on button "次のページへ" at bounding box center [952, 420] width 29 height 29
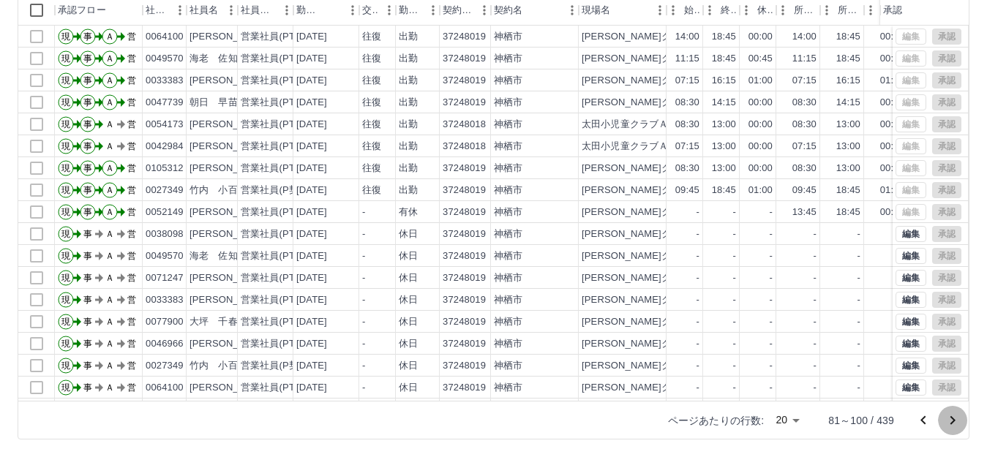
click at [947, 408] on button "次のページへ" at bounding box center [952, 420] width 29 height 29
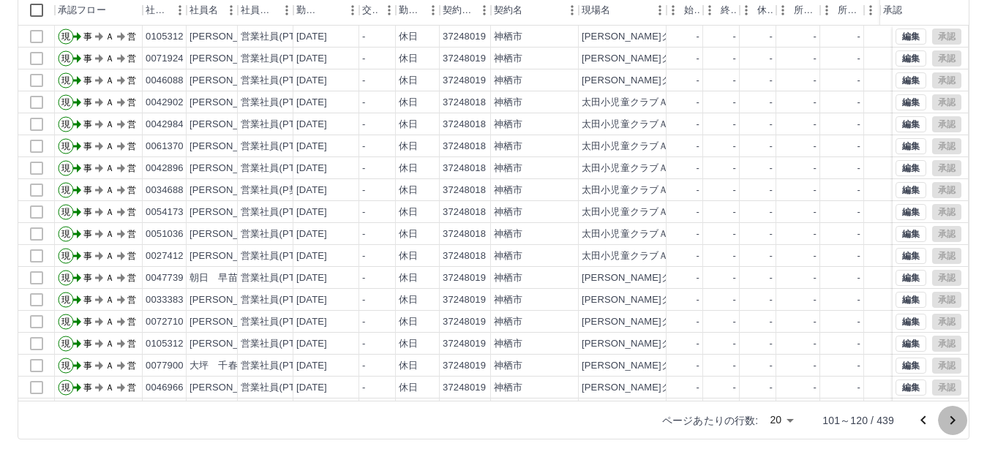
click at [947, 408] on button "次のページへ" at bounding box center [952, 420] width 29 height 29
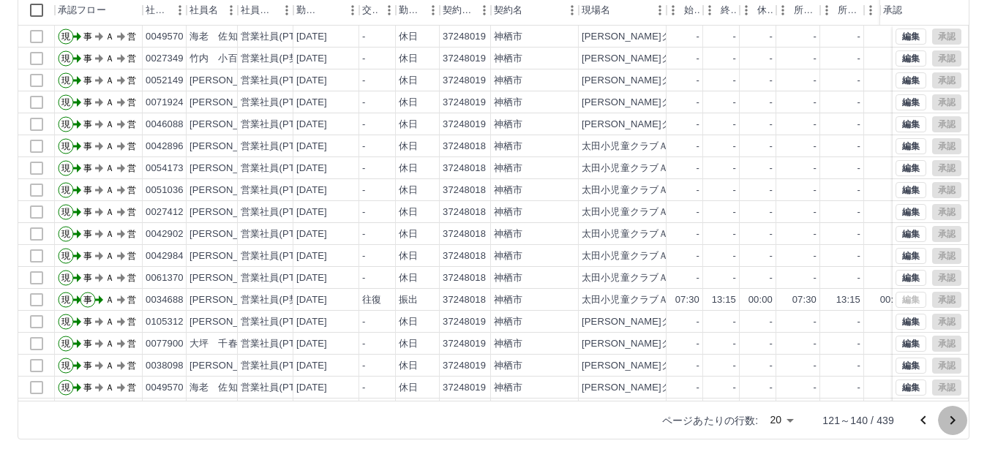
click at [947, 408] on button "次のページへ" at bounding box center [952, 420] width 29 height 29
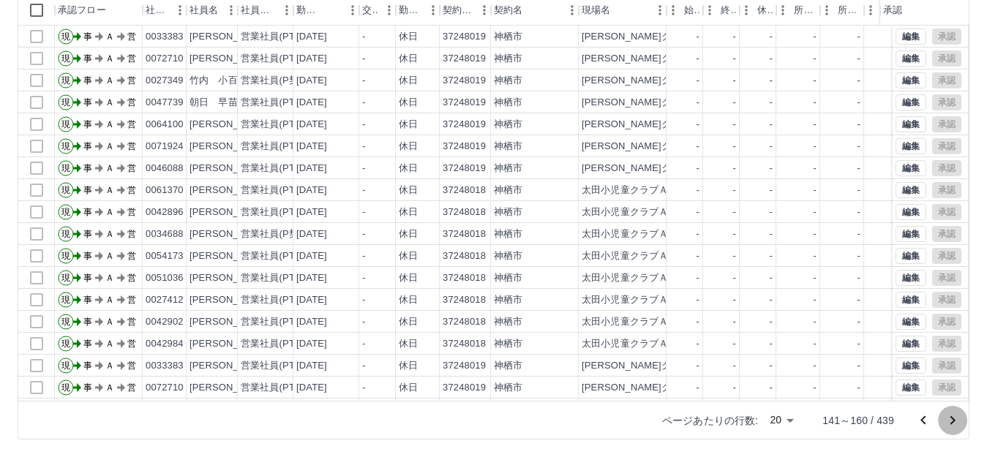
click at [947, 408] on button "次のページへ" at bounding box center [952, 420] width 29 height 29
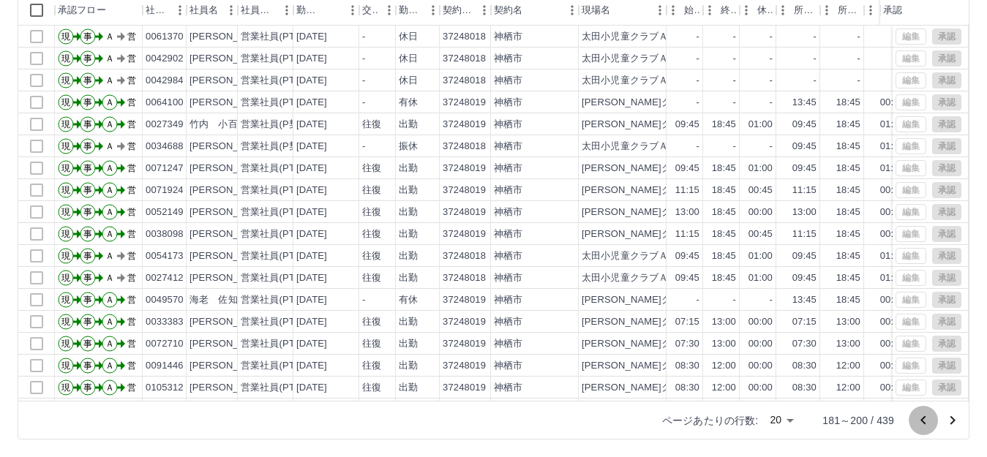
click at [923, 418] on icon "前のページへ" at bounding box center [922, 419] width 5 height 9
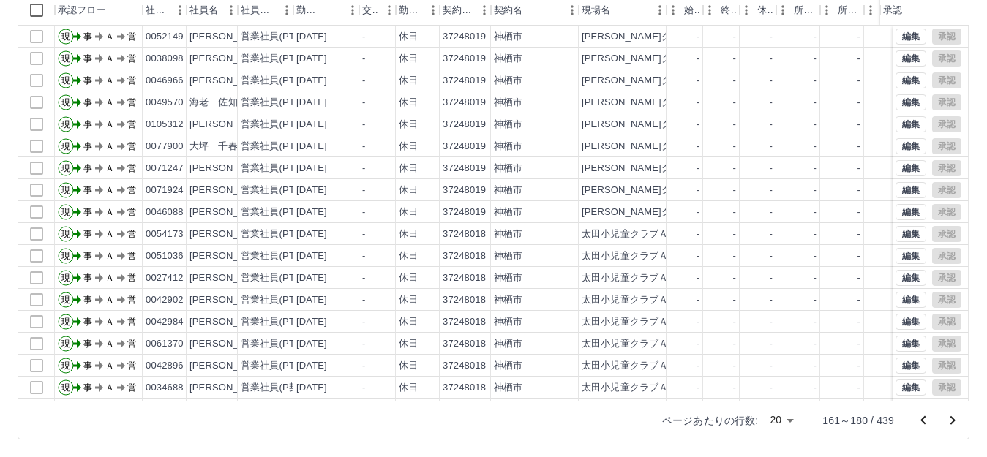
click at [923, 418] on icon "前のページへ" at bounding box center [922, 419] width 5 height 9
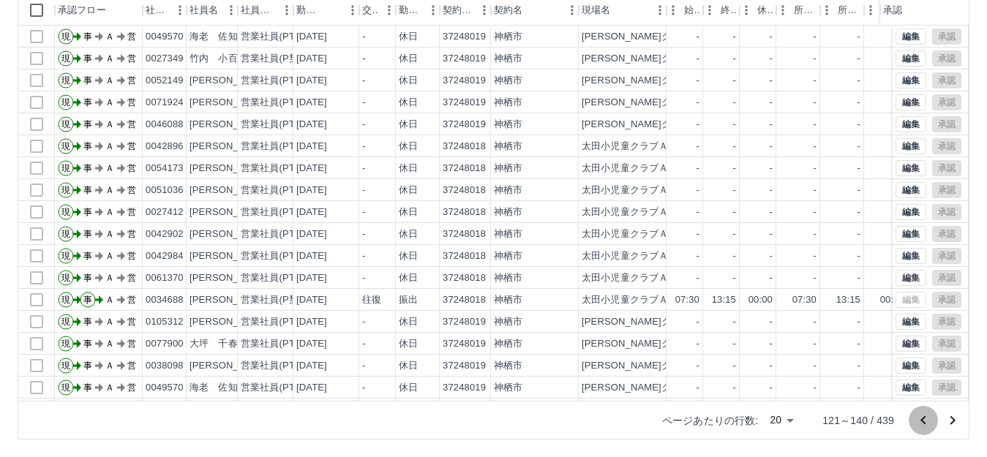
click at [923, 418] on icon "前のページへ" at bounding box center [922, 419] width 5 height 9
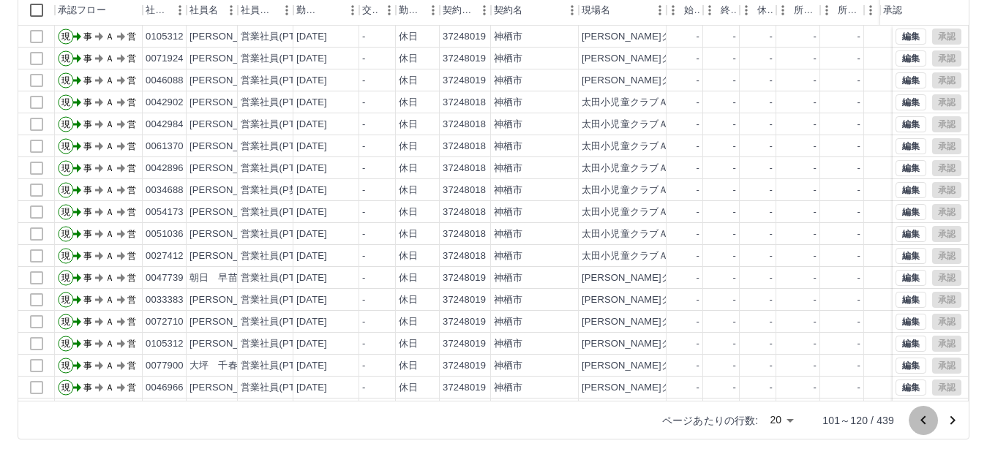
click at [923, 418] on icon "前のページへ" at bounding box center [922, 419] width 5 height 9
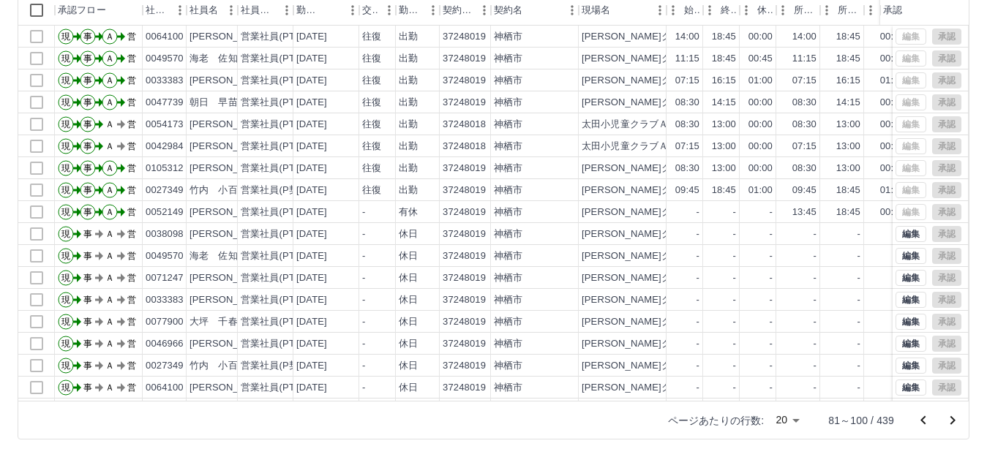
click at [923, 418] on icon "前のページへ" at bounding box center [922, 419] width 5 height 9
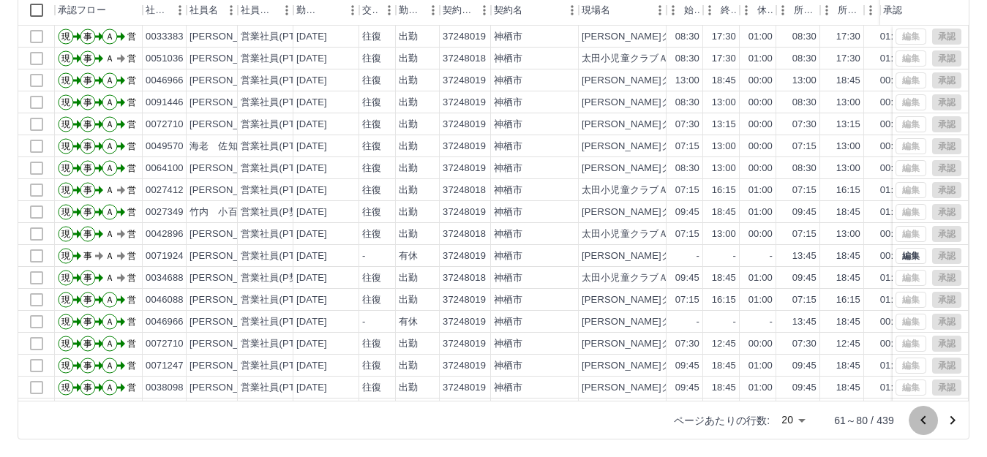
click at [923, 418] on icon "前のページへ" at bounding box center [922, 419] width 5 height 9
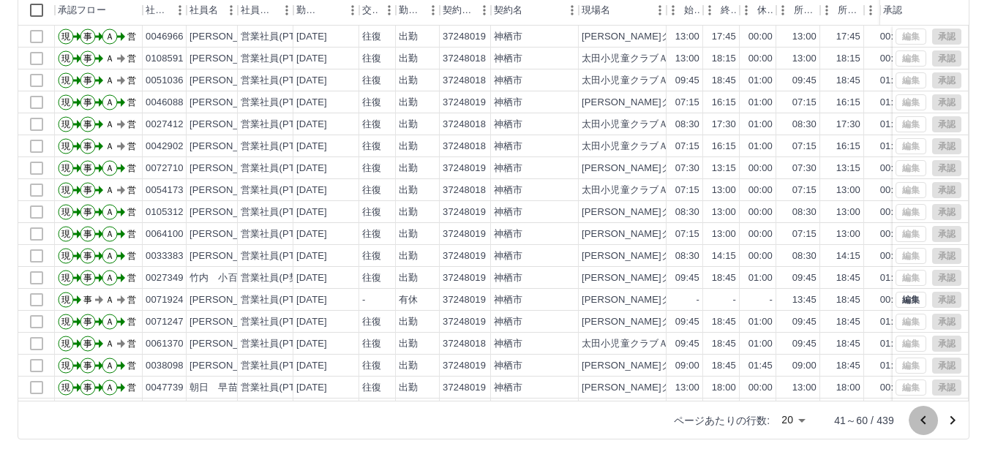
click at [923, 418] on icon "前のページへ" at bounding box center [922, 419] width 5 height 9
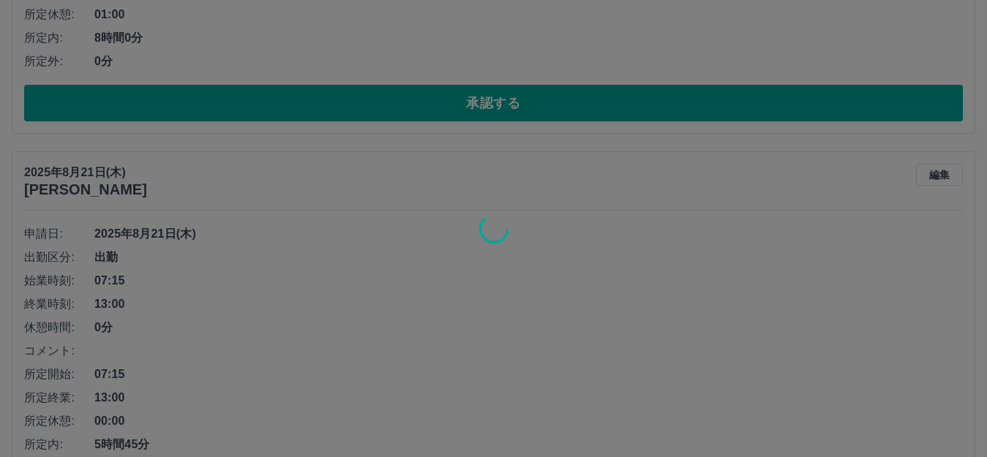
scroll to position [439, 0]
